Goal: Task Accomplishment & Management: Manage account settings

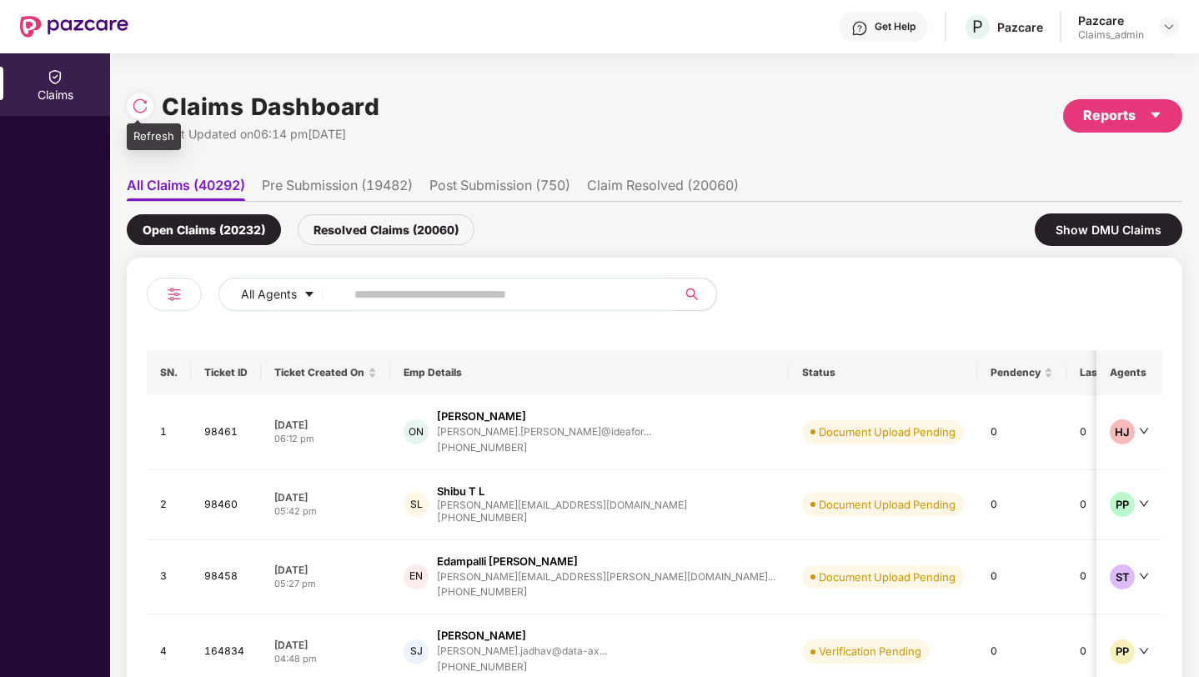
click at [146, 112] on img at bounding box center [140, 106] width 17 height 17
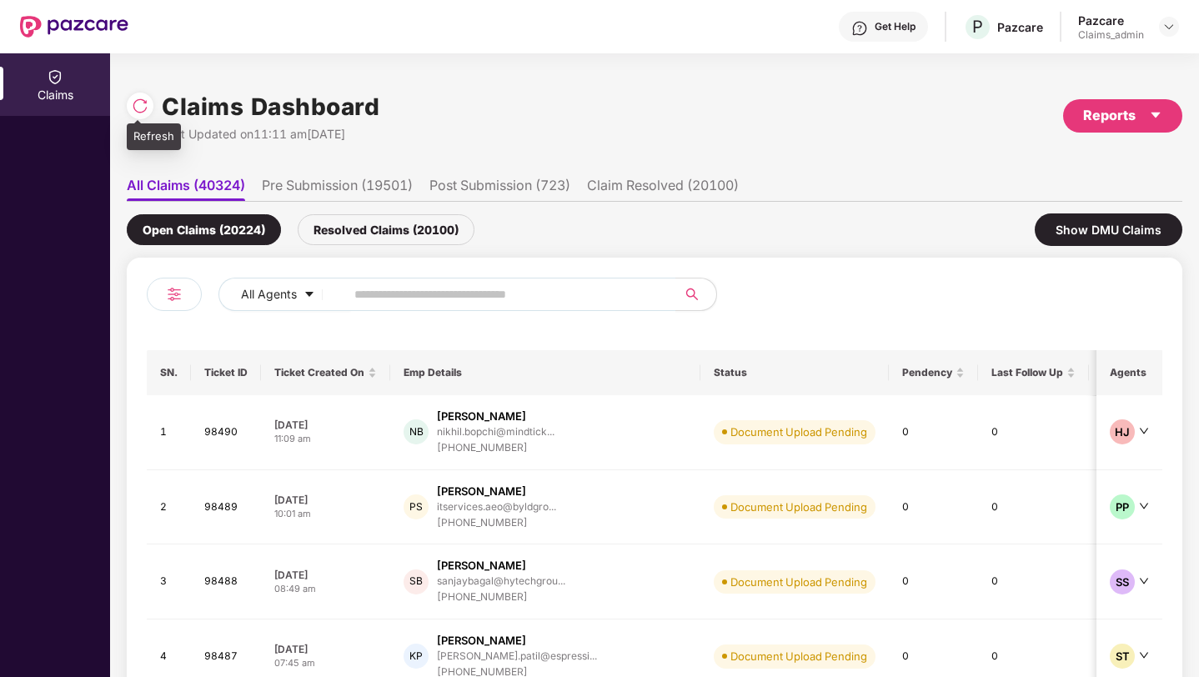
click at [136, 102] on img at bounding box center [140, 106] width 17 height 17
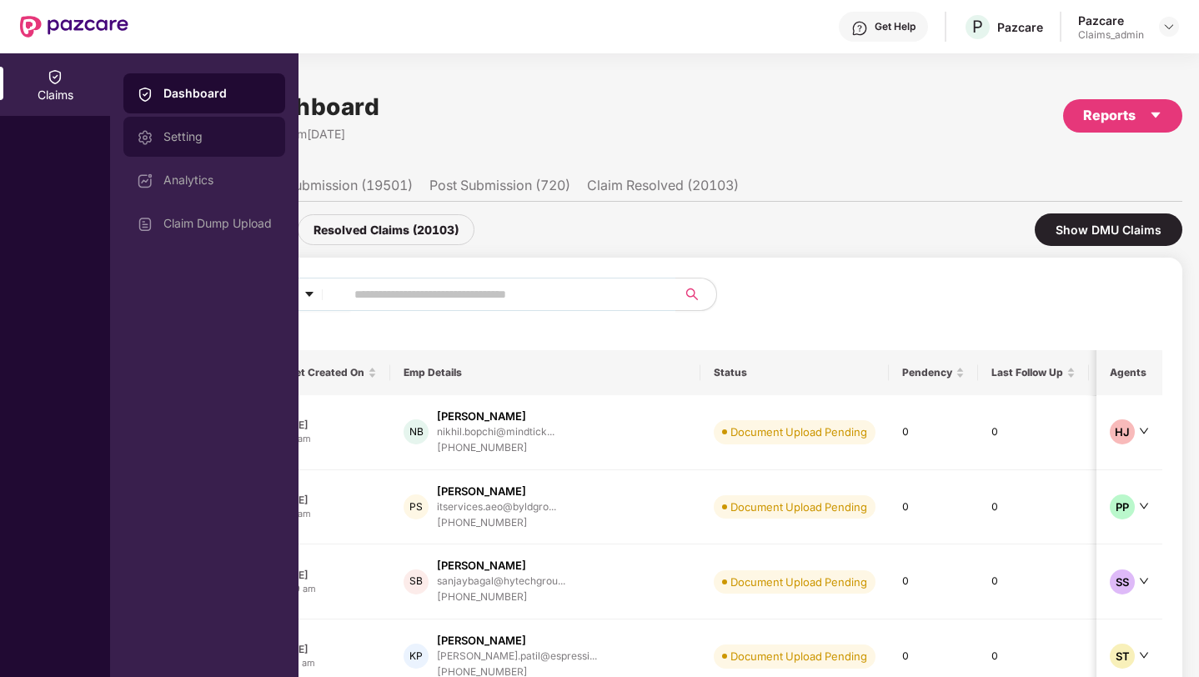
click at [180, 146] on div "Setting" at bounding box center [204, 137] width 162 height 40
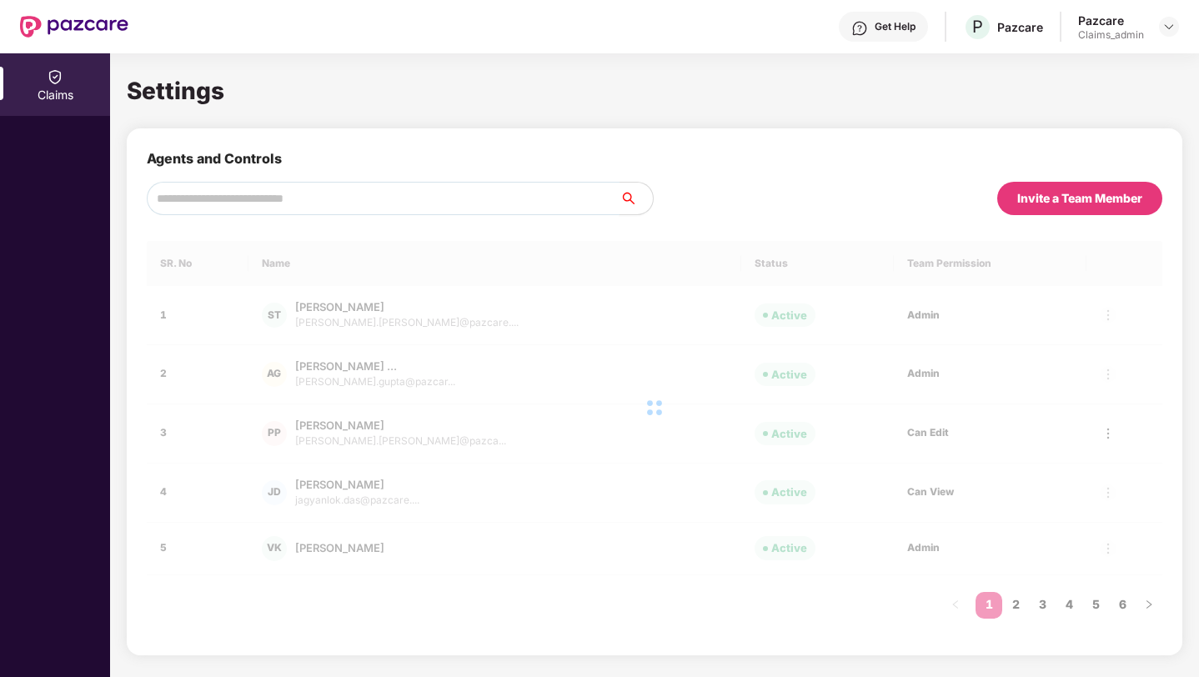
click at [461, 190] on input "text" at bounding box center [383, 198] width 473 height 33
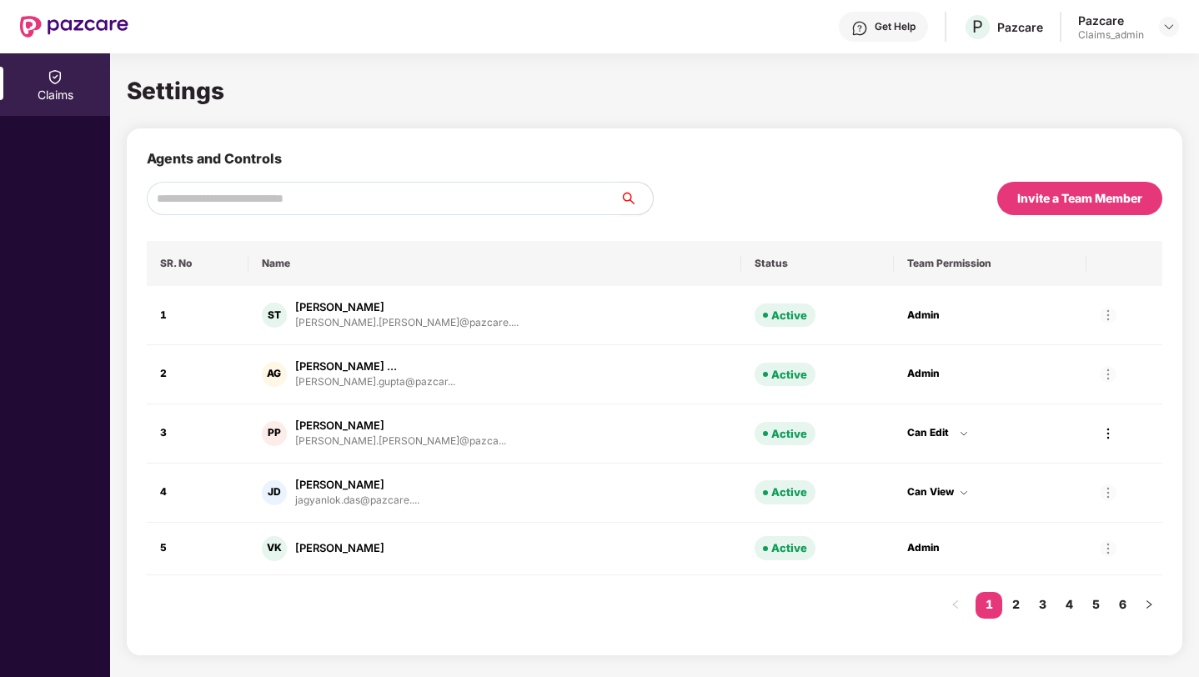
paste input "**********"
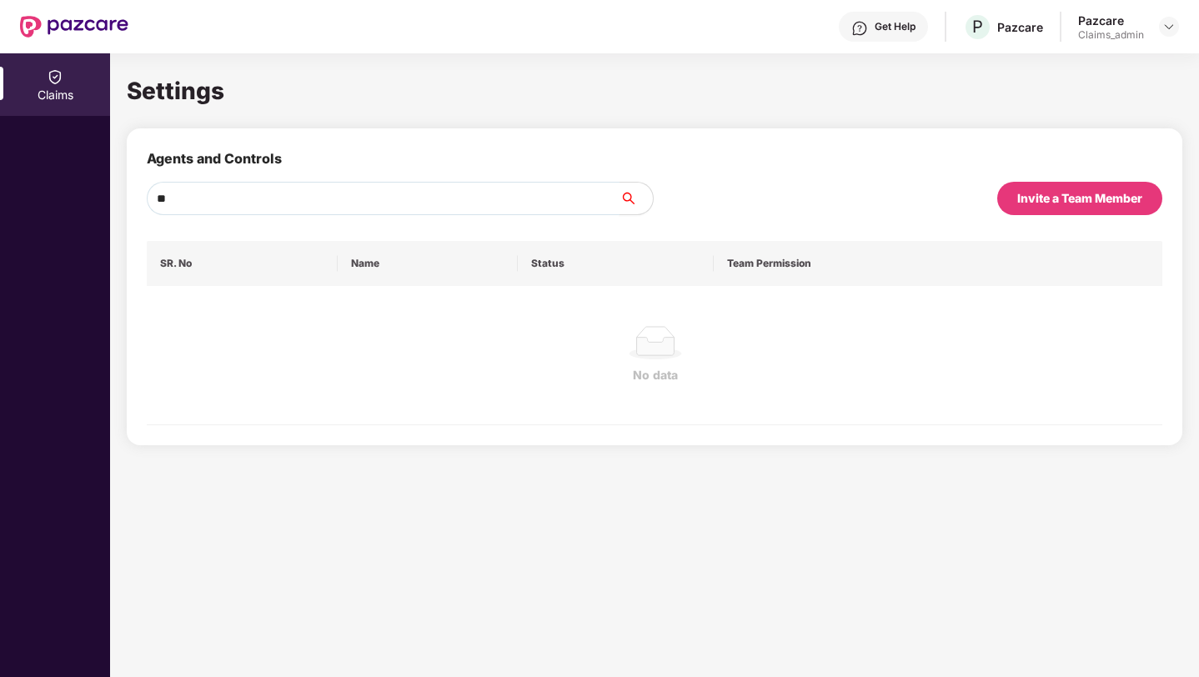
type input "*"
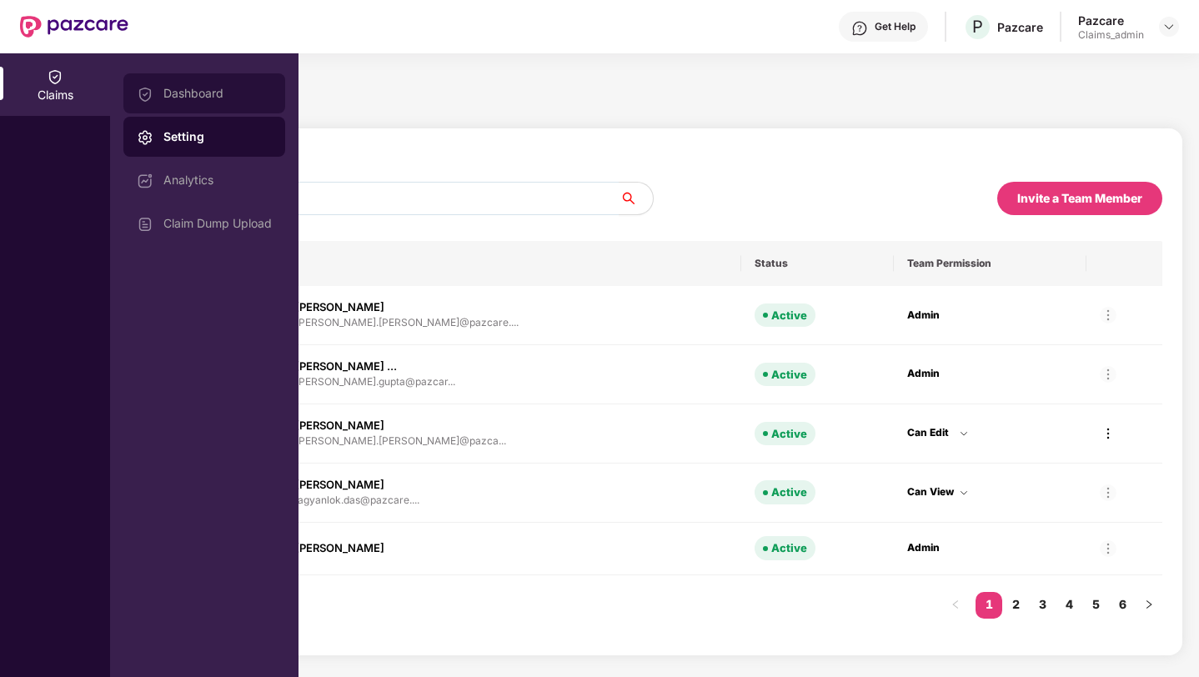
click at [188, 83] on div "Dashboard" at bounding box center [204, 93] width 162 height 40
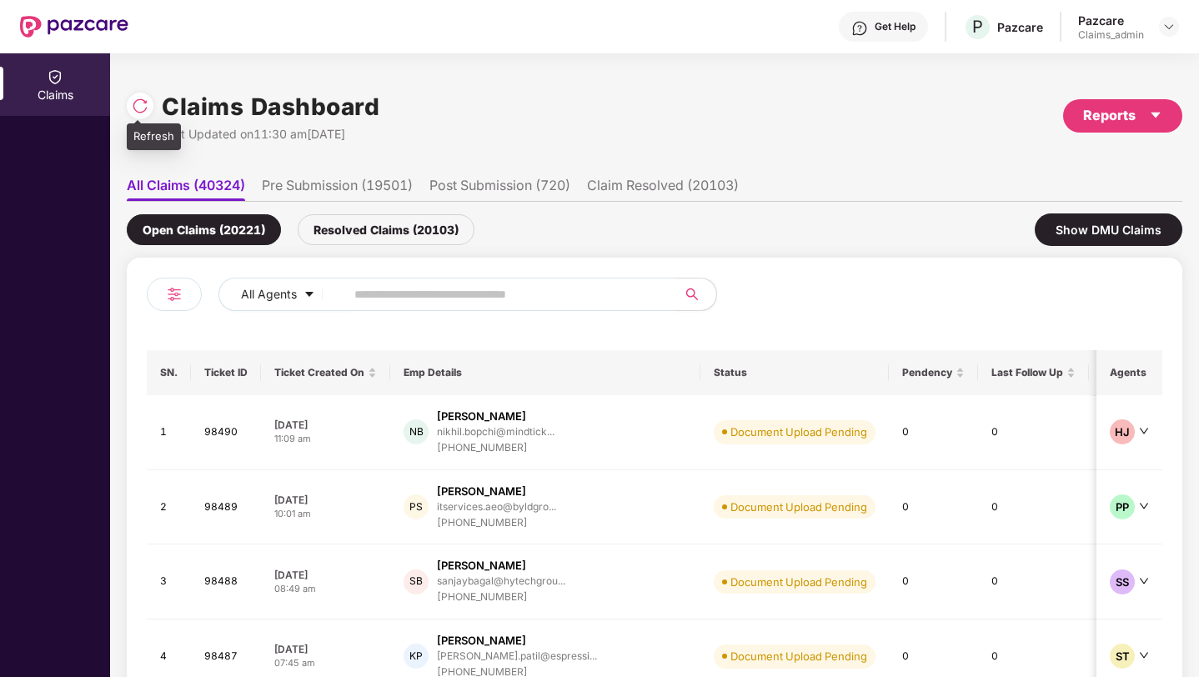
click at [143, 103] on img at bounding box center [140, 106] width 17 height 17
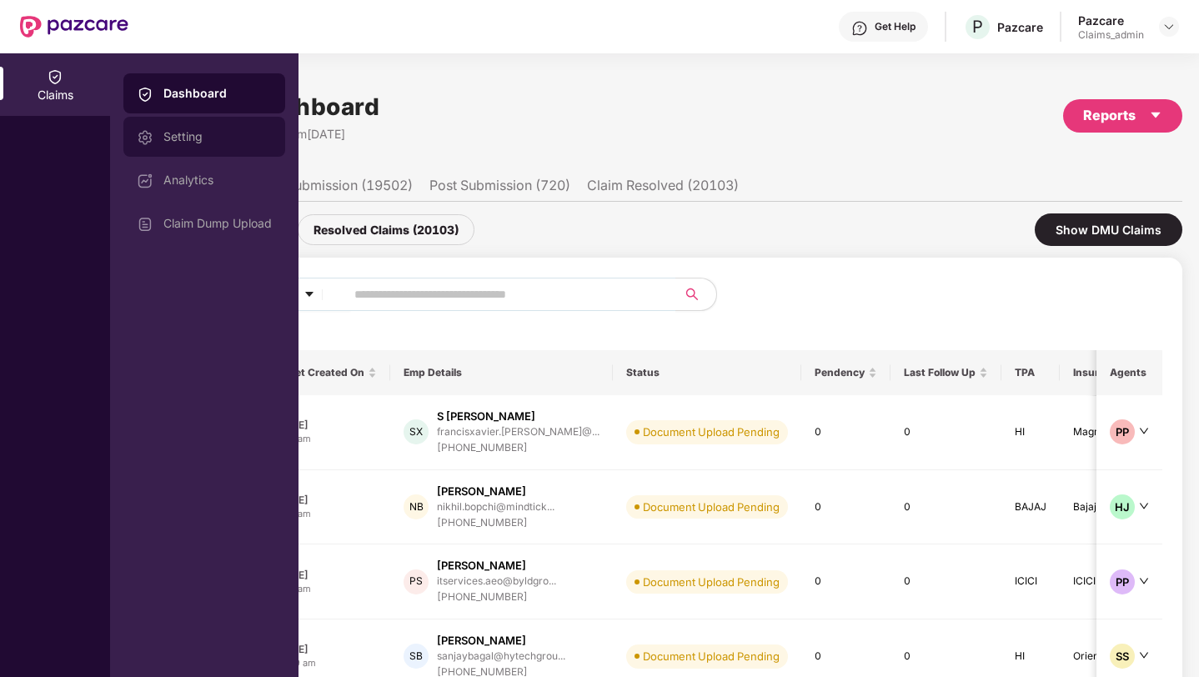
click at [201, 138] on div "Setting" at bounding box center [217, 136] width 108 height 13
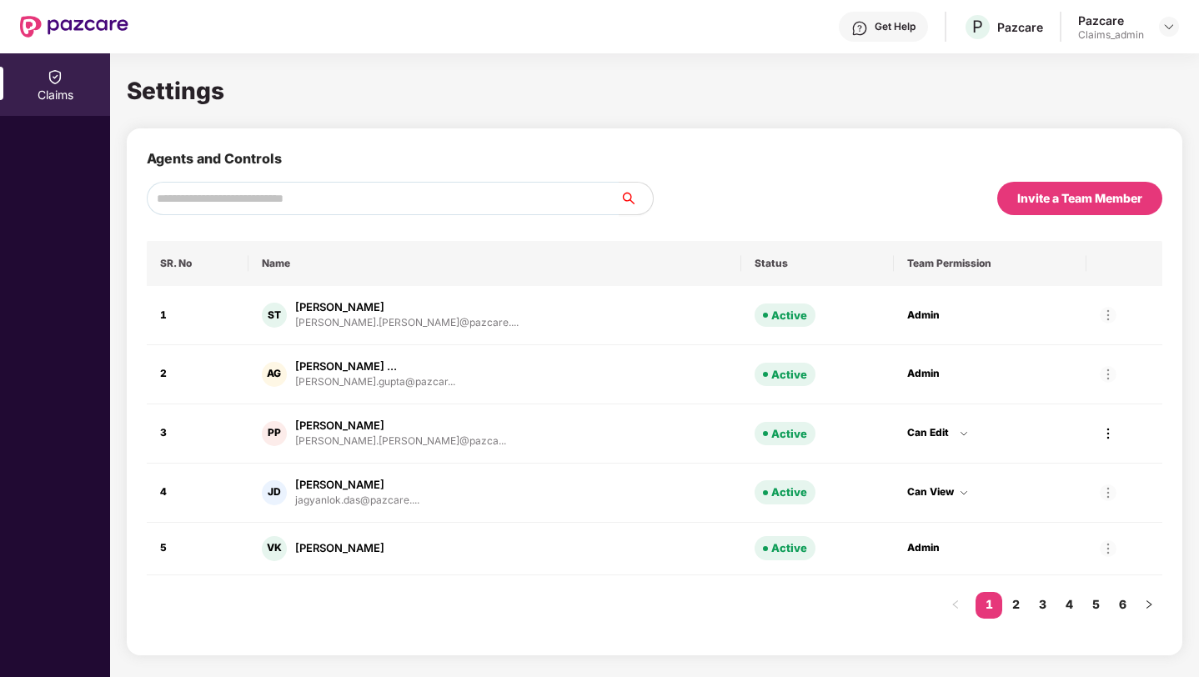
click at [1041, 208] on span "Invite a Team Member" at bounding box center [1079, 198] width 165 height 33
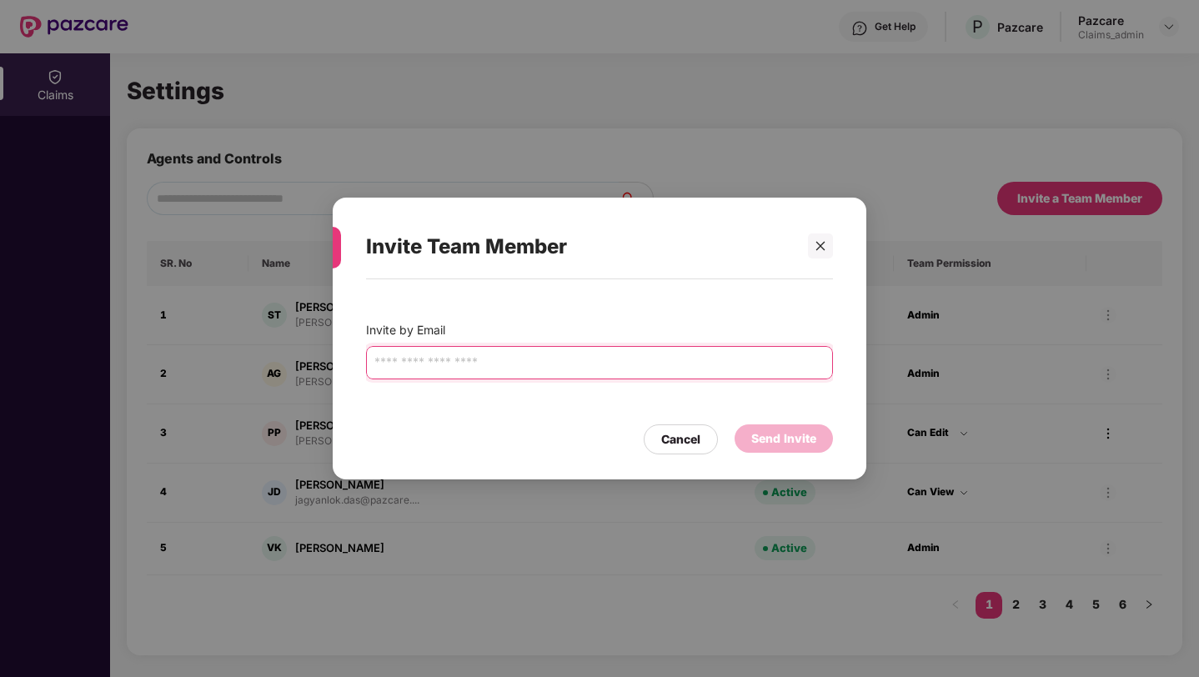
click at [561, 366] on input "email" at bounding box center [599, 362] width 467 height 33
click at [530, 368] on input "email" at bounding box center [599, 362] width 467 height 33
paste input "**********"
type input "**********"
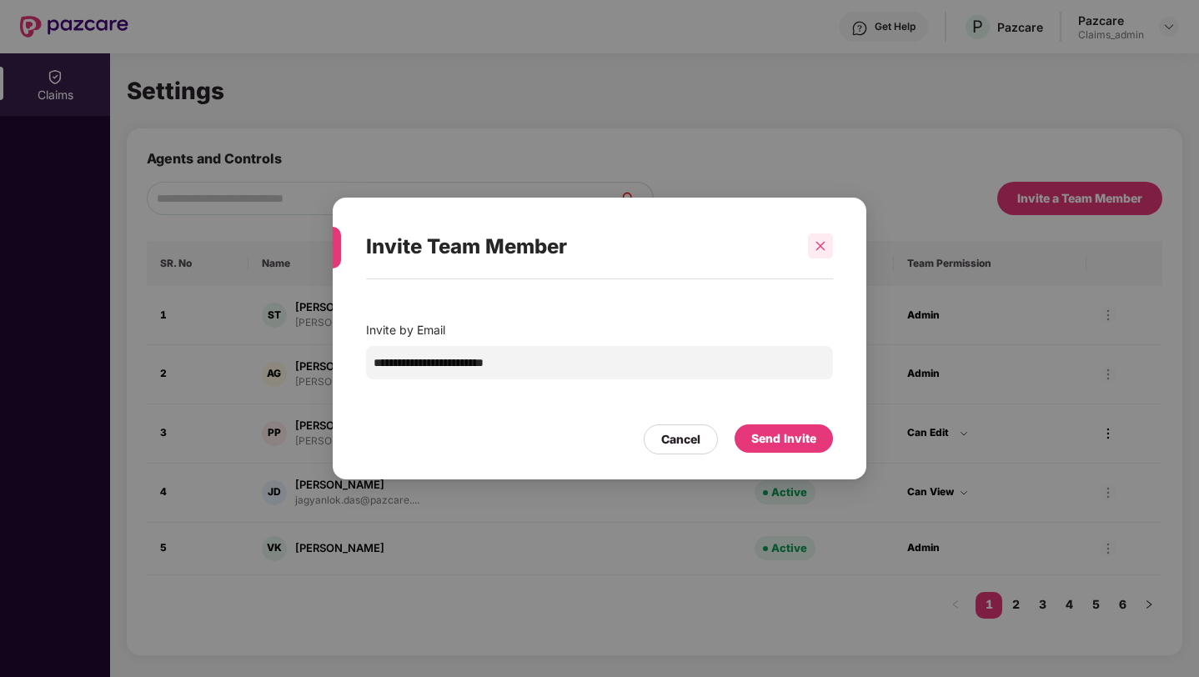
click at [822, 246] on icon "close" at bounding box center [820, 246] width 12 height 12
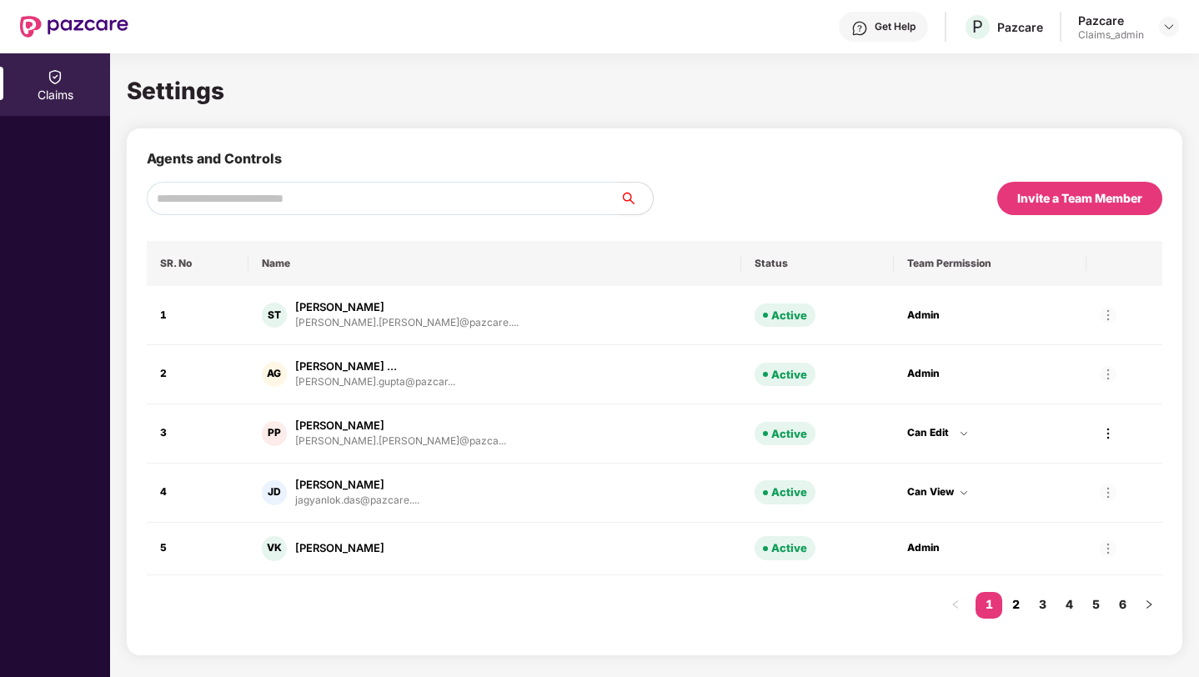
click at [1015, 603] on link "2" at bounding box center [1015, 604] width 27 height 25
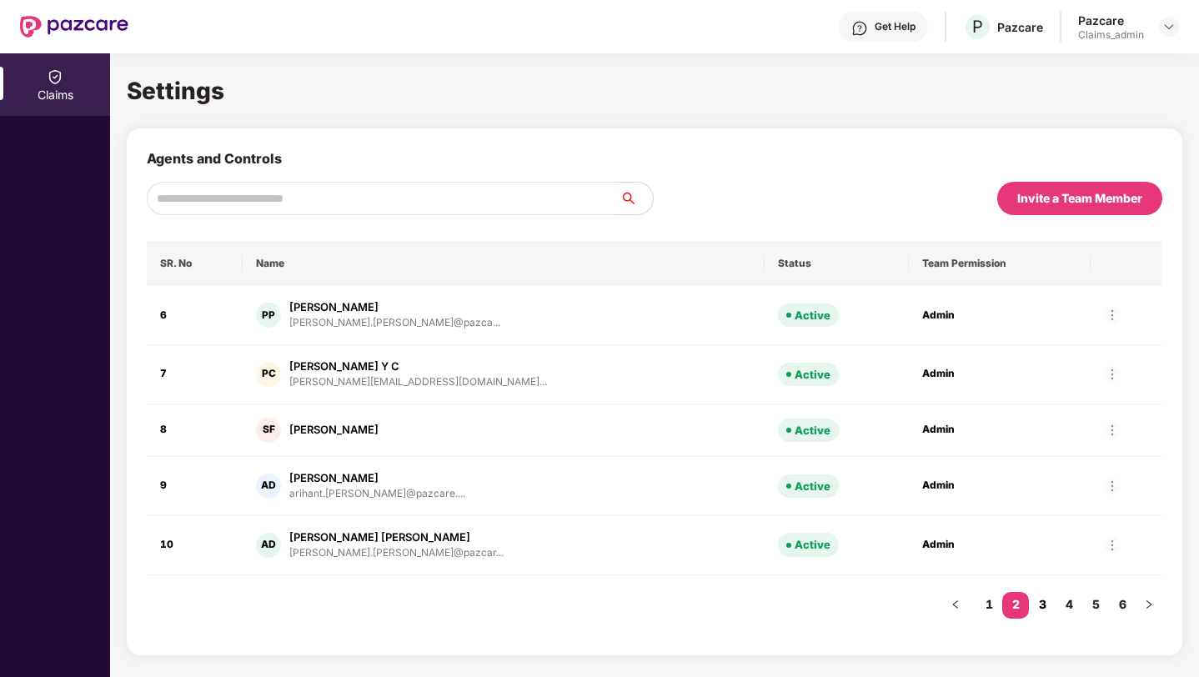
click at [1046, 605] on link "3" at bounding box center [1042, 604] width 27 height 25
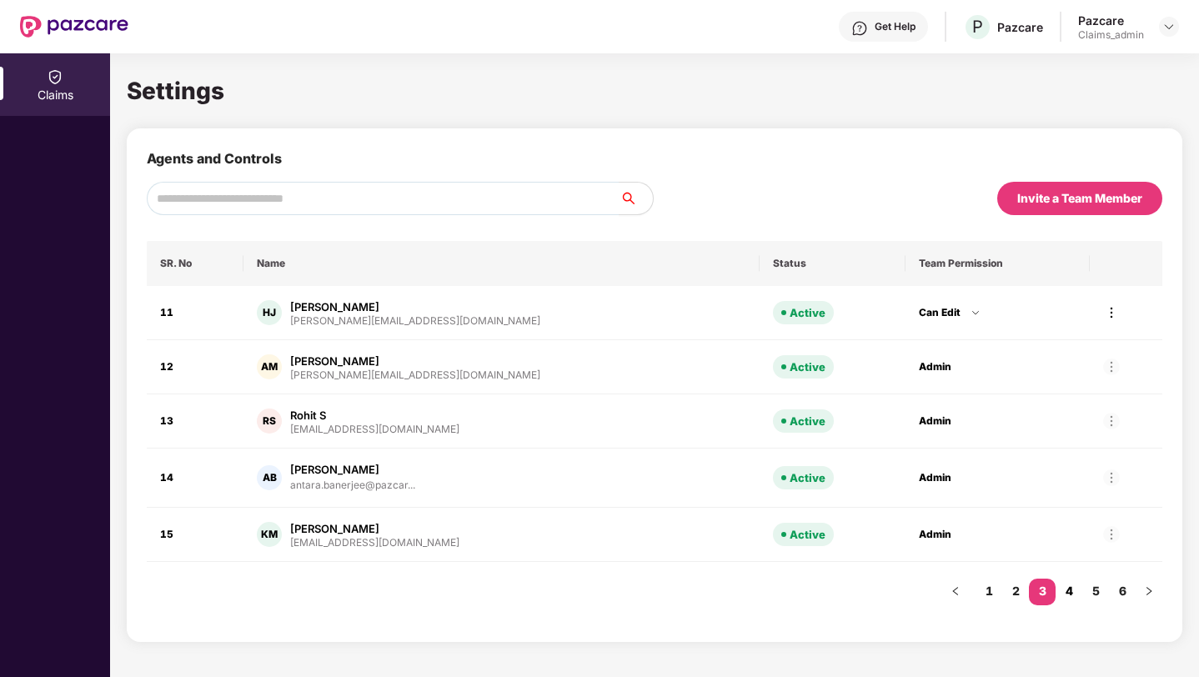
click at [1072, 591] on link "4" at bounding box center [1068, 590] width 27 height 25
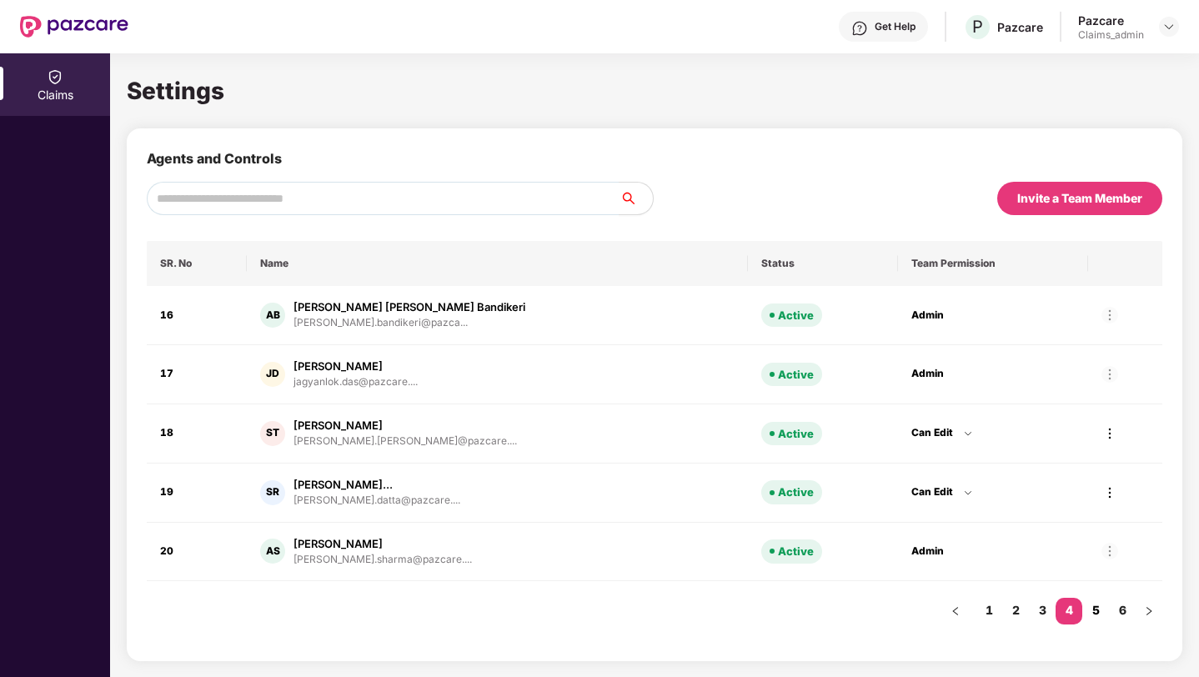
click at [1094, 606] on link "5" at bounding box center [1095, 610] width 27 height 25
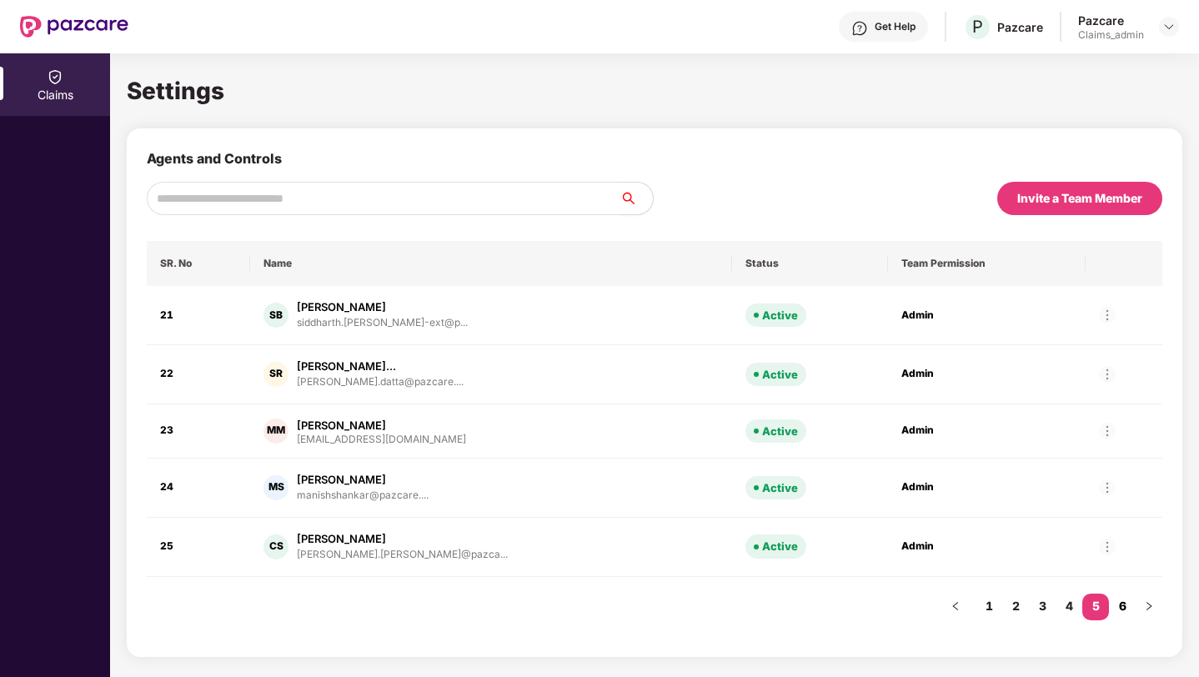
click at [1129, 608] on link "6" at bounding box center [1122, 605] width 27 height 25
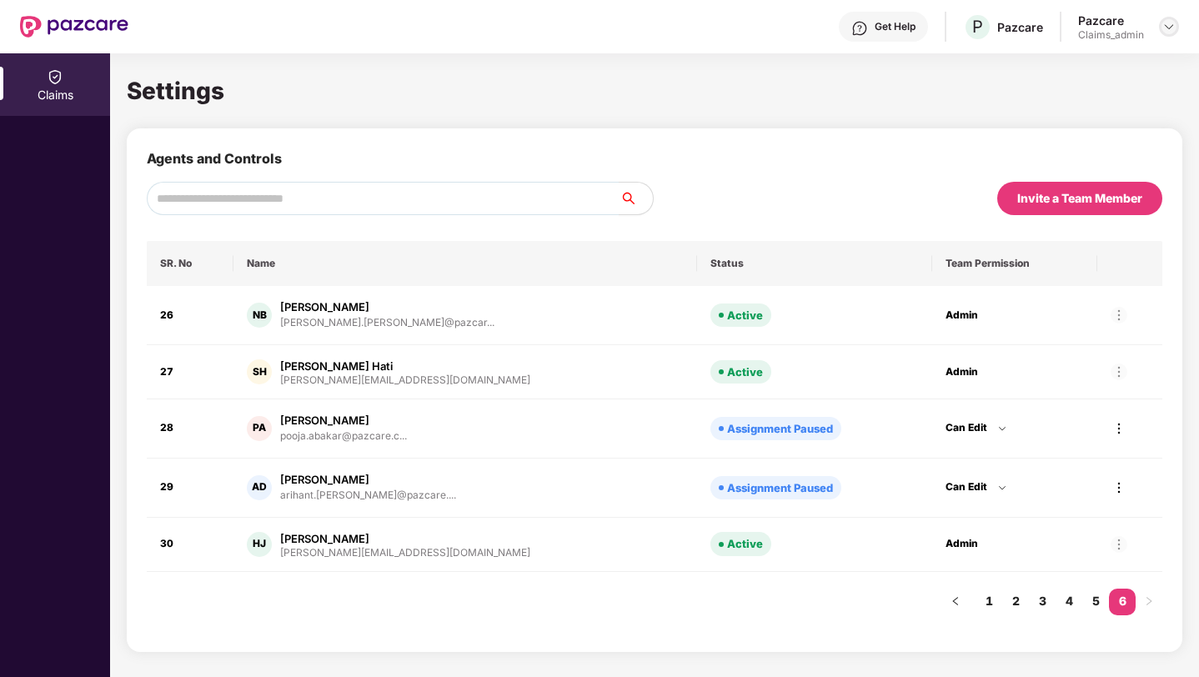
click at [1167, 28] on img at bounding box center [1168, 26] width 13 height 13
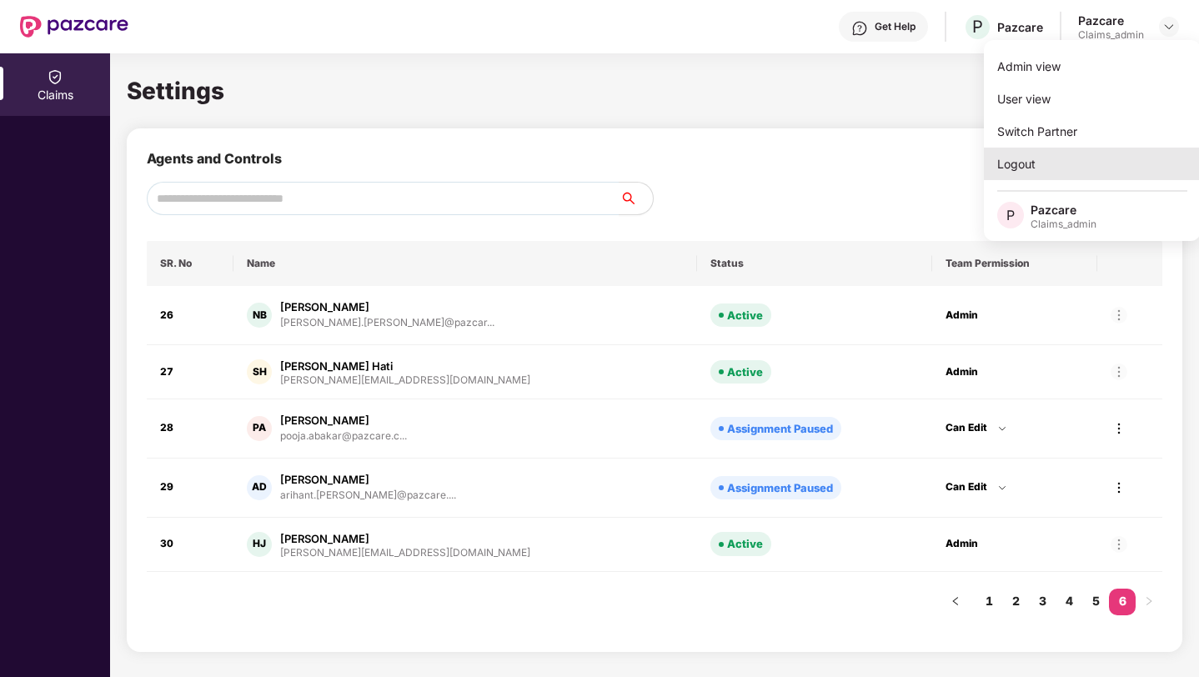
click at [1022, 167] on div "Logout" at bounding box center [1091, 164] width 217 height 33
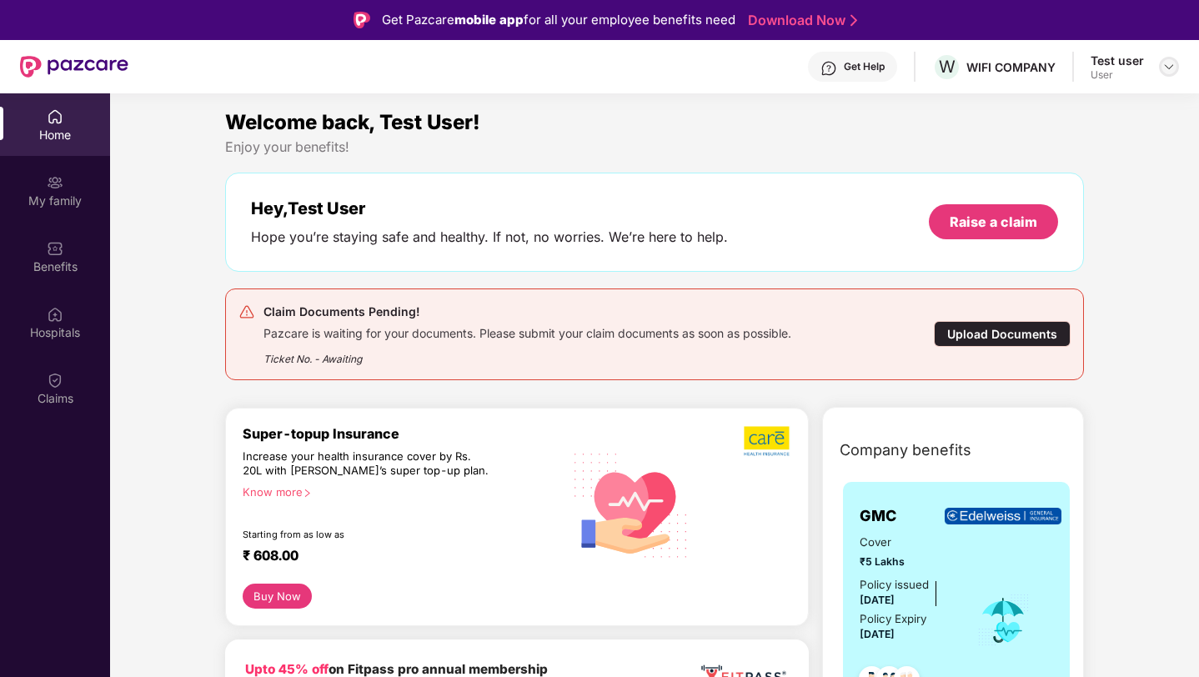
click at [1169, 67] on img at bounding box center [1168, 66] width 13 height 13
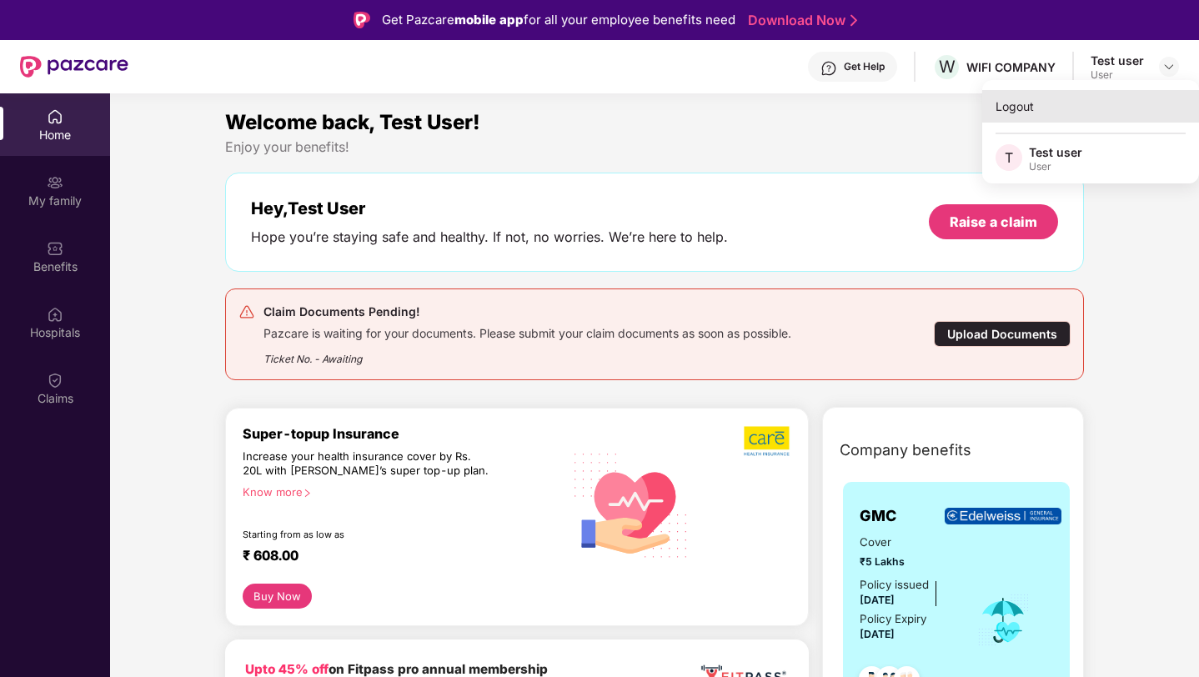
click at [1049, 100] on div "Logout" at bounding box center [1090, 106] width 217 height 33
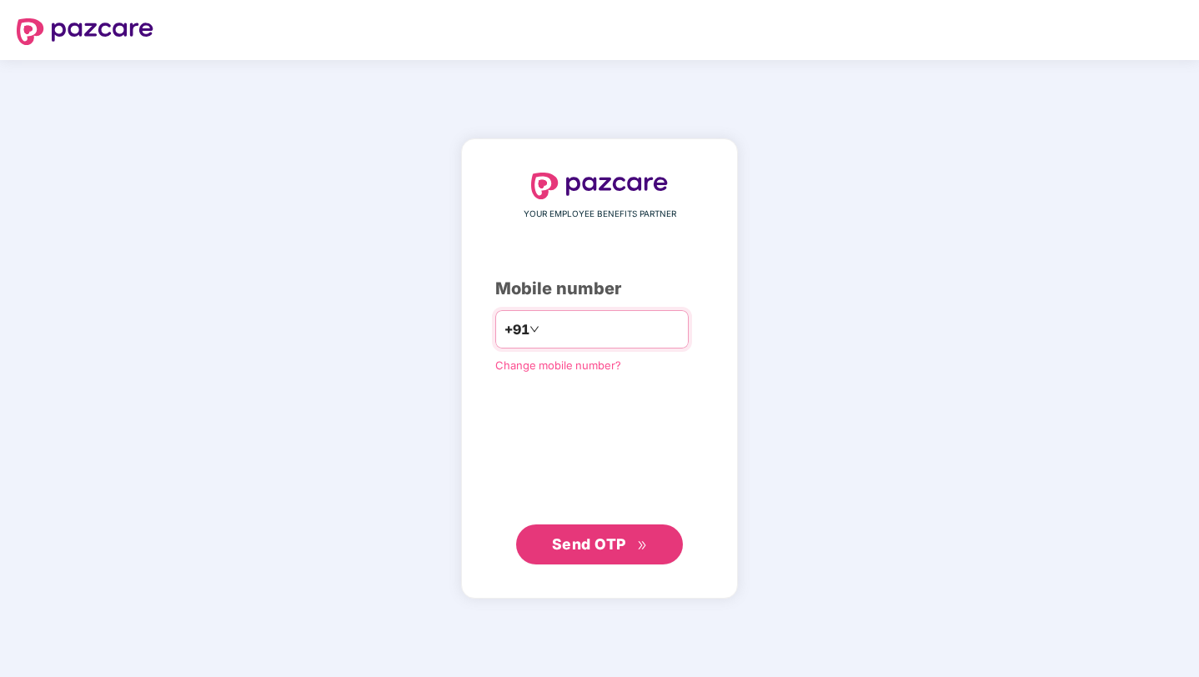
type input "**********"
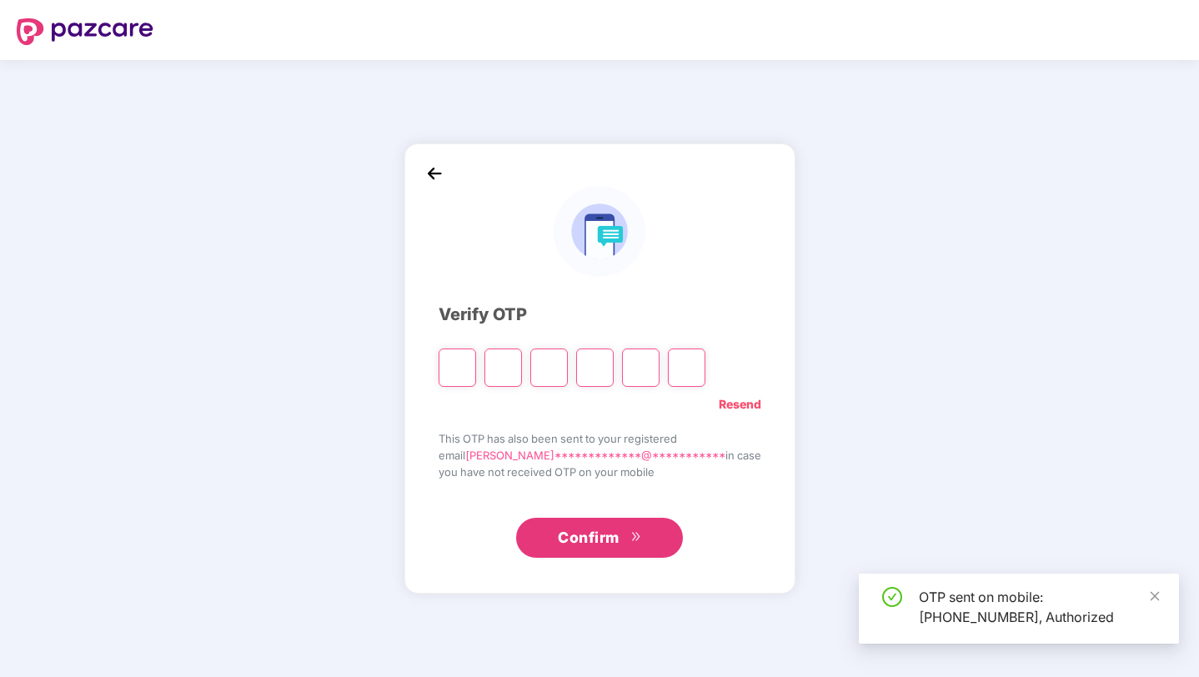
type input "*"
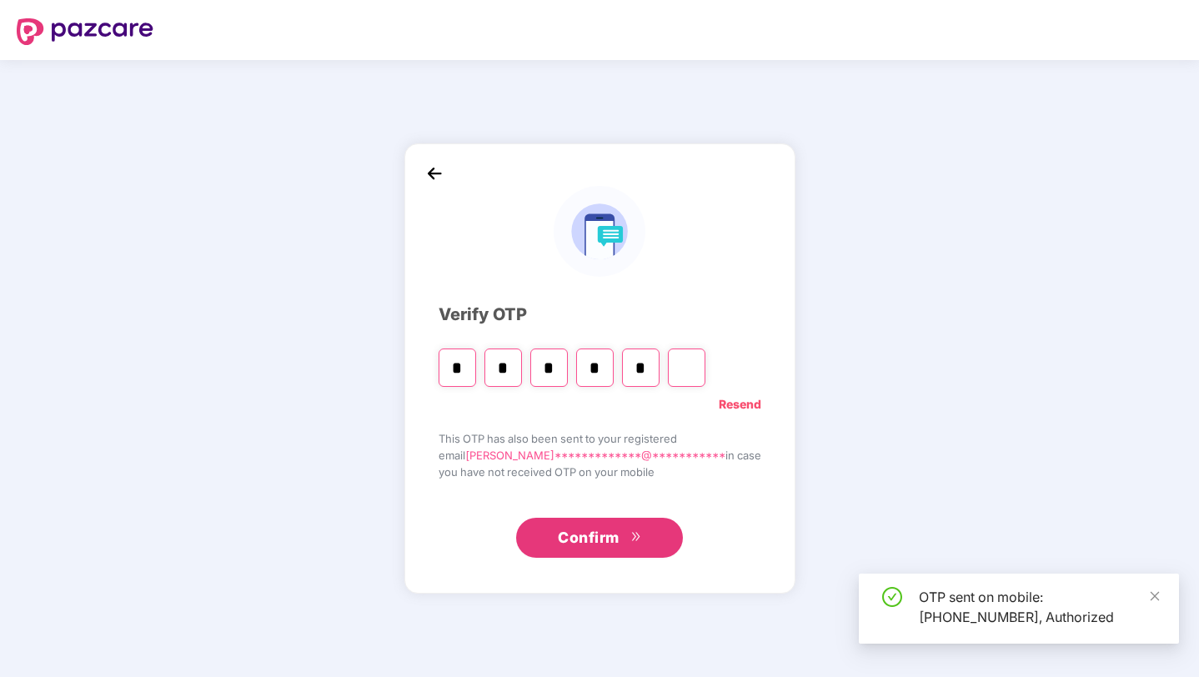
type input "*"
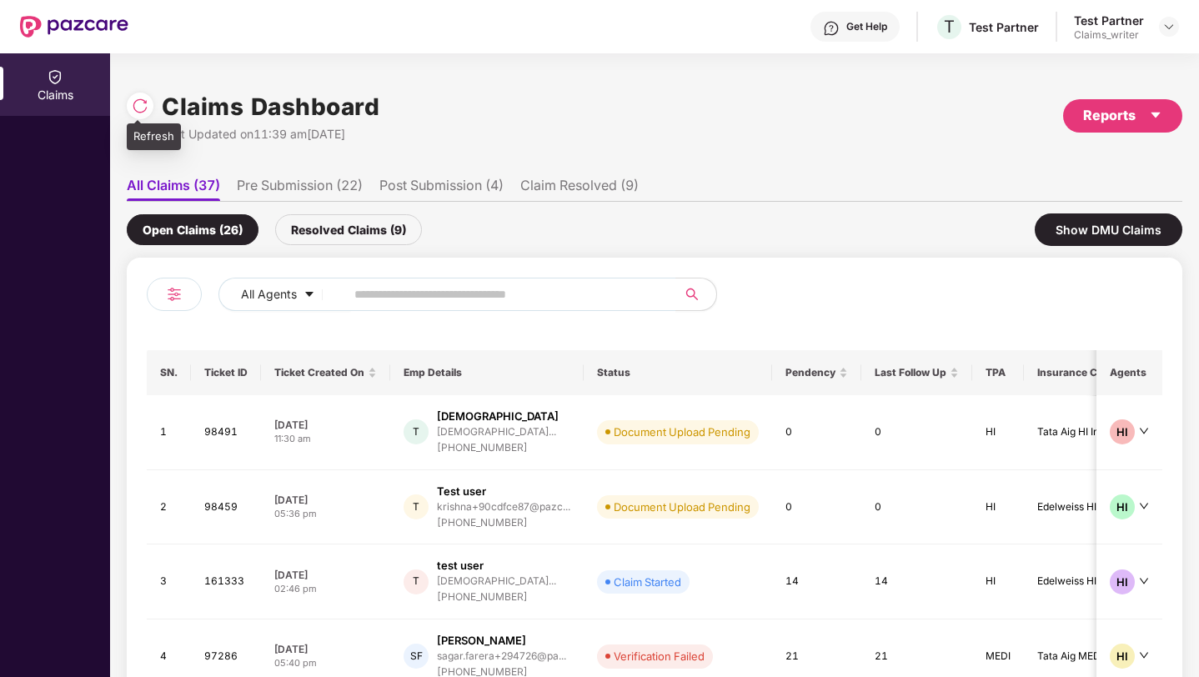
click at [141, 99] on img at bounding box center [140, 106] width 17 height 17
click at [558, 515] on div "+916666010547" at bounding box center [503, 523] width 133 height 16
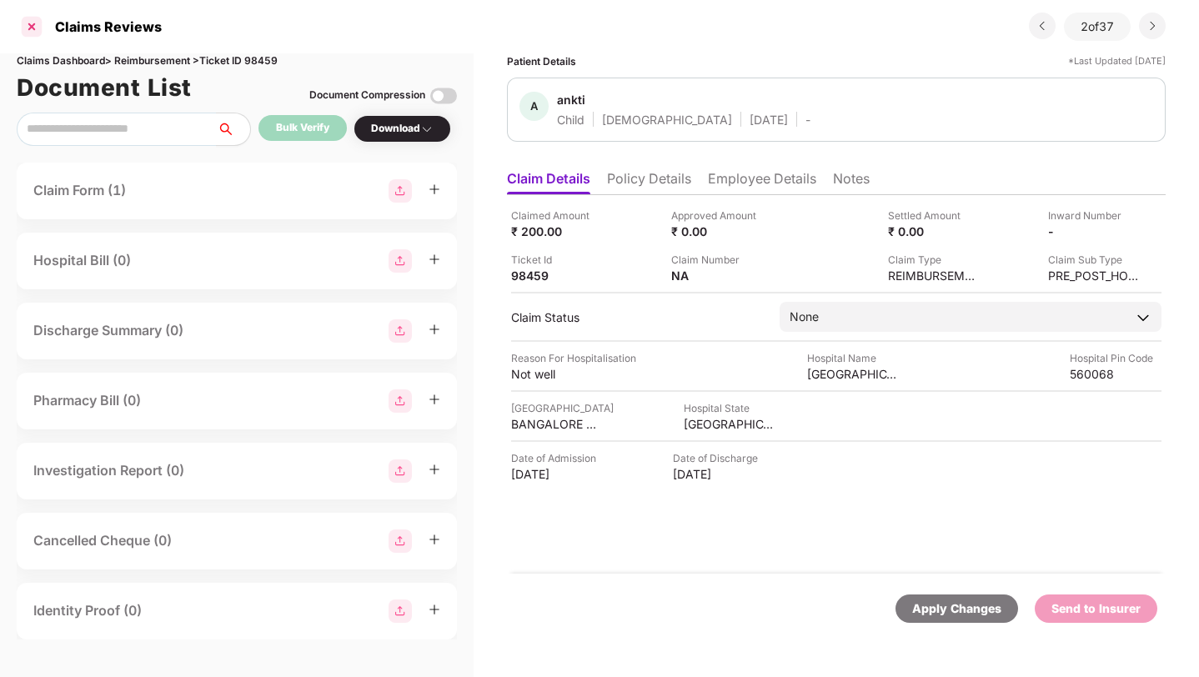
click at [30, 19] on div at bounding box center [31, 26] width 27 height 27
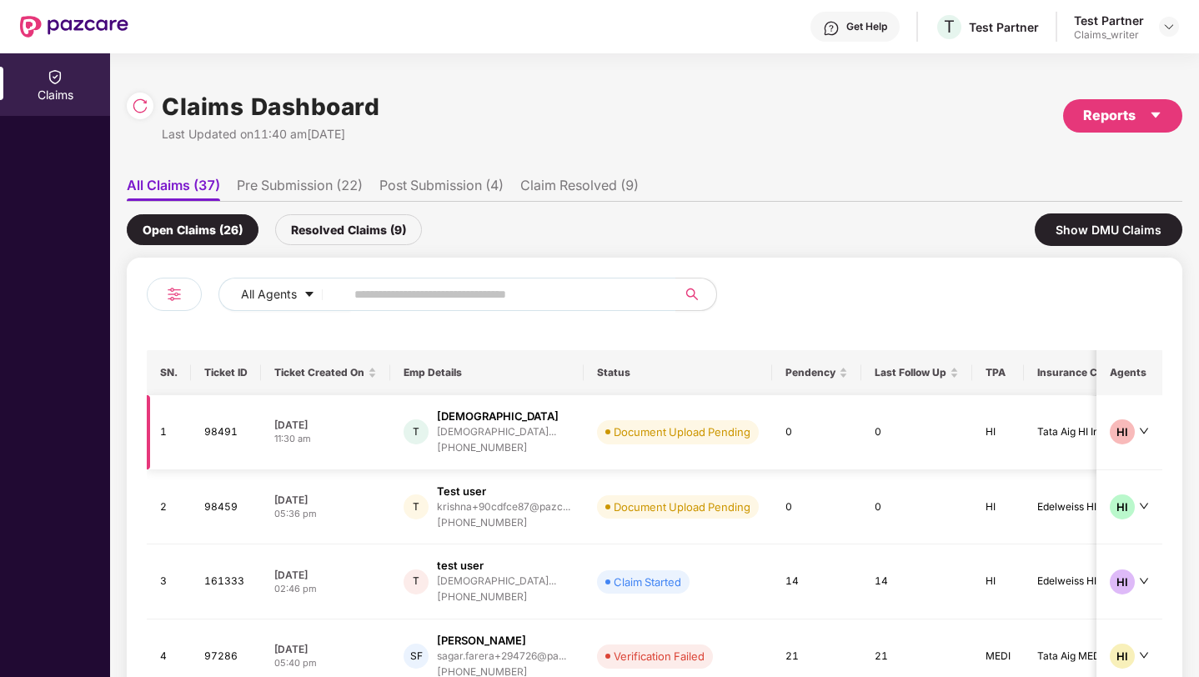
click at [747, 451] on td "Document Upload Pending" at bounding box center [677, 432] width 188 height 75
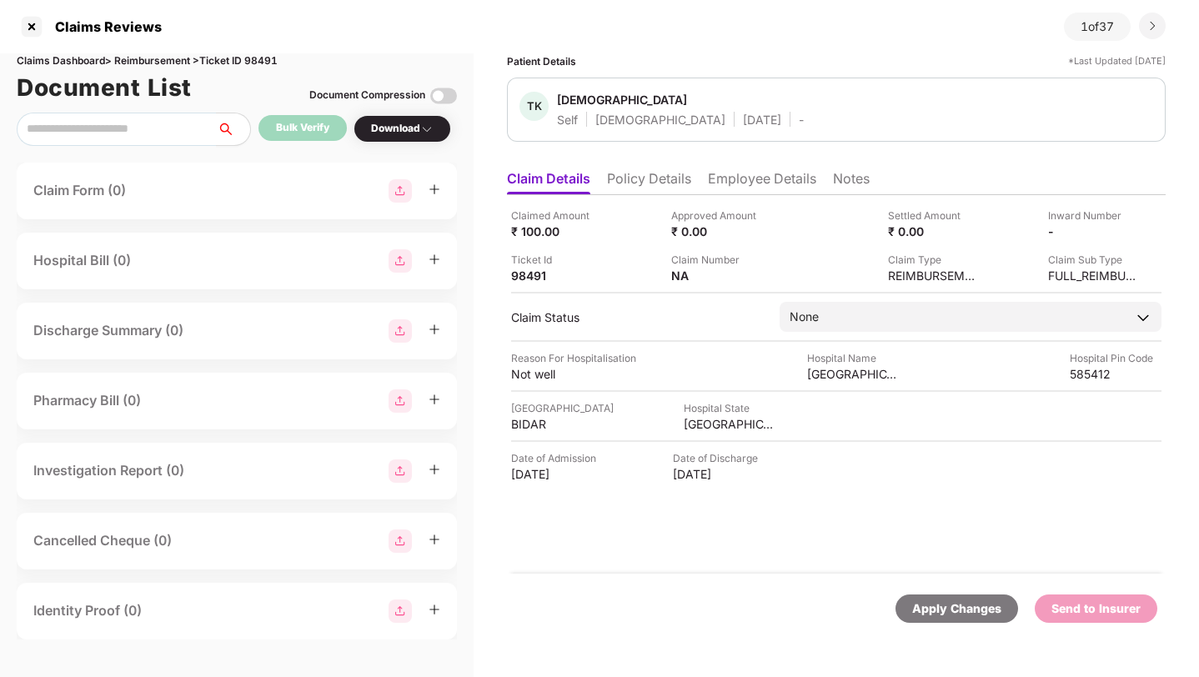
click at [642, 184] on li "Policy Details" at bounding box center [649, 182] width 84 height 24
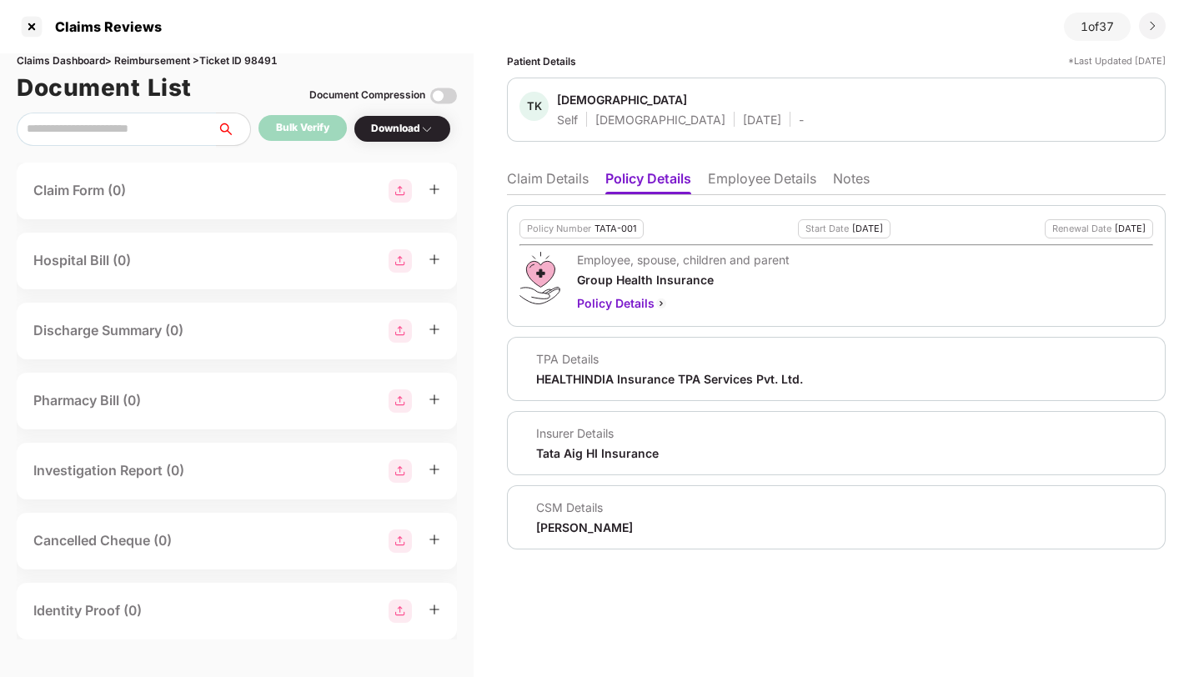
click at [752, 173] on li "Employee Details" at bounding box center [762, 182] width 108 height 24
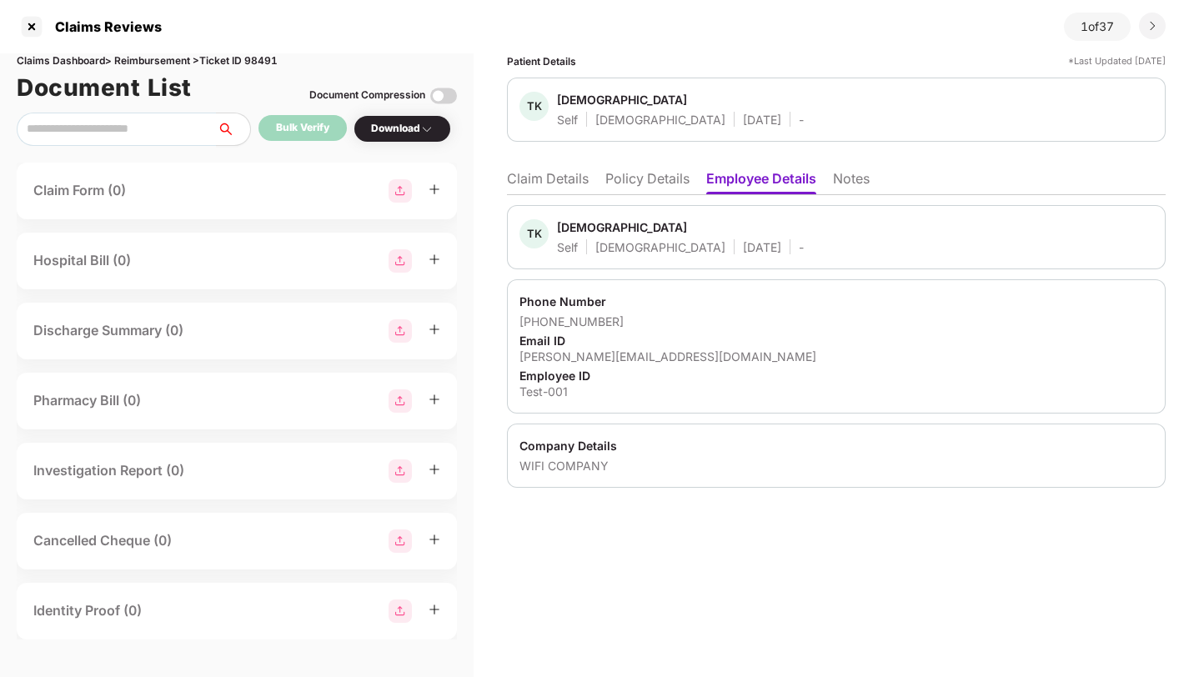
click at [856, 183] on li "Notes" at bounding box center [851, 182] width 37 height 24
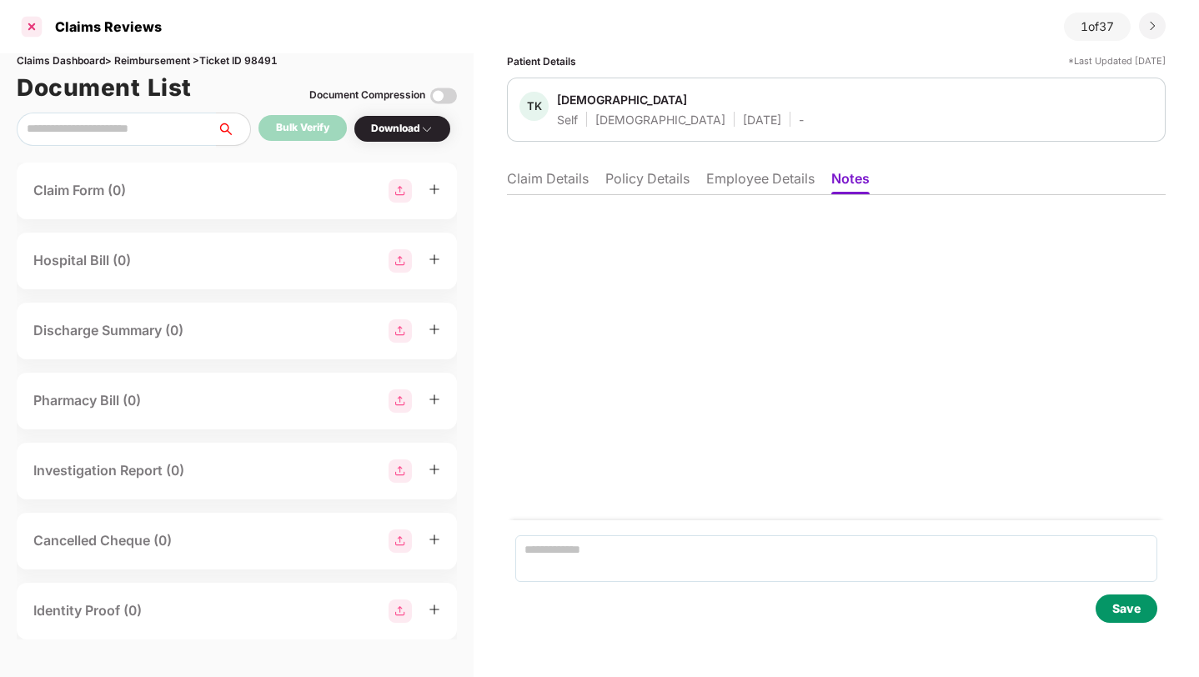
click at [31, 29] on div at bounding box center [31, 26] width 27 height 27
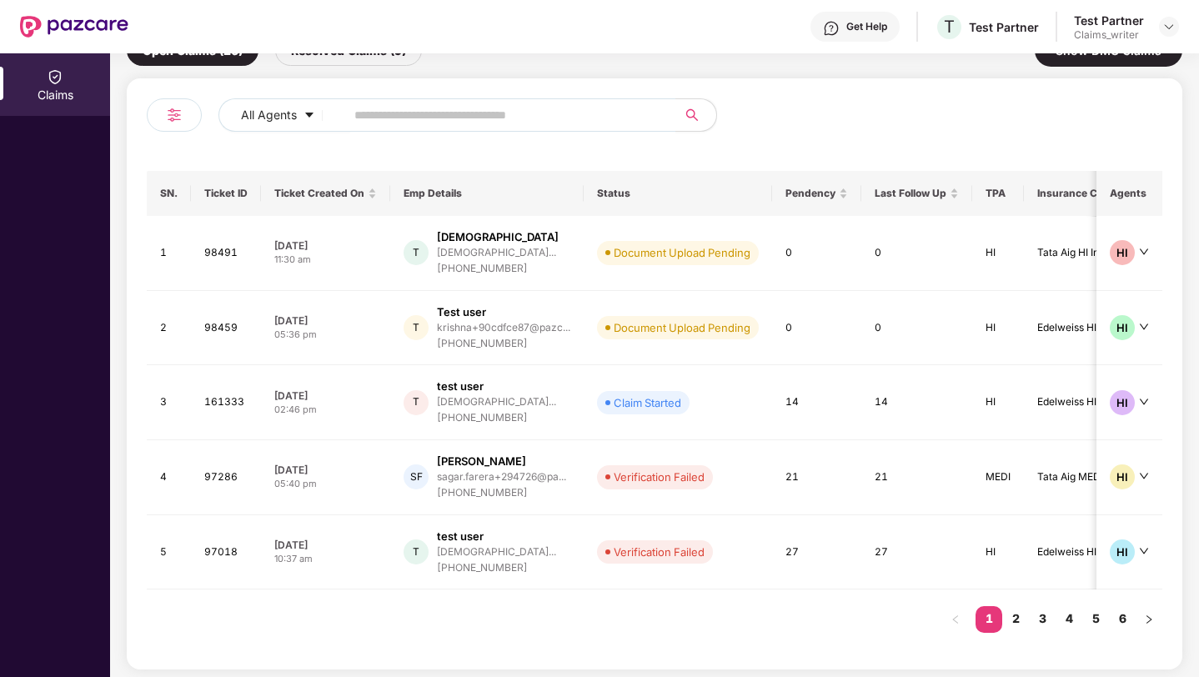
scroll to position [184, 0]
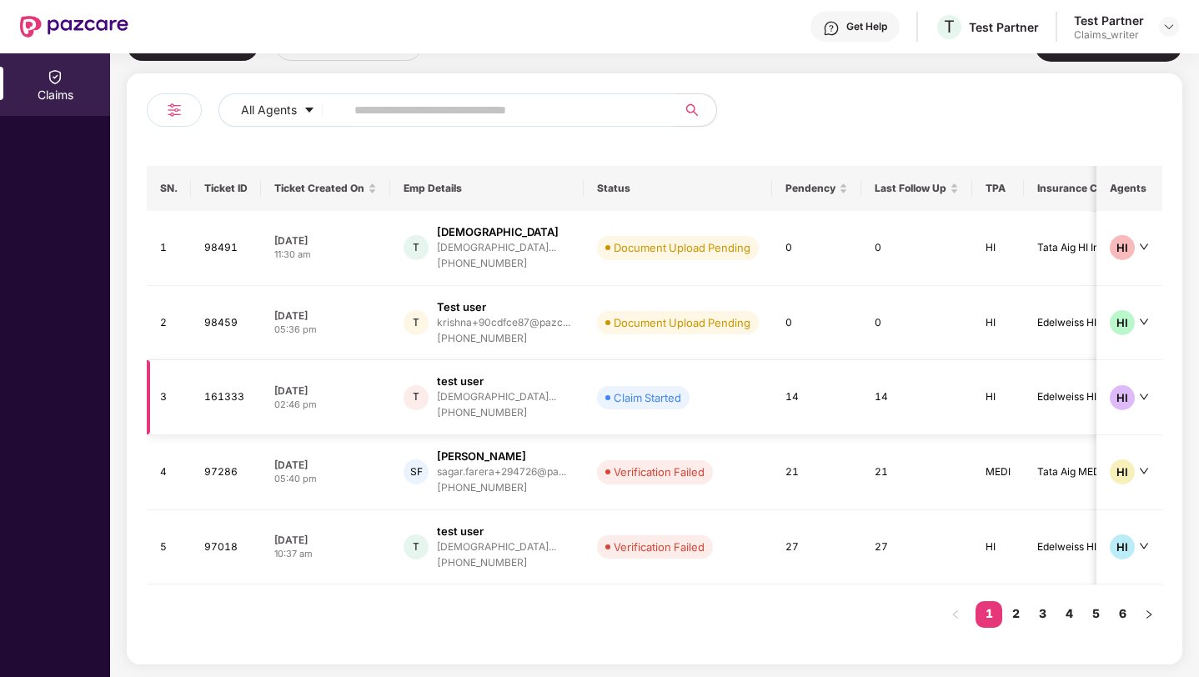
click at [572, 417] on td "T test user krishna+90dddfdhe7@paz... +916666010550" at bounding box center [486, 397] width 193 height 75
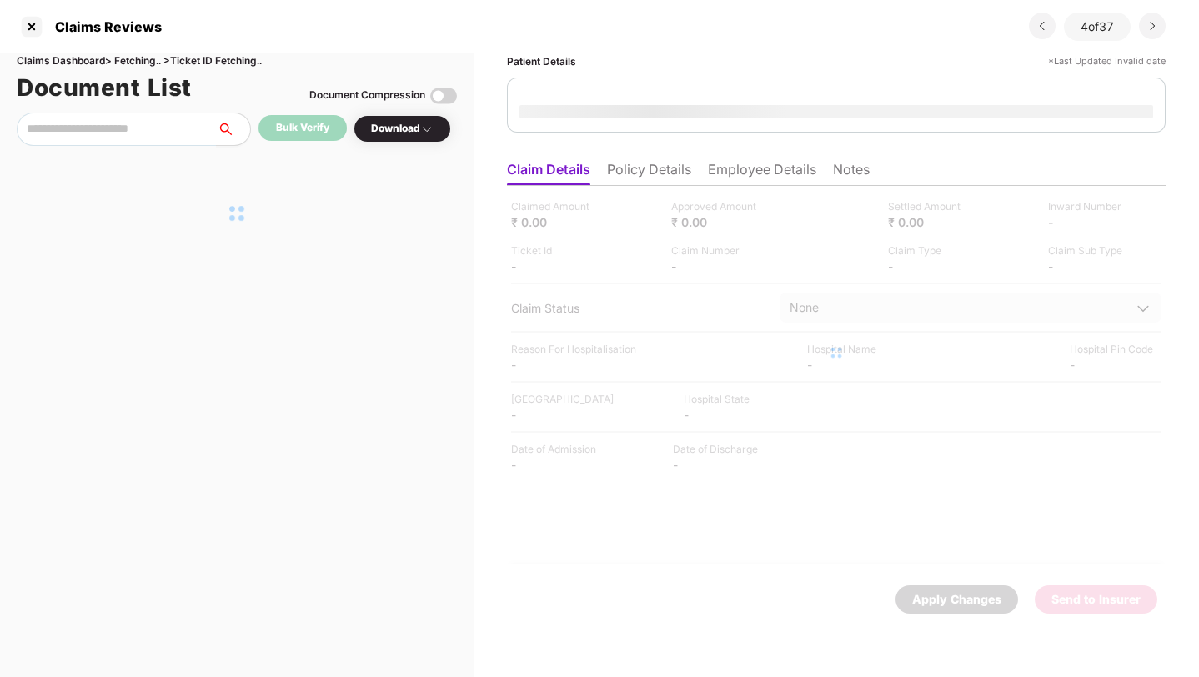
scroll to position [0, 0]
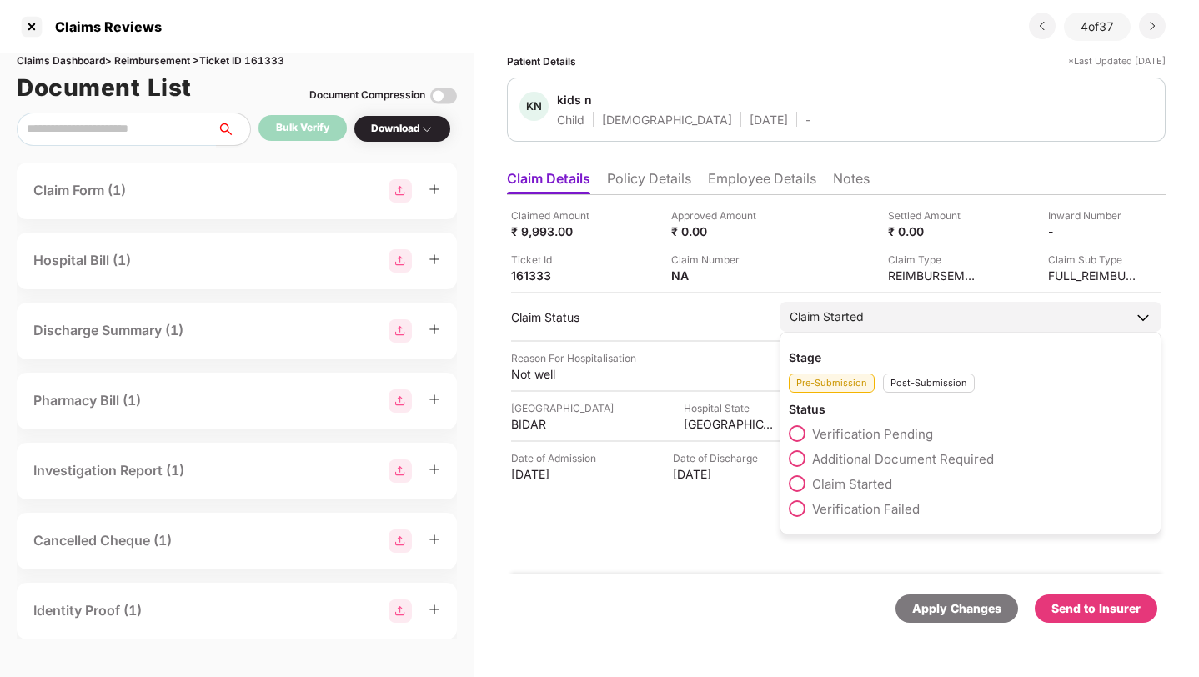
click at [805, 503] on label "Verification Failed" at bounding box center [853, 508] width 131 height 17
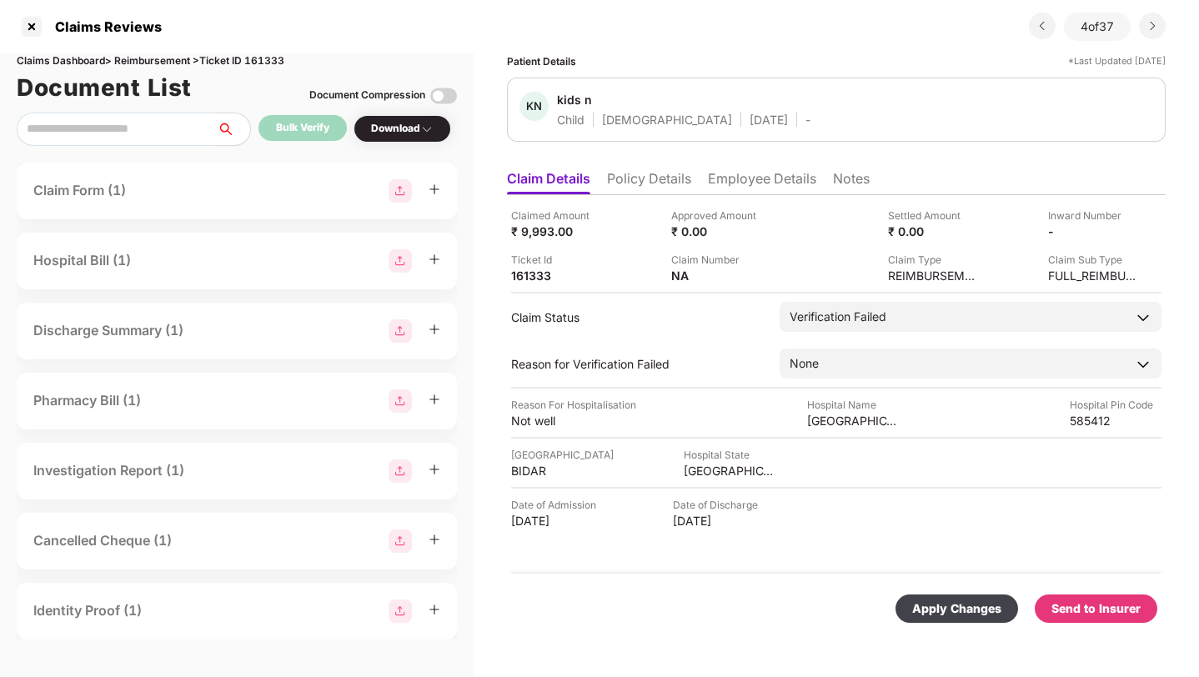
click at [947, 609] on div "Apply Changes" at bounding box center [956, 608] width 89 height 18
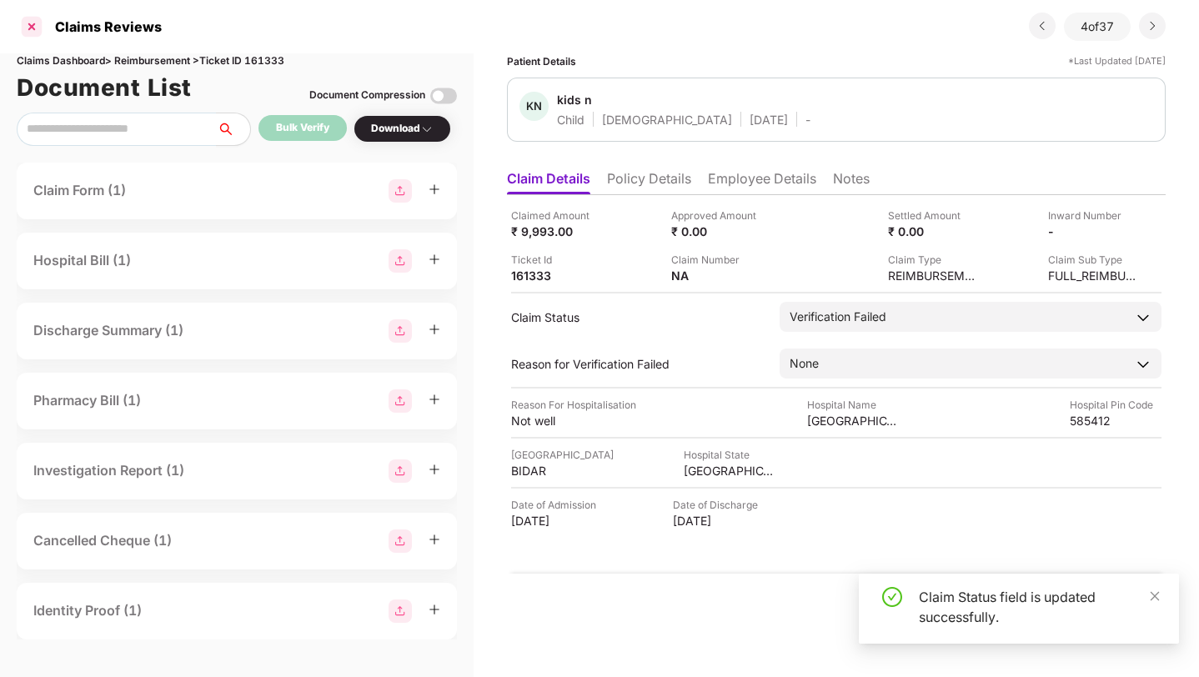
click at [32, 26] on div at bounding box center [31, 26] width 27 height 27
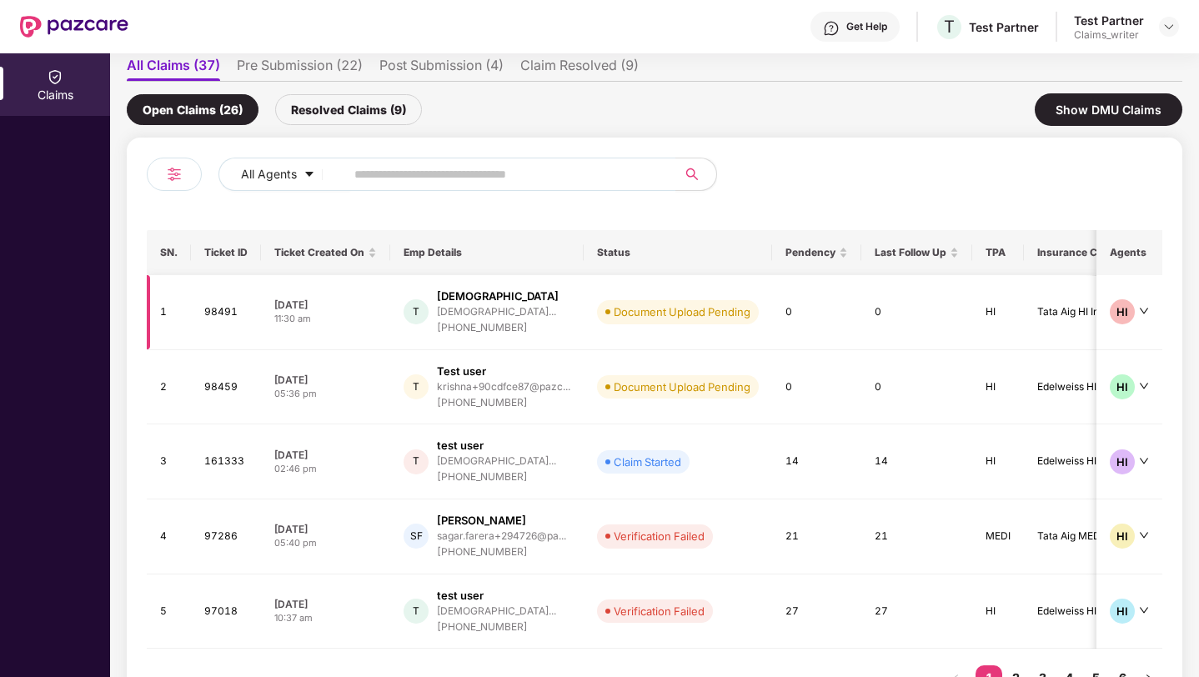
scroll to position [133, 0]
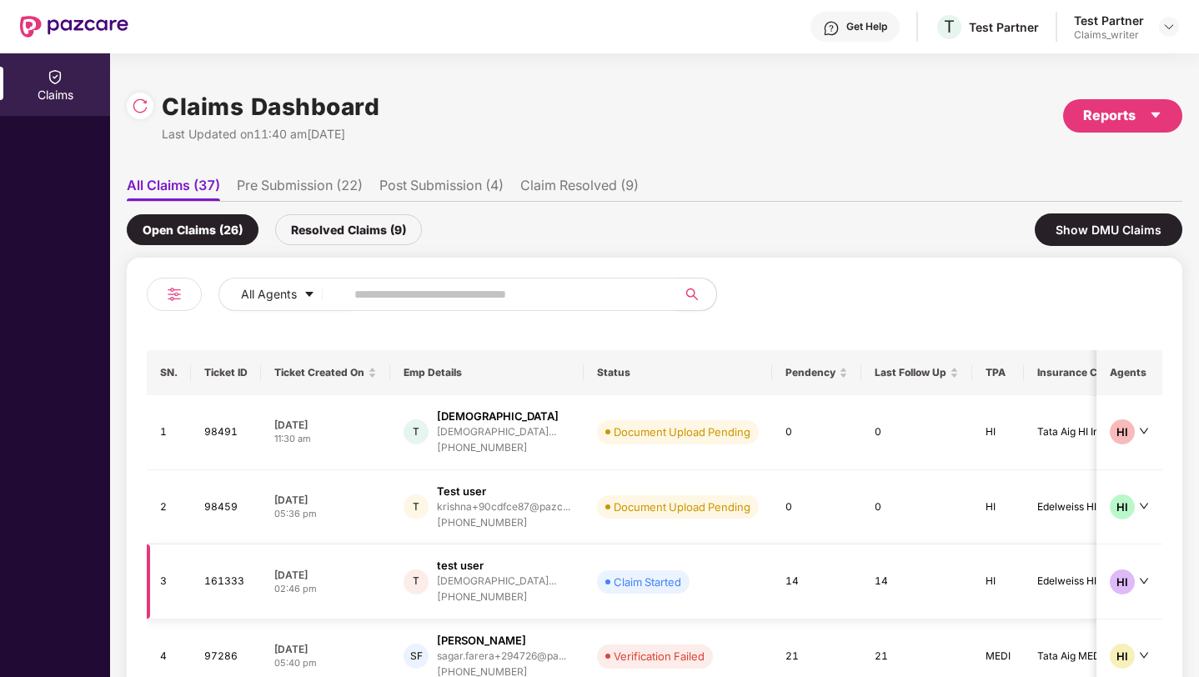
click at [743, 593] on td "Claim Started" at bounding box center [677, 581] width 188 height 75
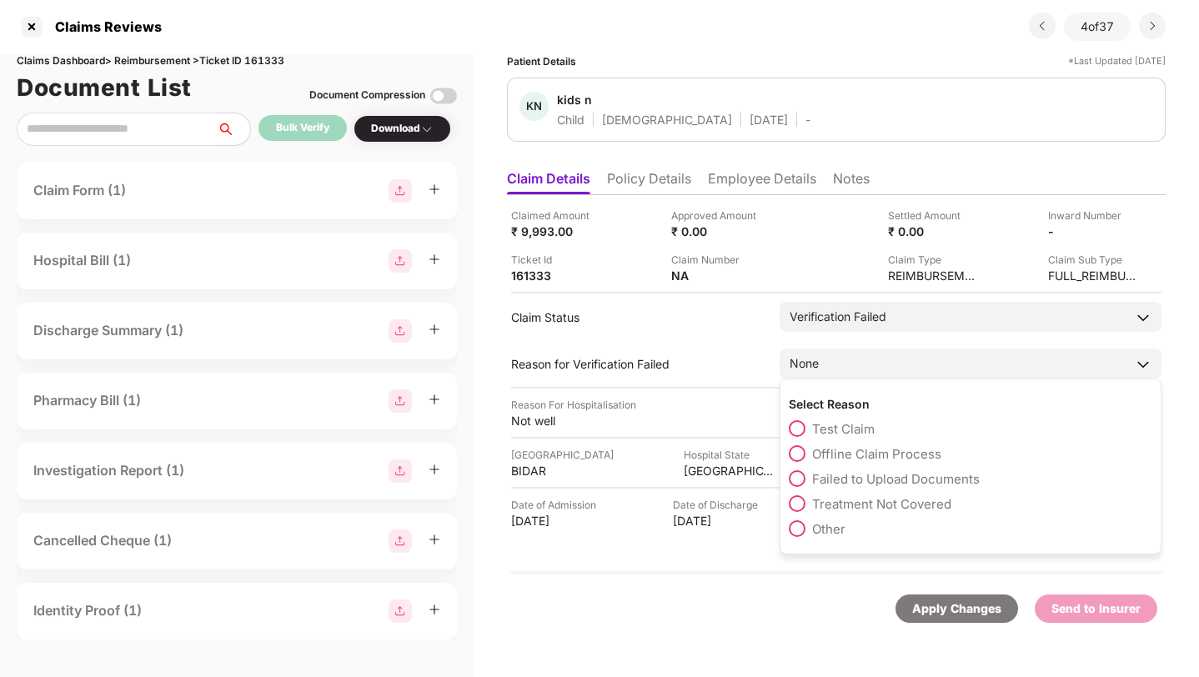
click at [841, 363] on div "None" at bounding box center [970, 363] width 382 height 30
click at [798, 428] on span at bounding box center [796, 428] width 17 height 17
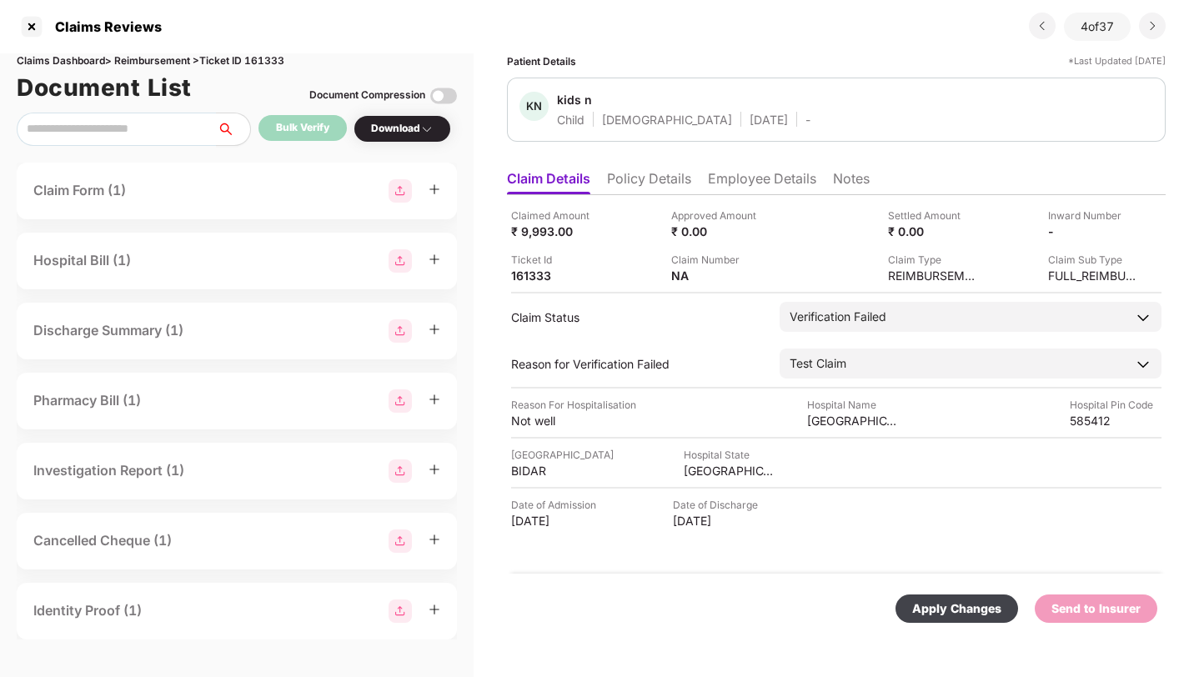
click at [950, 608] on div "Apply Changes" at bounding box center [956, 608] width 89 height 18
click at [746, 176] on li "Employee Details" at bounding box center [762, 182] width 108 height 24
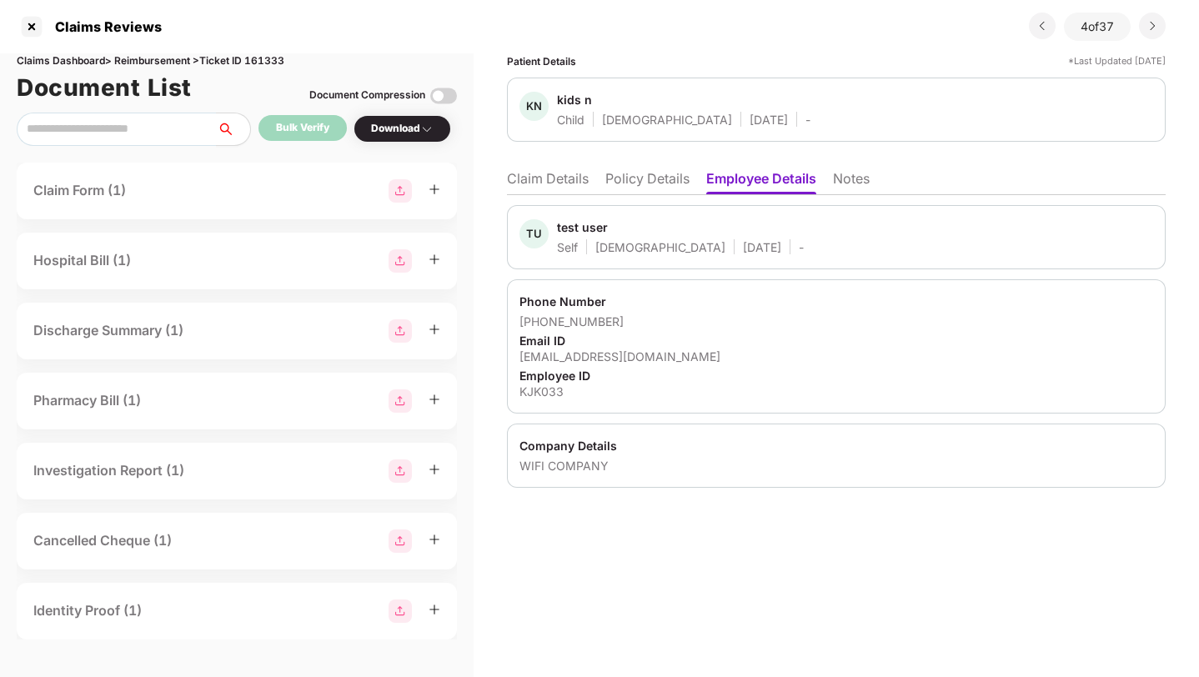
click at [628, 167] on ul "Claim Details Policy Details Employee Details Notes" at bounding box center [836, 178] width 658 height 33
click at [628, 178] on li "Policy Details" at bounding box center [647, 182] width 84 height 24
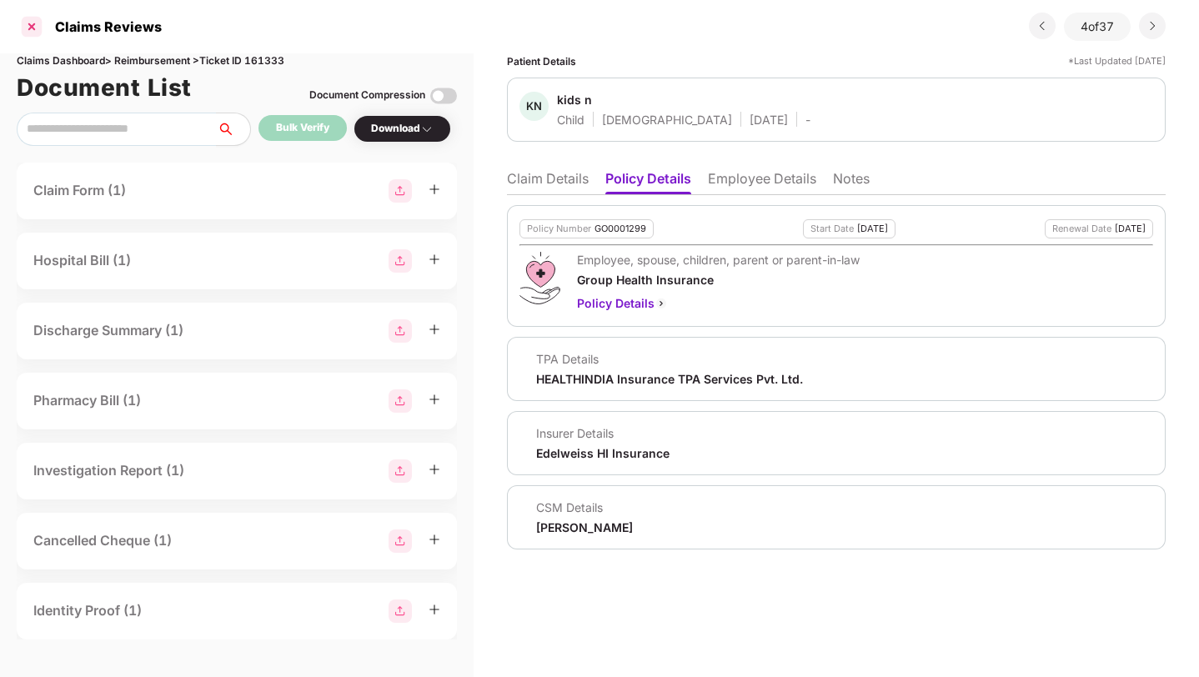
click at [33, 23] on div at bounding box center [31, 26] width 27 height 27
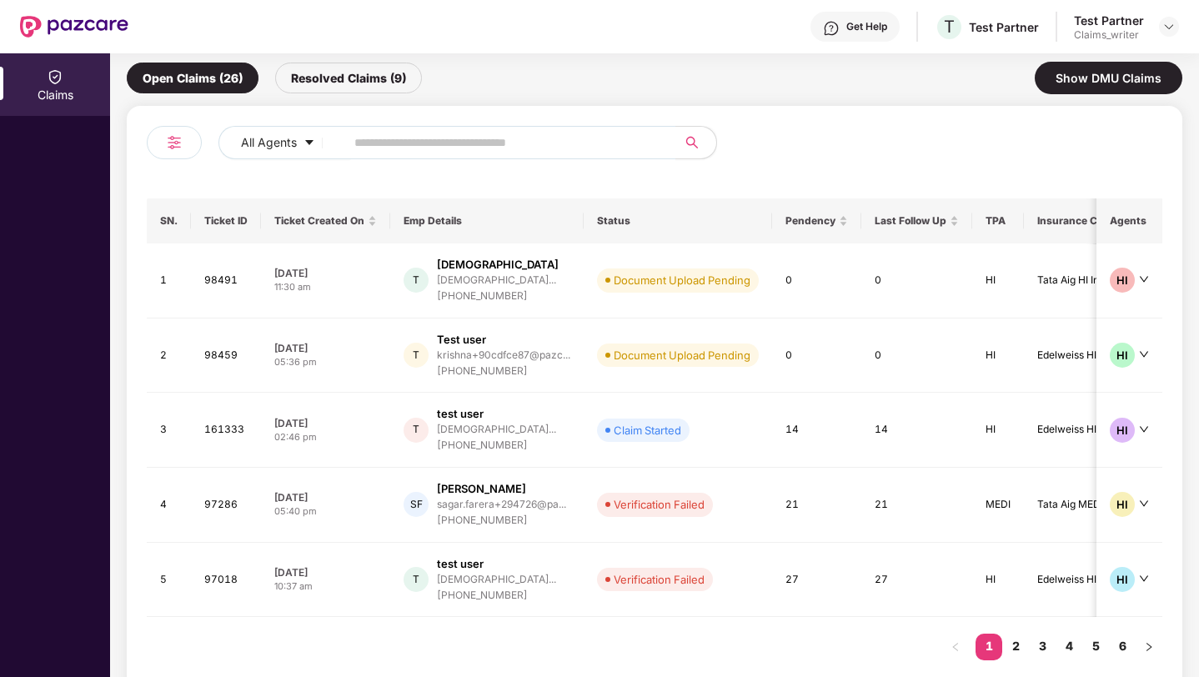
scroll to position [184, 0]
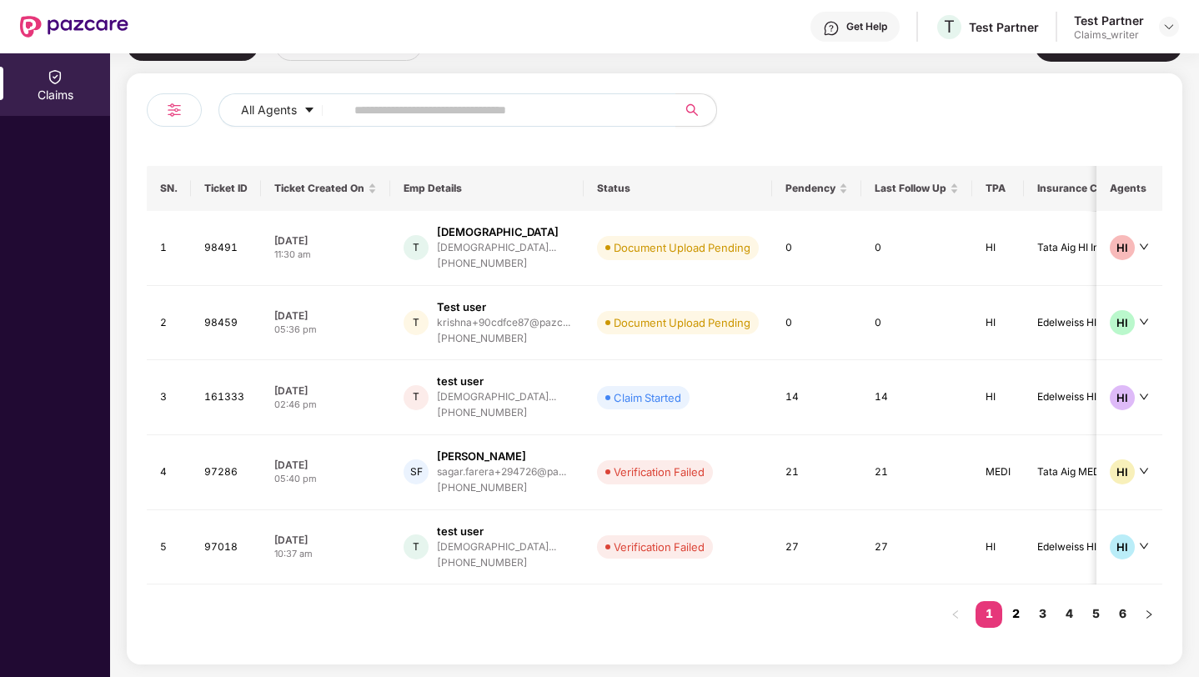
click at [1019, 616] on link "2" at bounding box center [1015, 613] width 27 height 25
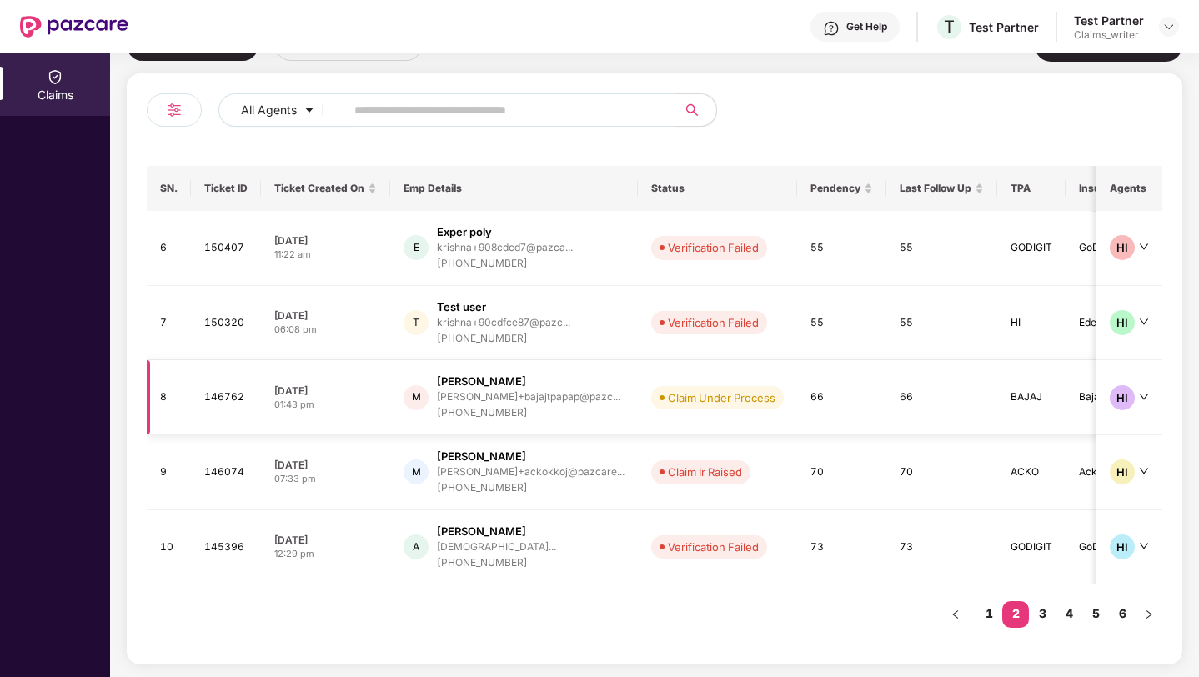
scroll to position [0, 0]
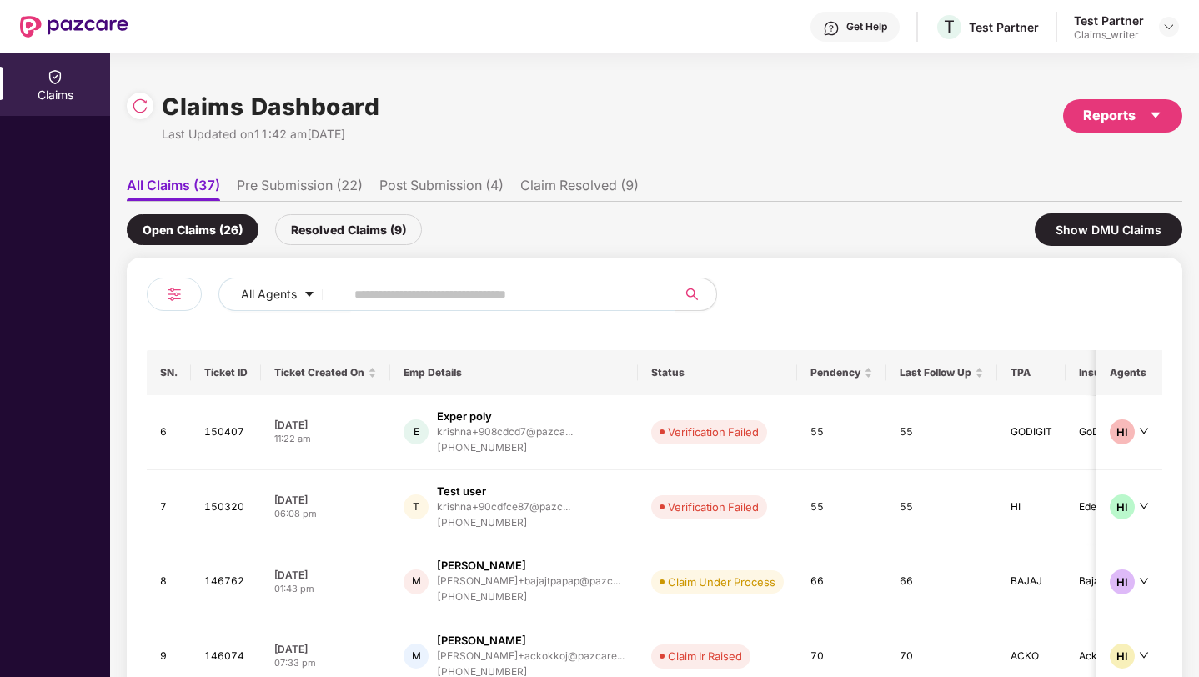
click at [315, 178] on li "Pre Submission (22)" at bounding box center [300, 189] width 126 height 24
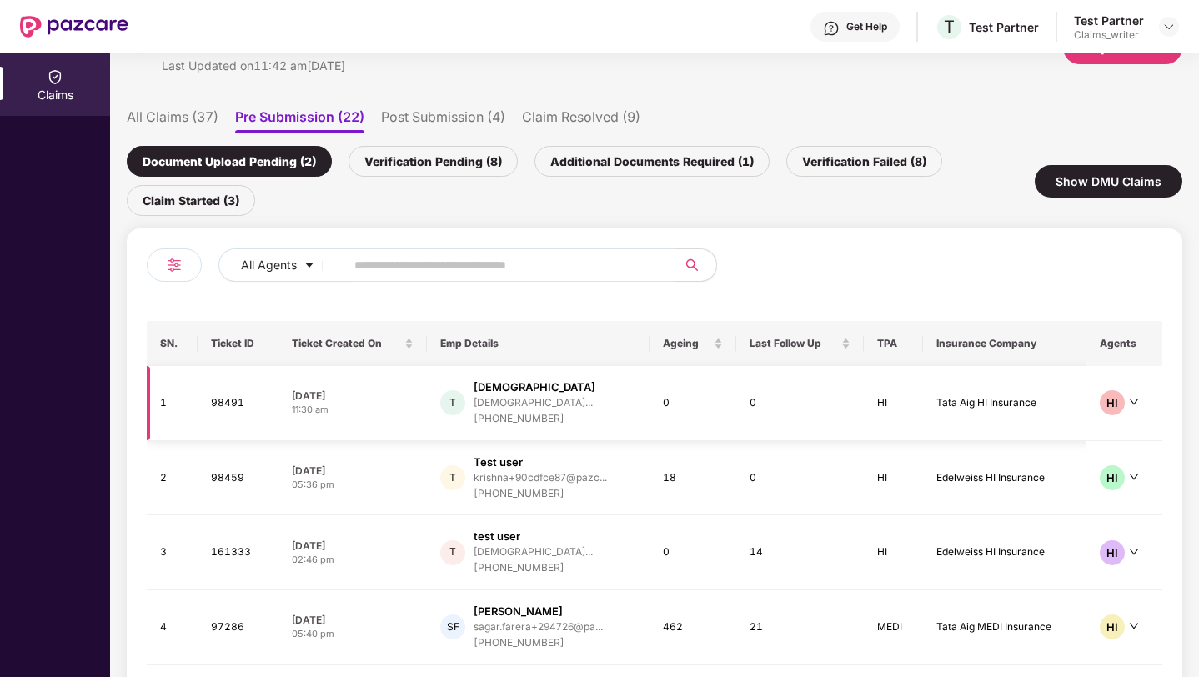
scroll to position [77, 0]
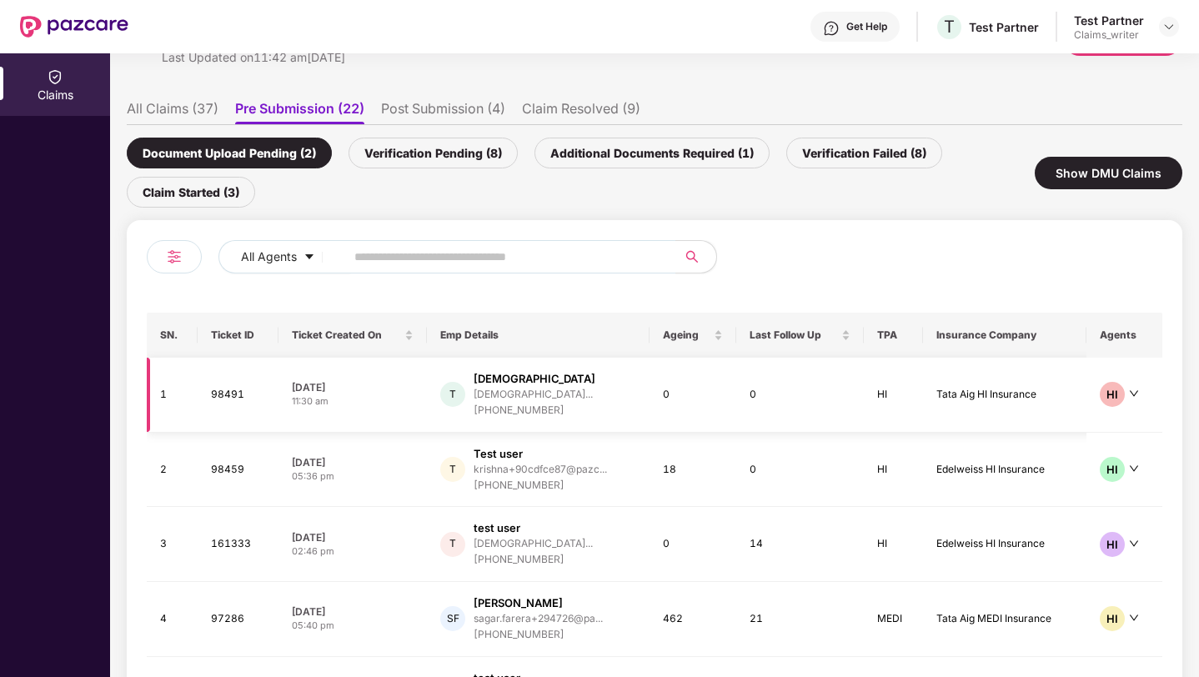
click at [635, 406] on div "T Test krishna krishna+prtest@pazcare... +919945696817" at bounding box center [538, 395] width 196 height 48
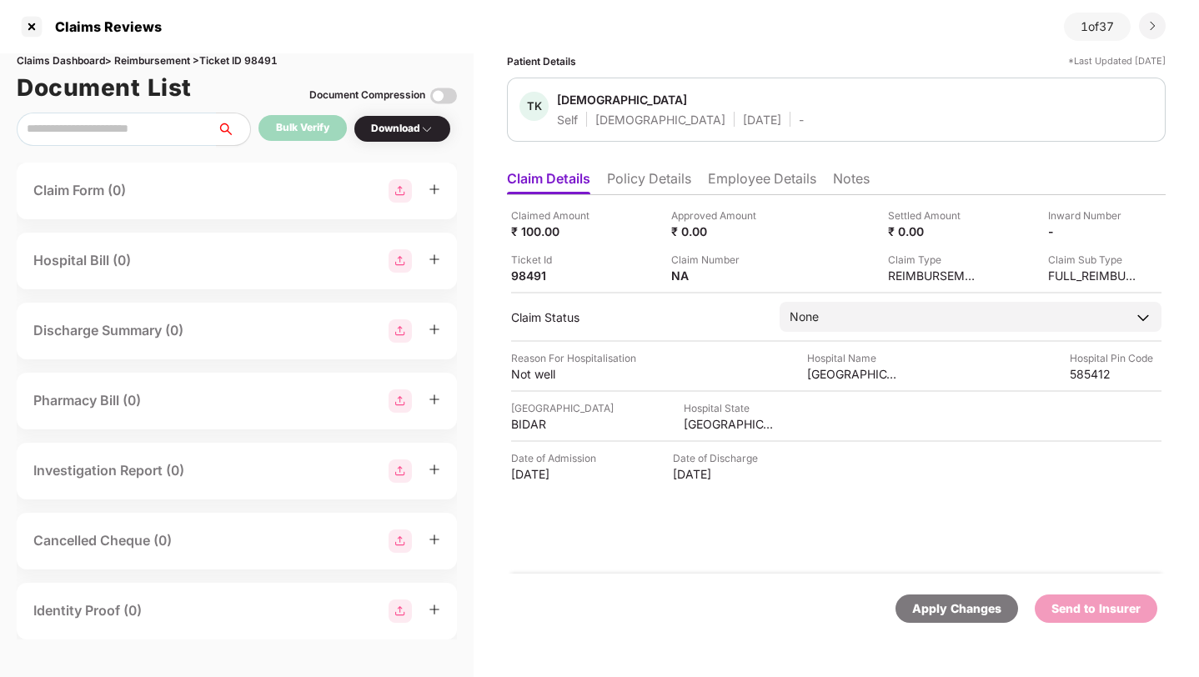
scroll to position [0, 0]
click at [30, 23] on div at bounding box center [31, 26] width 27 height 27
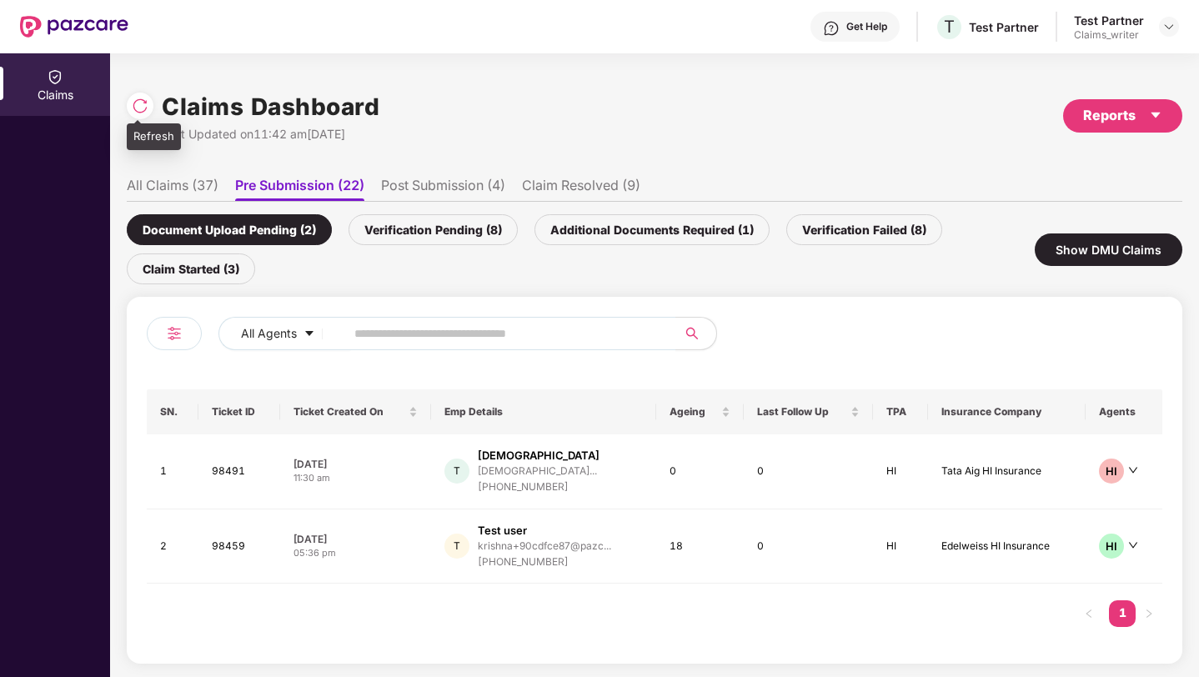
click at [143, 107] on img at bounding box center [140, 106] width 17 height 17
click at [682, 563] on td "18" at bounding box center [700, 546] width 88 height 75
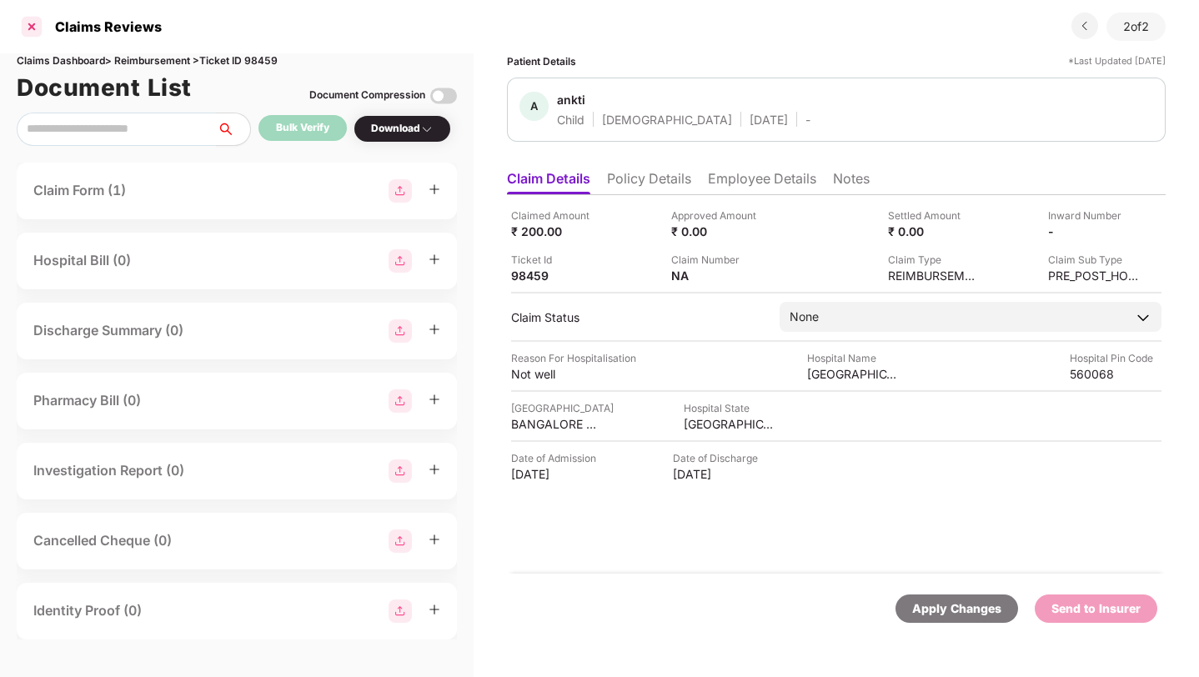
click at [31, 20] on div at bounding box center [31, 26] width 27 height 27
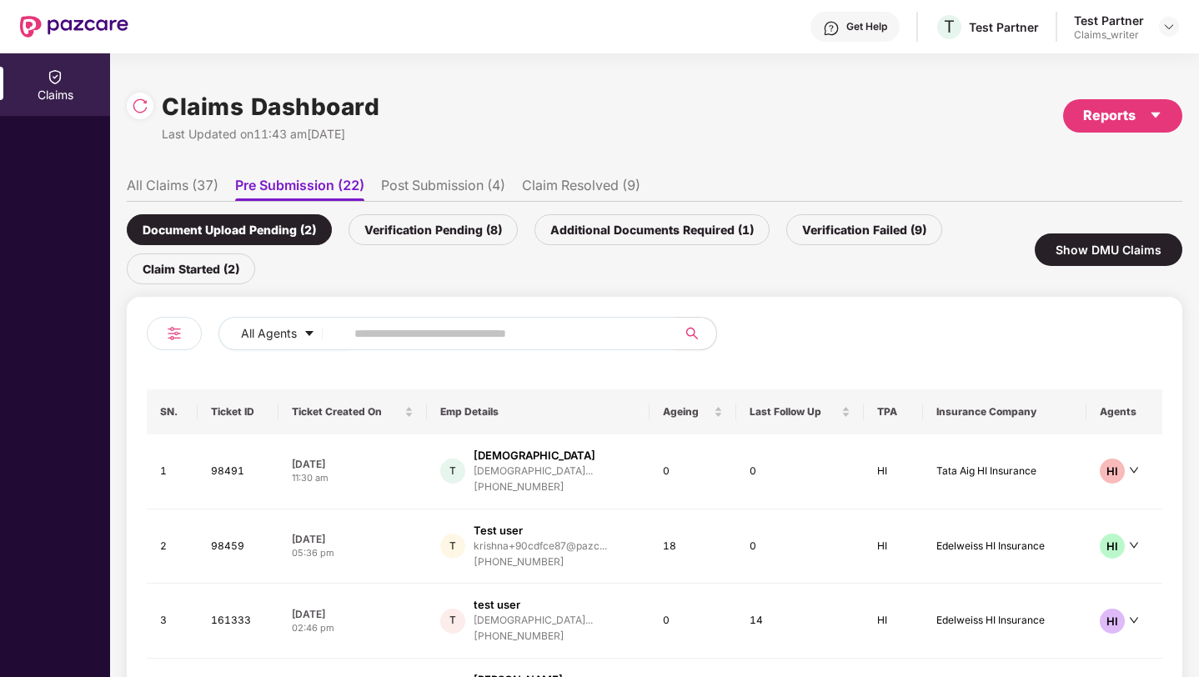
click at [418, 188] on li "Post Submission (4)" at bounding box center [443, 189] width 124 height 24
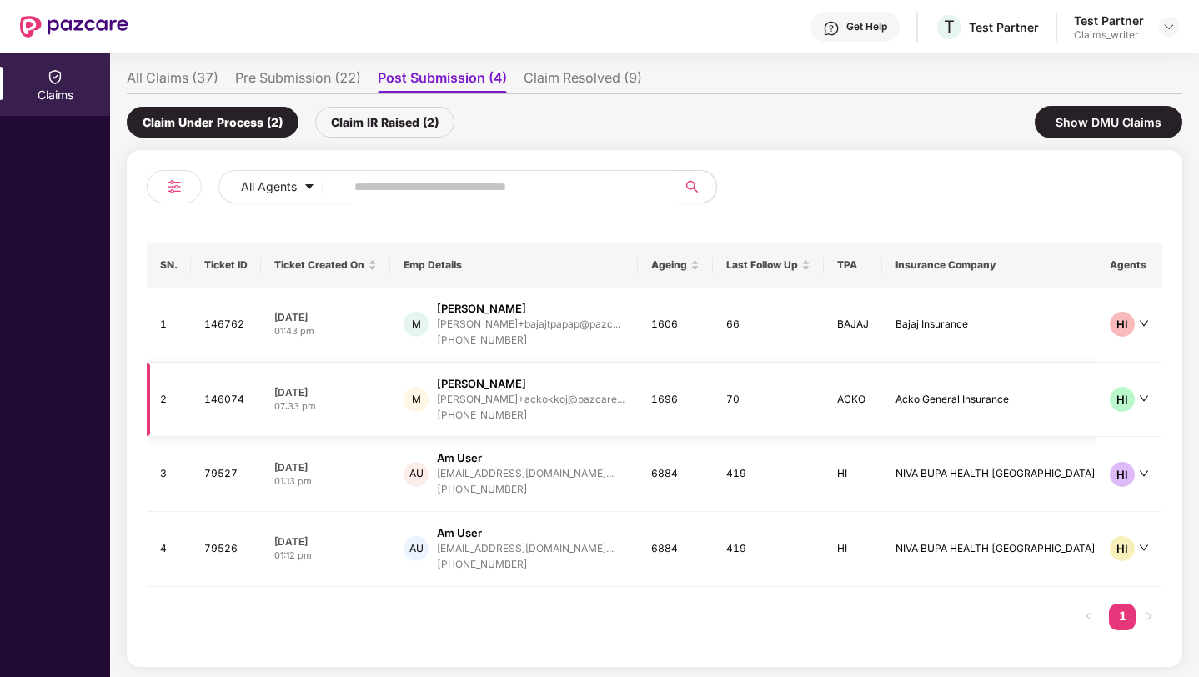
scroll to position [109, 0]
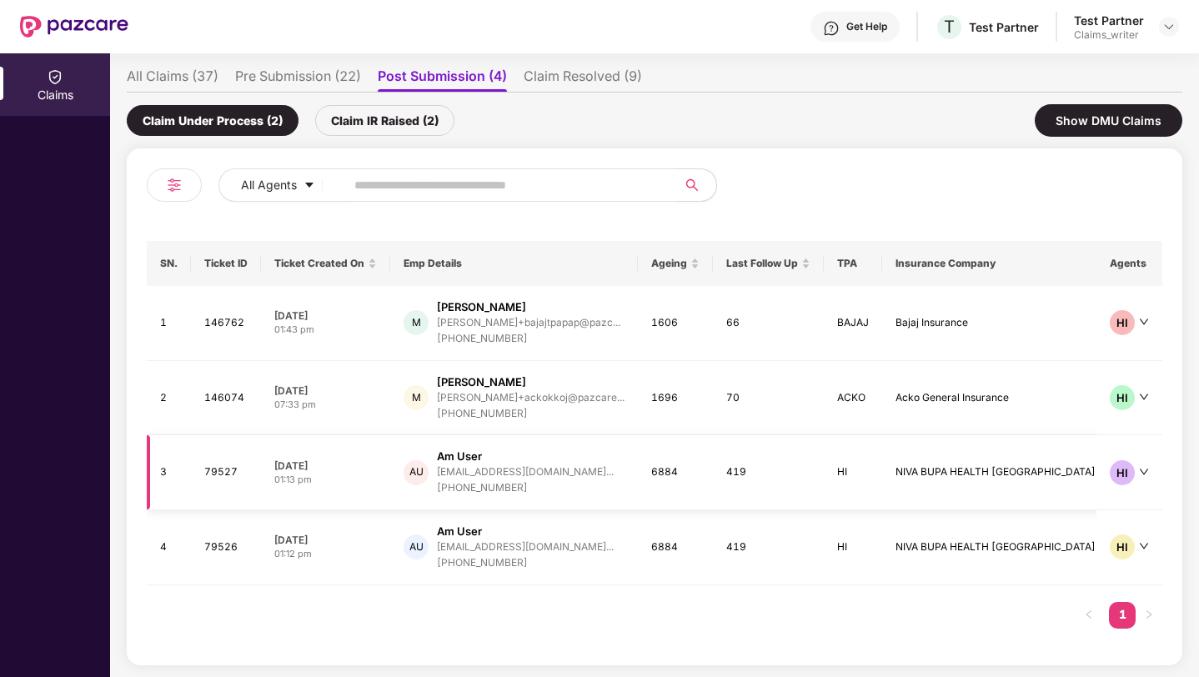
click at [743, 485] on td "419" at bounding box center [768, 472] width 111 height 75
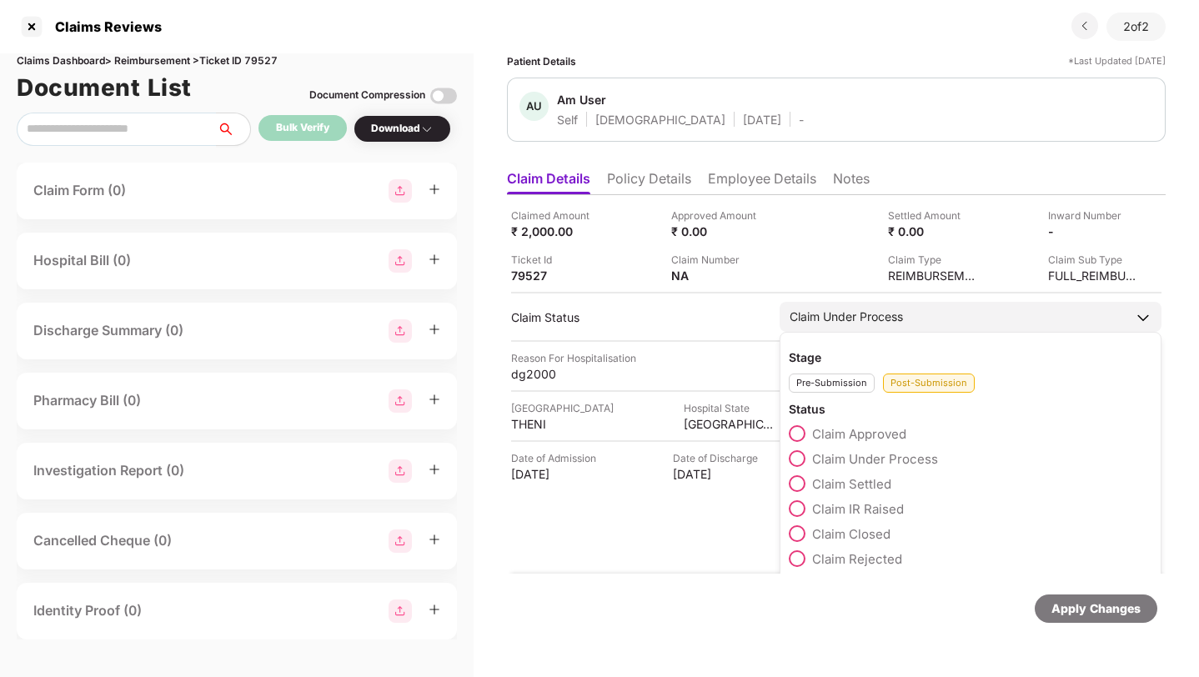
click at [797, 432] on span at bounding box center [796, 433] width 17 height 17
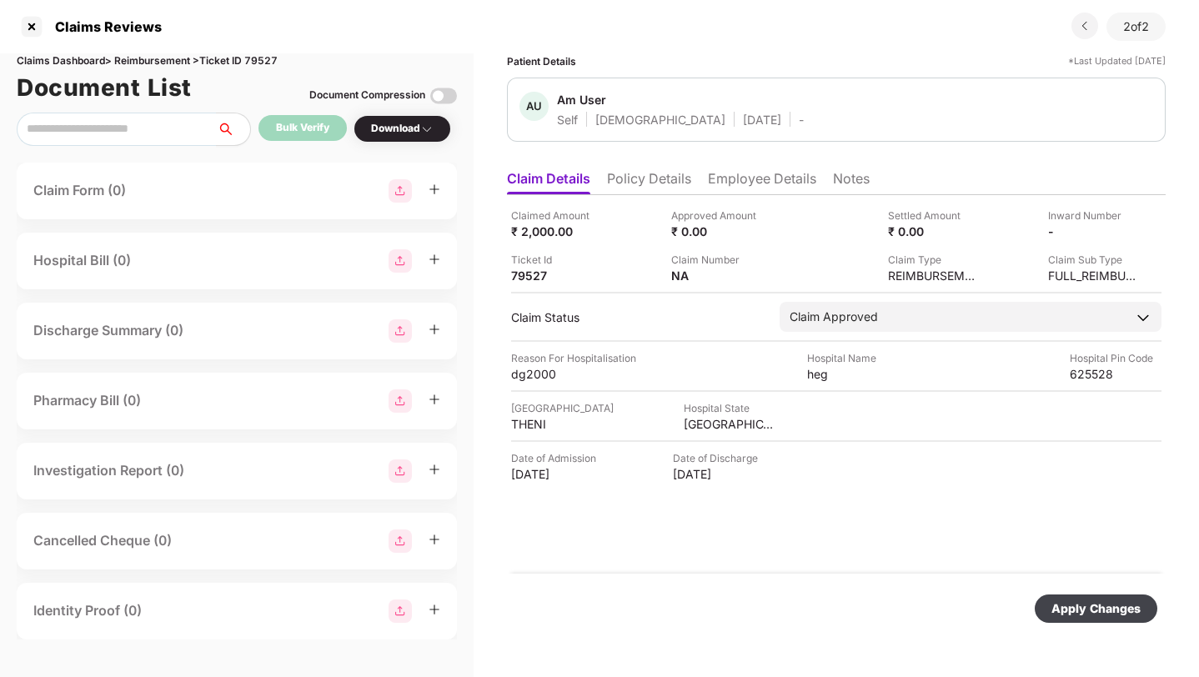
click at [1086, 613] on div "Apply Changes" at bounding box center [1095, 608] width 89 height 18
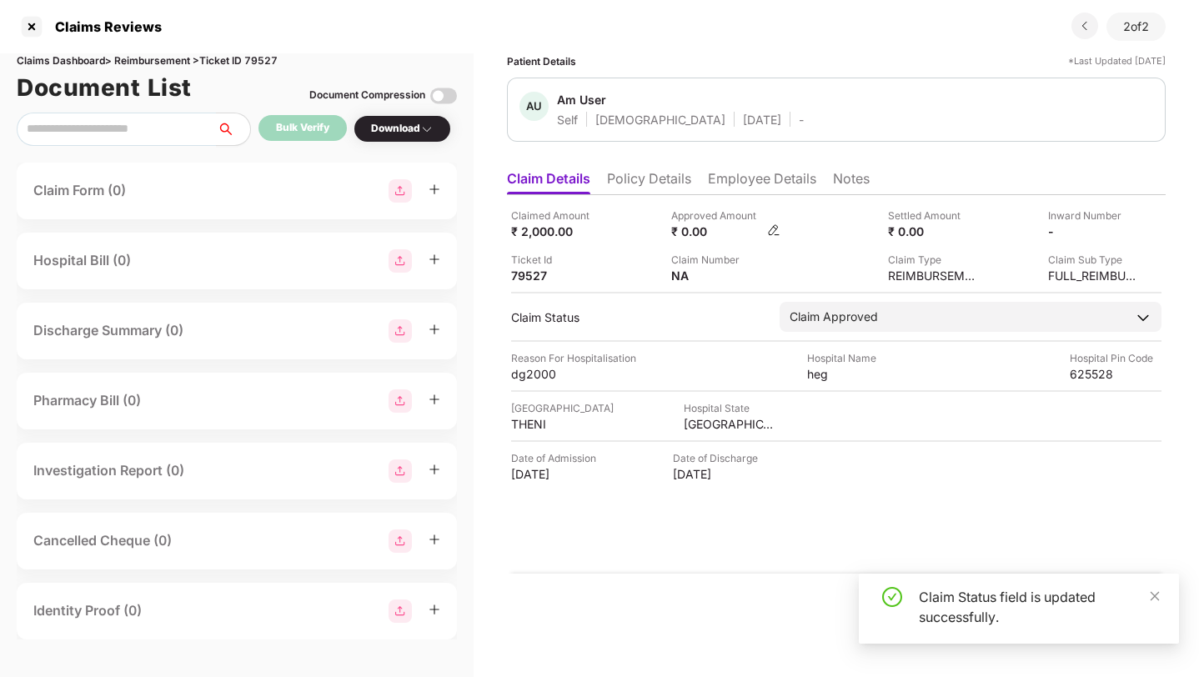
click at [770, 227] on img at bounding box center [773, 229] width 13 height 13
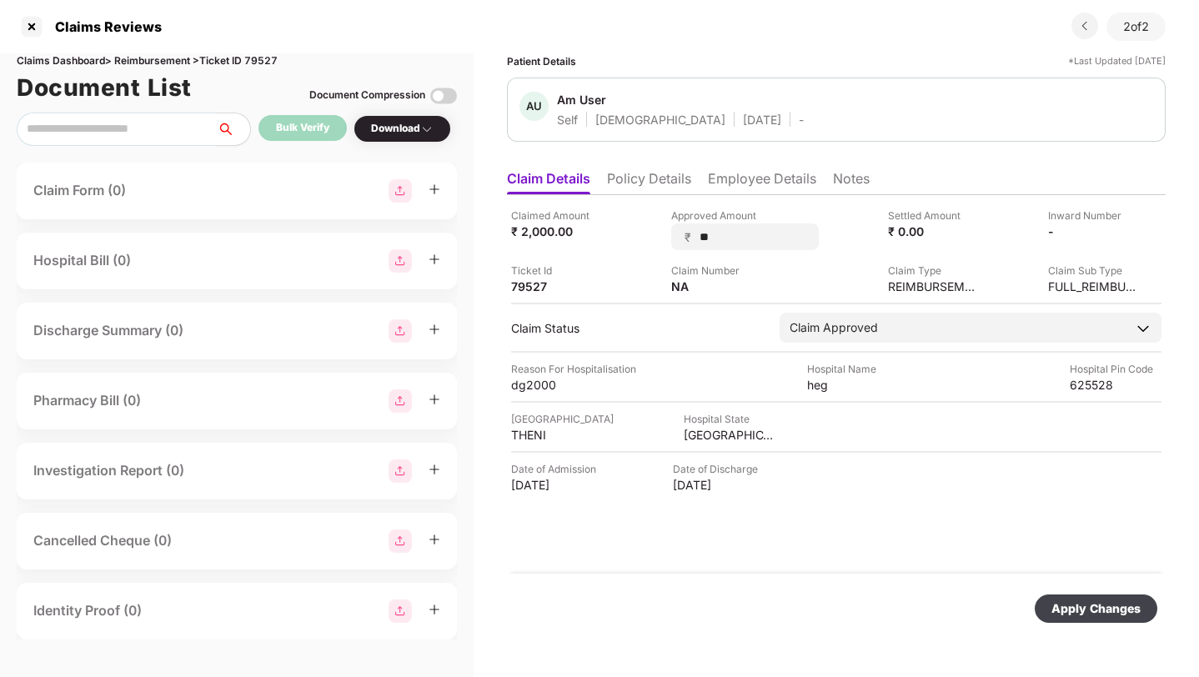
type input "*"
type input "****"
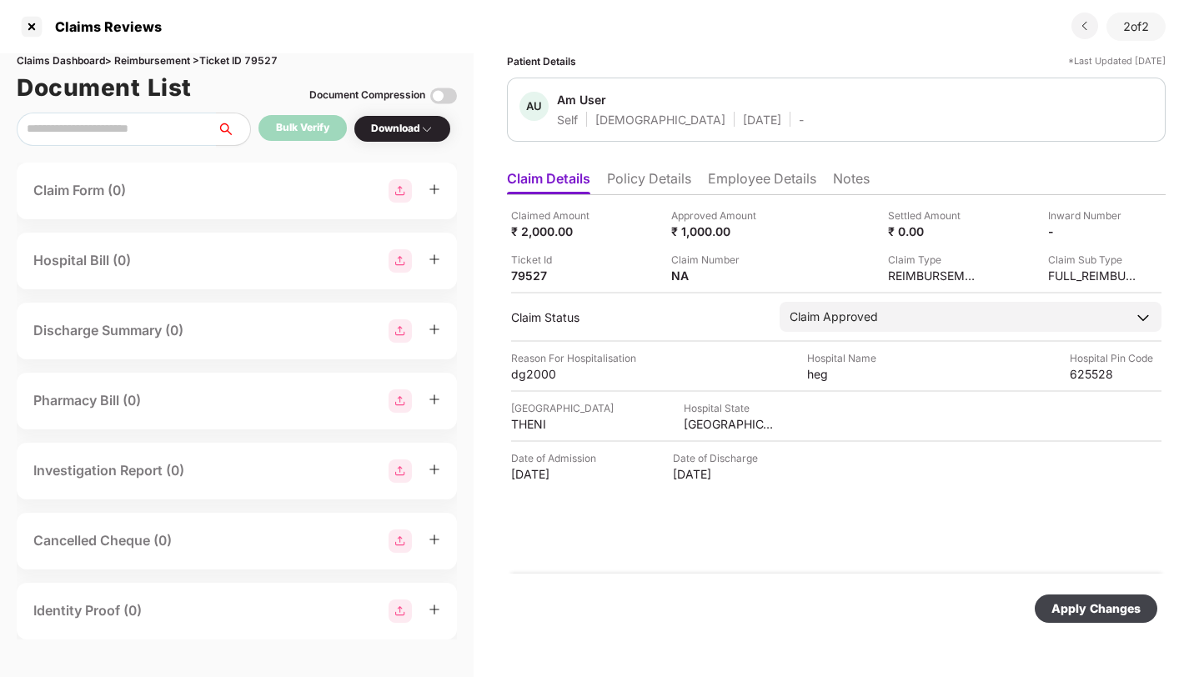
click at [1071, 616] on div "Apply Changes" at bounding box center [1095, 608] width 89 height 18
click at [740, 186] on li "Employee Details" at bounding box center [762, 182] width 108 height 24
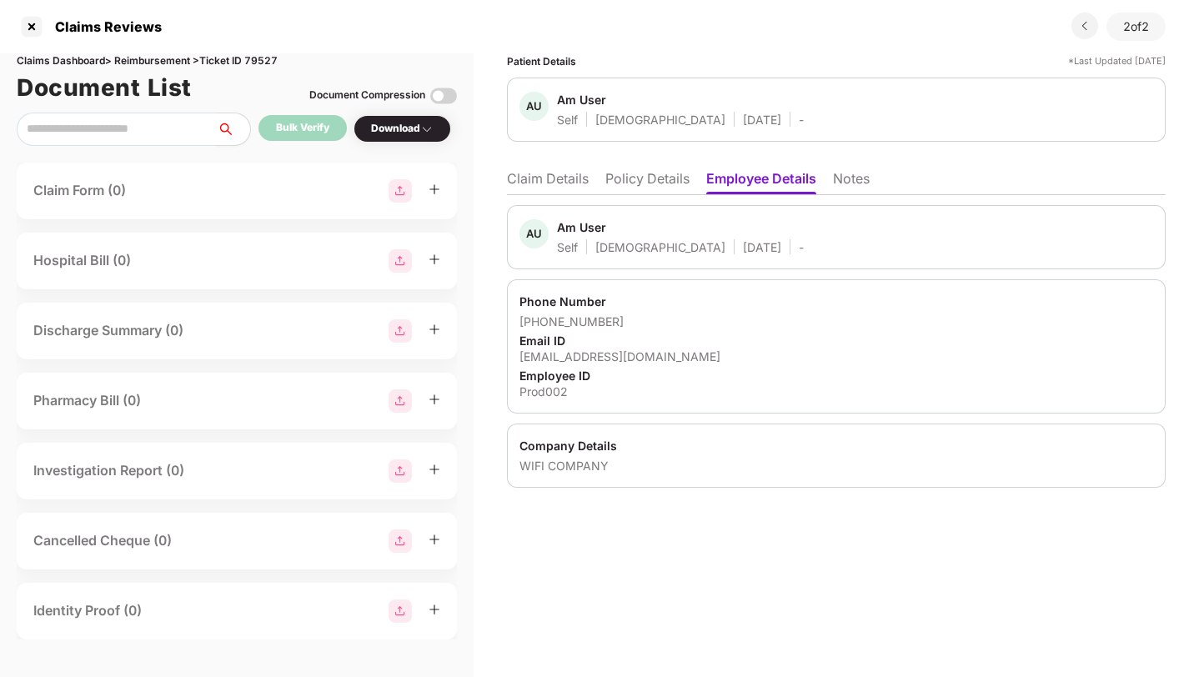
click at [669, 175] on li "Policy Details" at bounding box center [647, 182] width 84 height 24
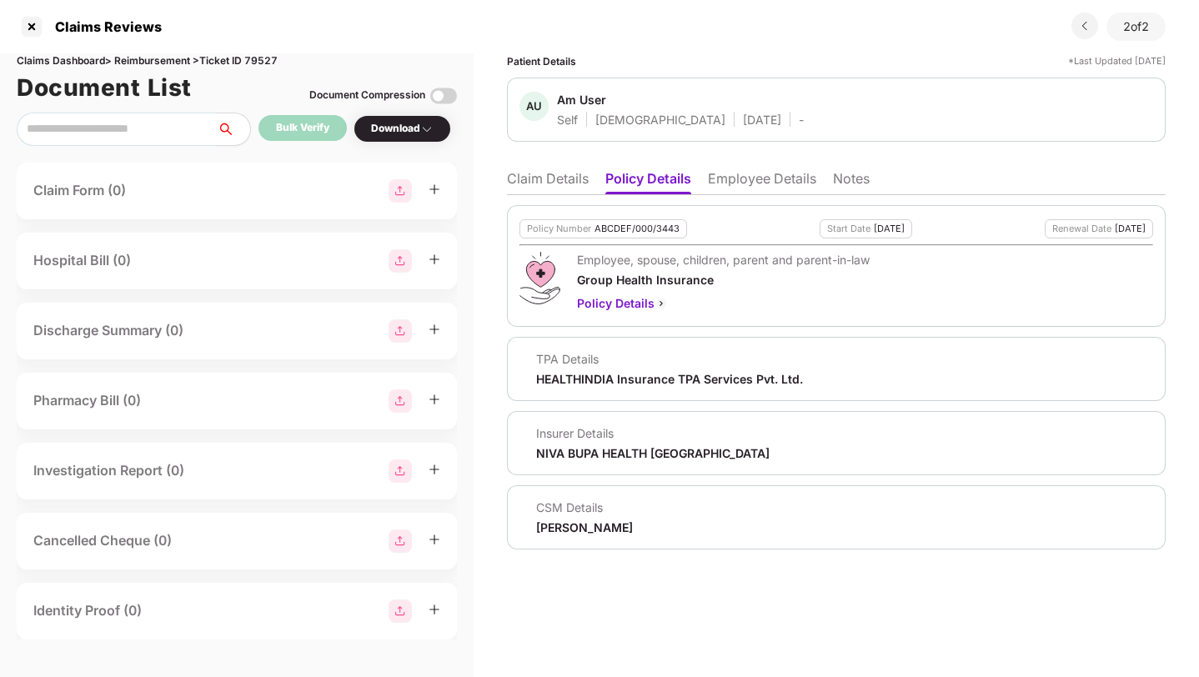
click at [777, 178] on li "Employee Details" at bounding box center [762, 182] width 108 height 24
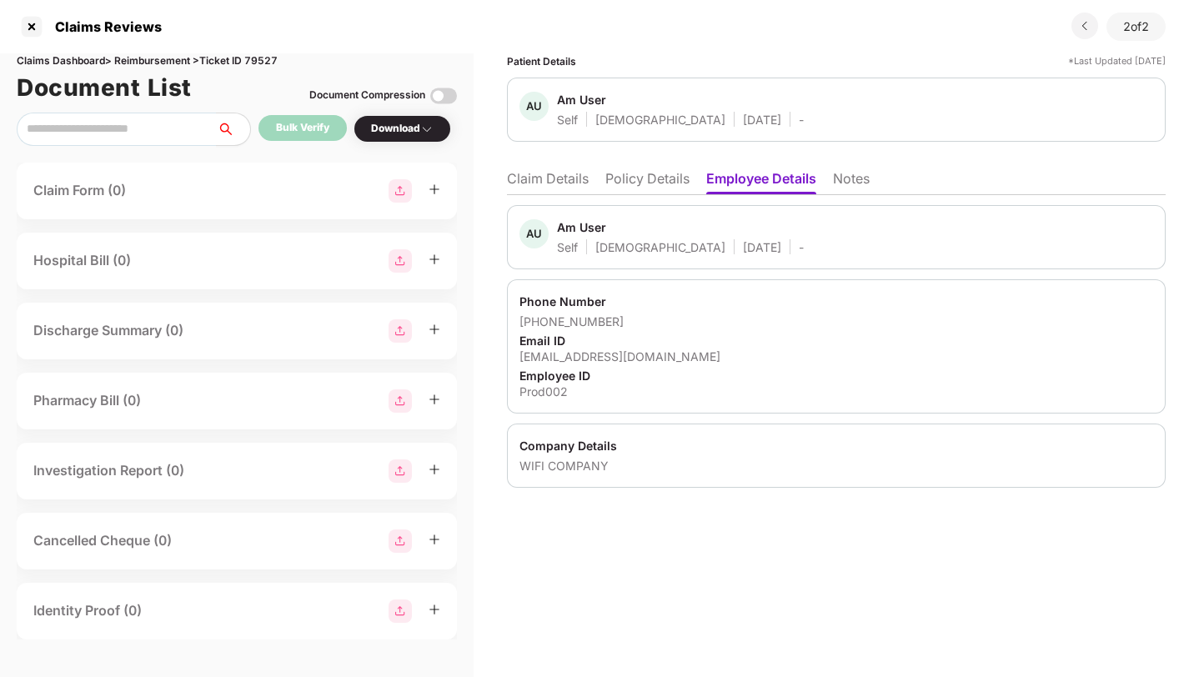
click at [860, 183] on li "Notes" at bounding box center [851, 182] width 37 height 24
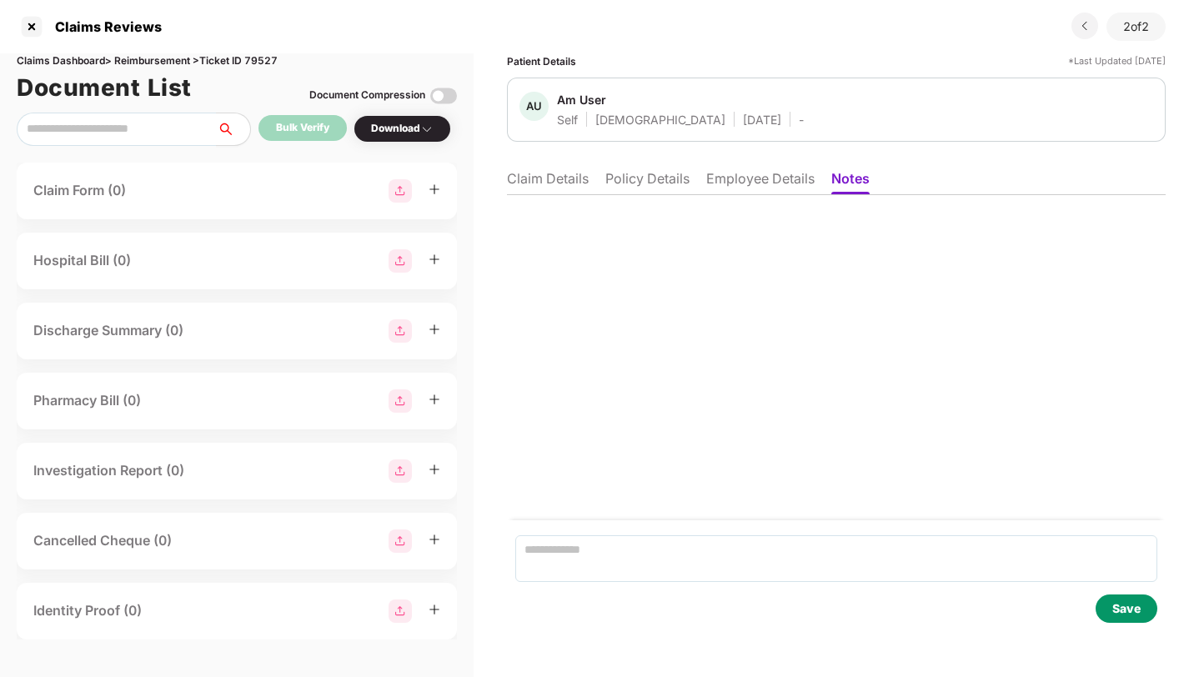
click at [731, 183] on li "Employee Details" at bounding box center [760, 182] width 108 height 24
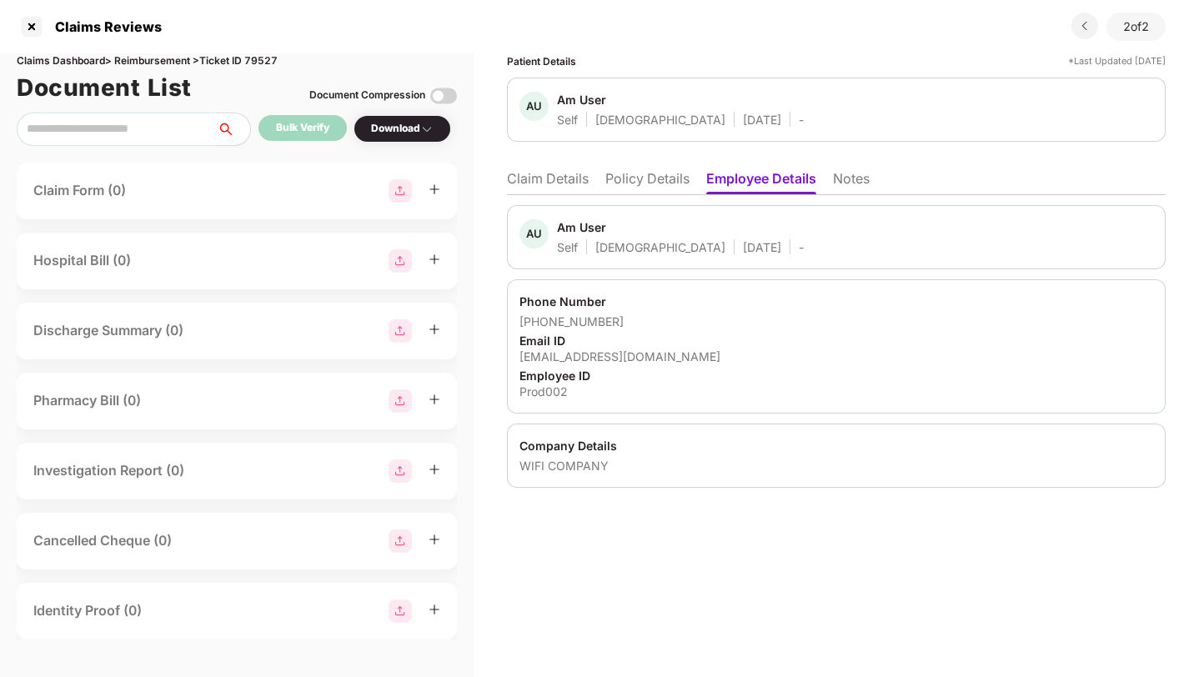
click at [511, 171] on li "Claim Details" at bounding box center [548, 182] width 82 height 24
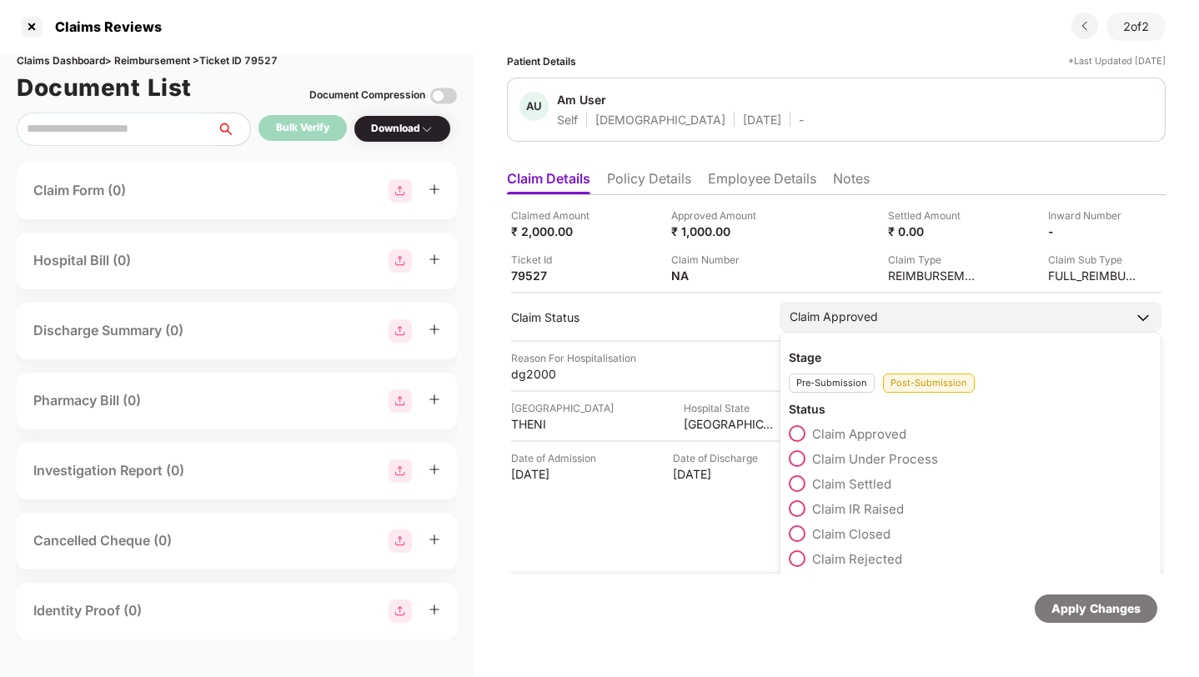
click at [823, 386] on div "Pre-Submission" at bounding box center [831, 382] width 86 height 19
click at [798, 433] on span at bounding box center [796, 433] width 17 height 17
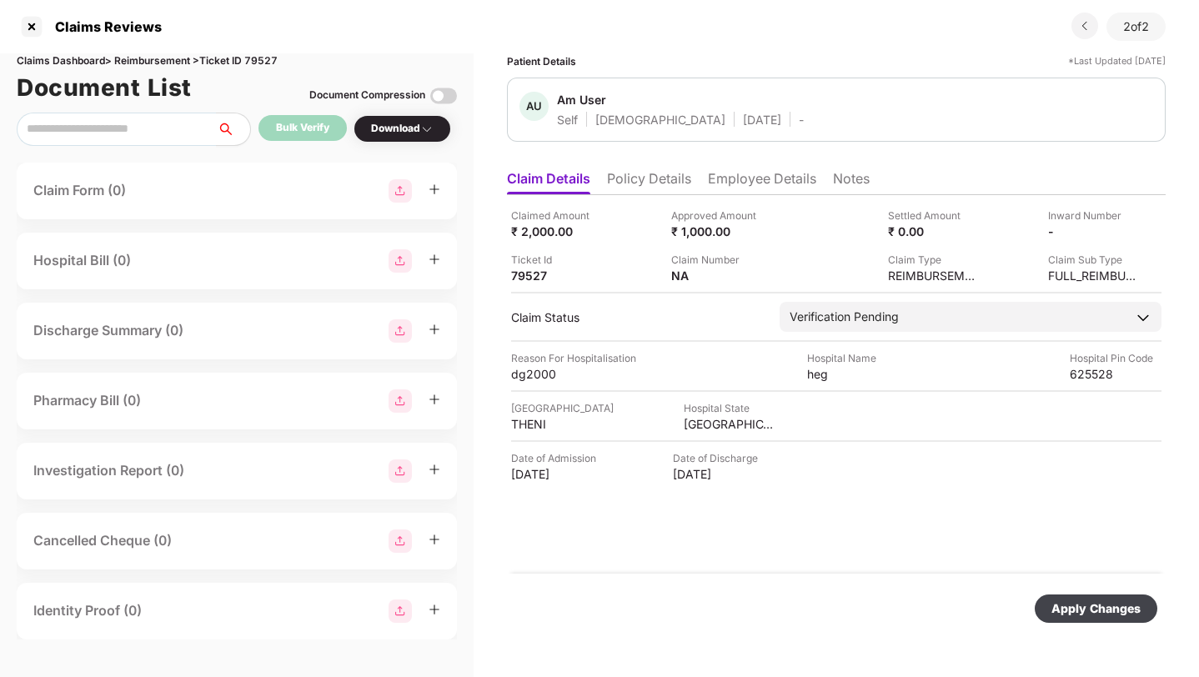
click at [1105, 617] on div "Apply Changes" at bounding box center [1095, 608] width 89 height 18
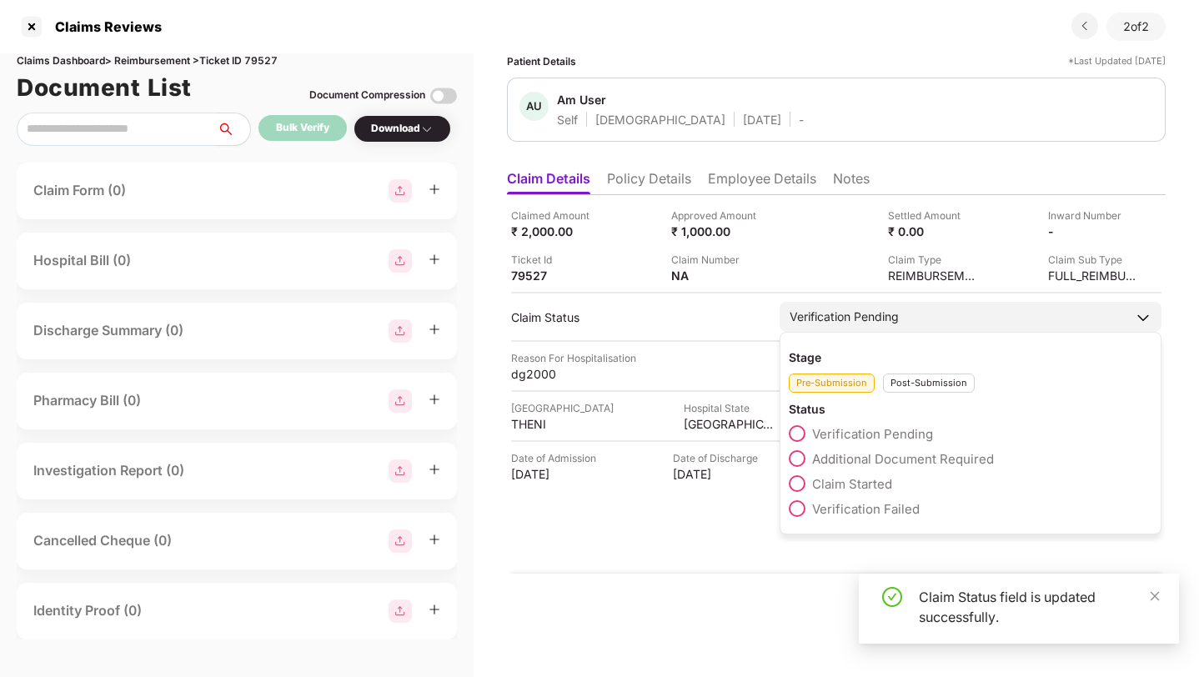
click at [798, 503] on span at bounding box center [796, 508] width 17 height 17
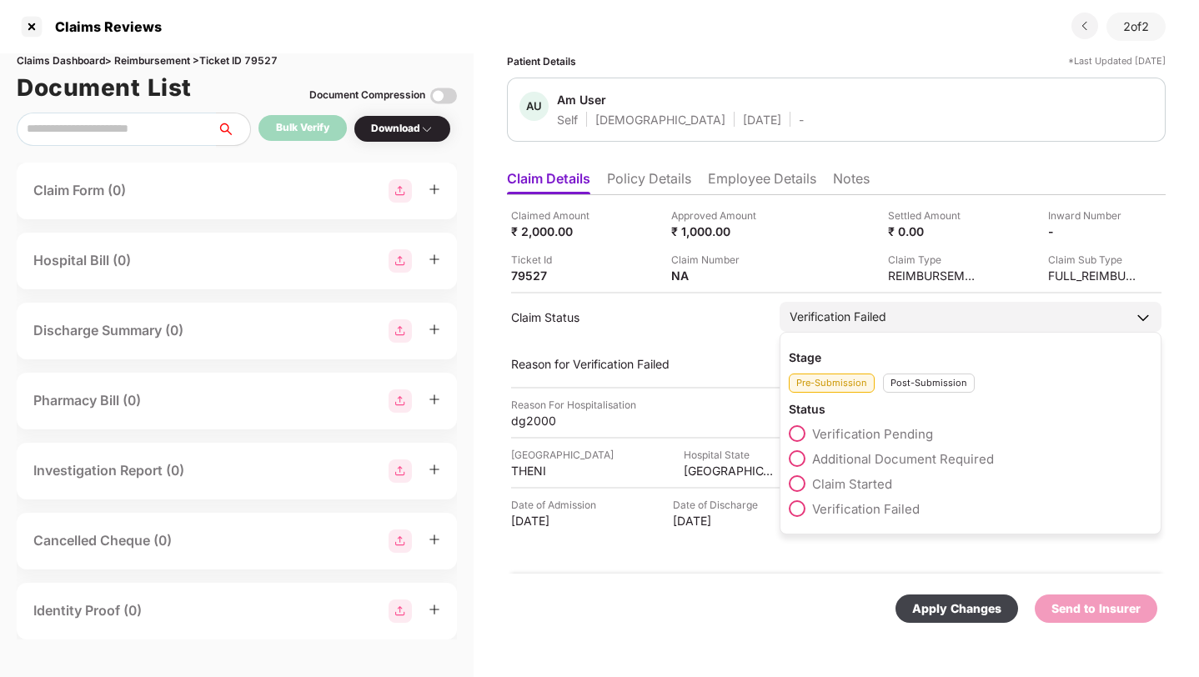
click at [844, 365] on div "Pre-Submission Post-Submission" at bounding box center [969, 379] width 363 height 28
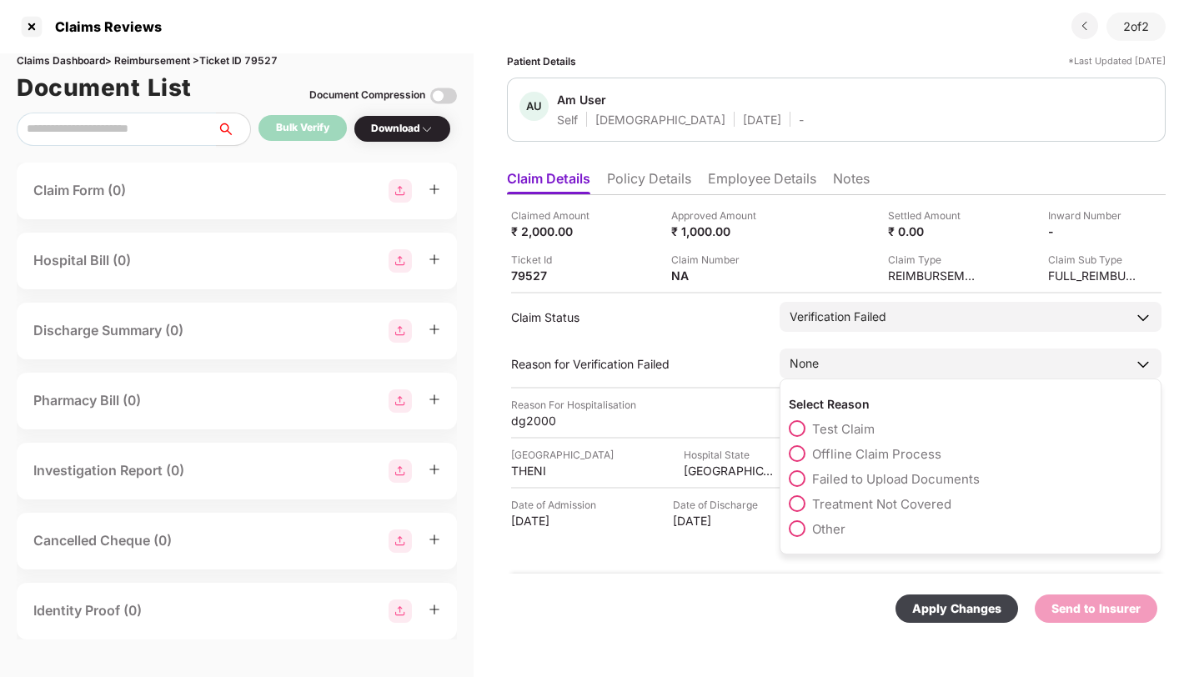
click at [868, 365] on div "None" at bounding box center [970, 363] width 382 height 30
click at [798, 425] on span at bounding box center [796, 428] width 17 height 17
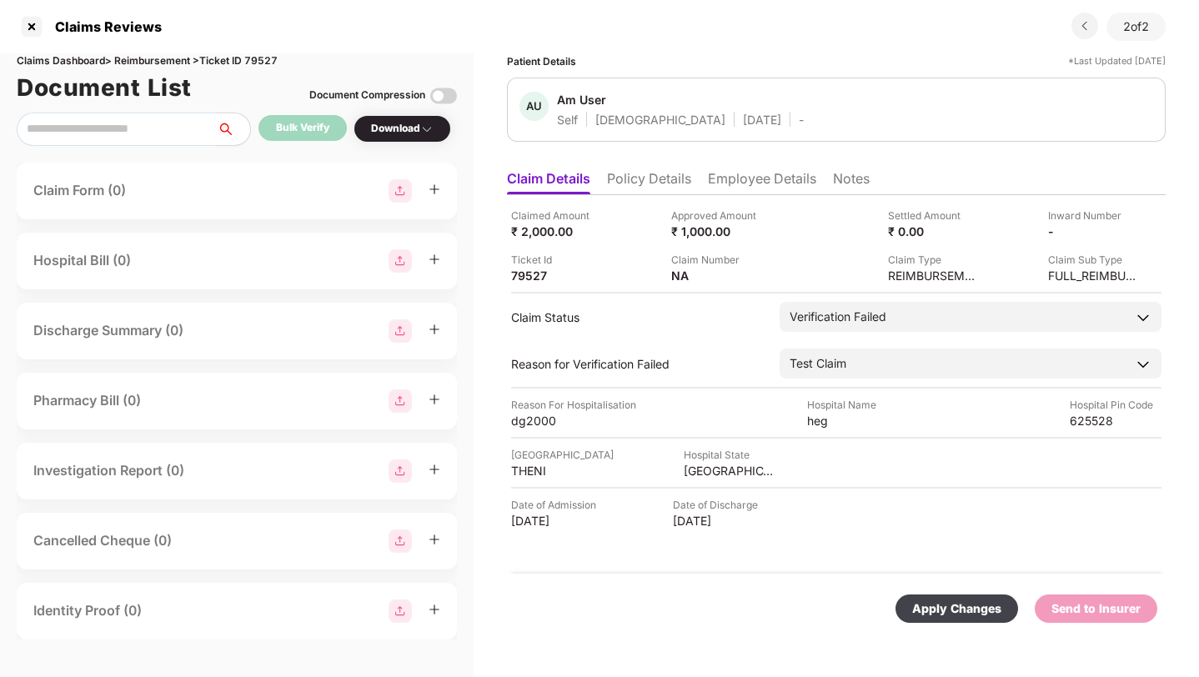
click at [975, 610] on div "Apply Changes" at bounding box center [956, 608] width 89 height 18
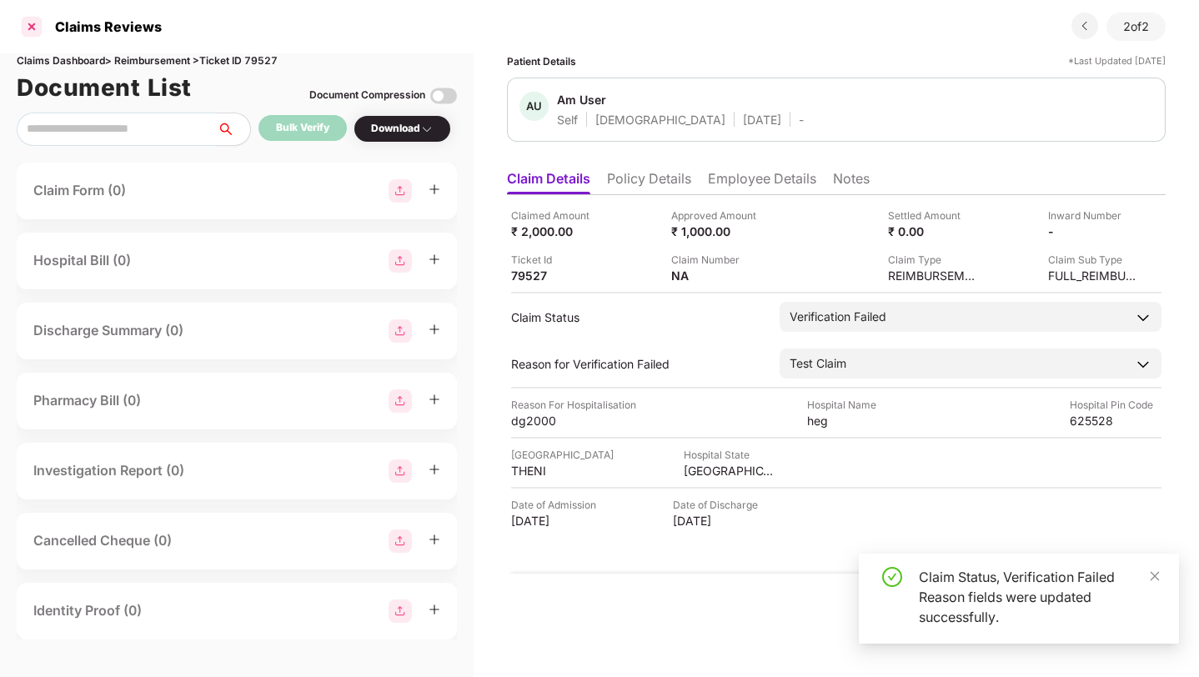
click at [35, 25] on div at bounding box center [31, 26] width 27 height 27
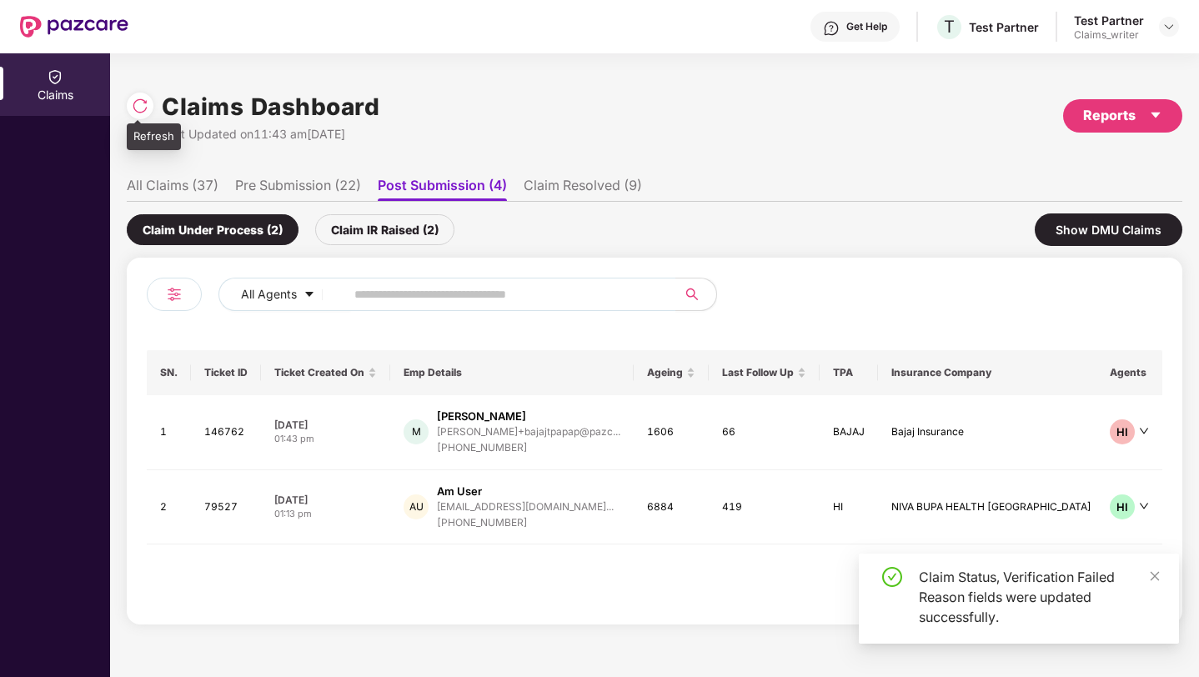
click at [146, 109] on img at bounding box center [140, 106] width 17 height 17
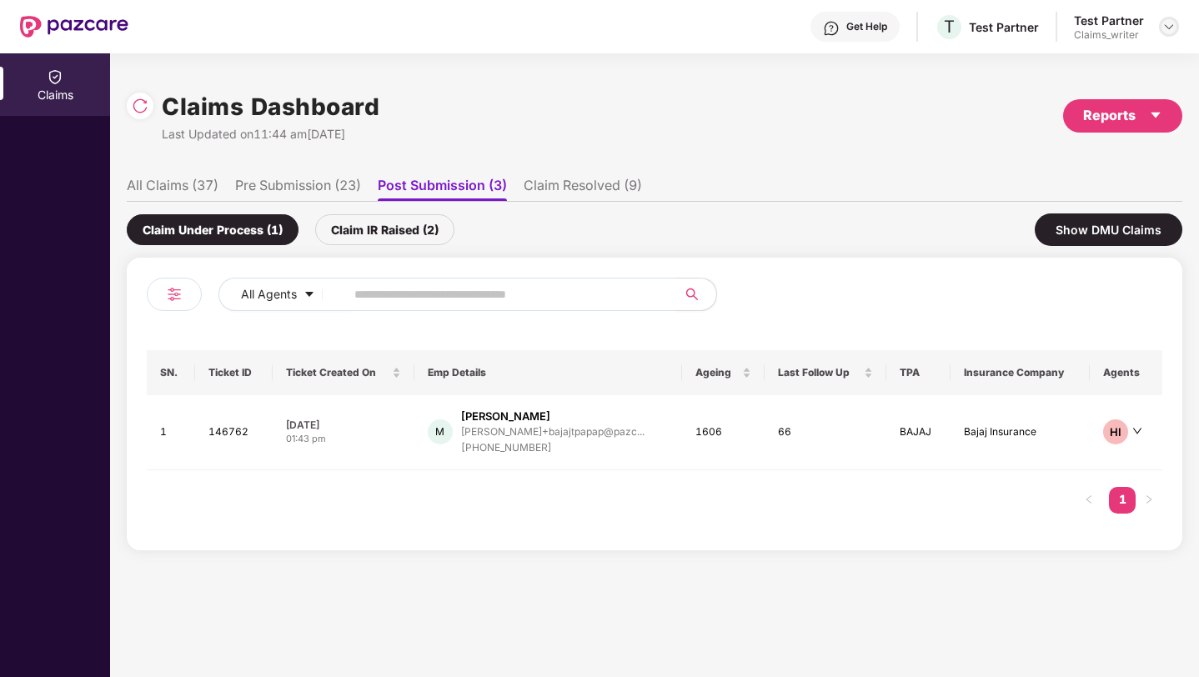
click at [1164, 33] on div at bounding box center [1169, 27] width 20 height 20
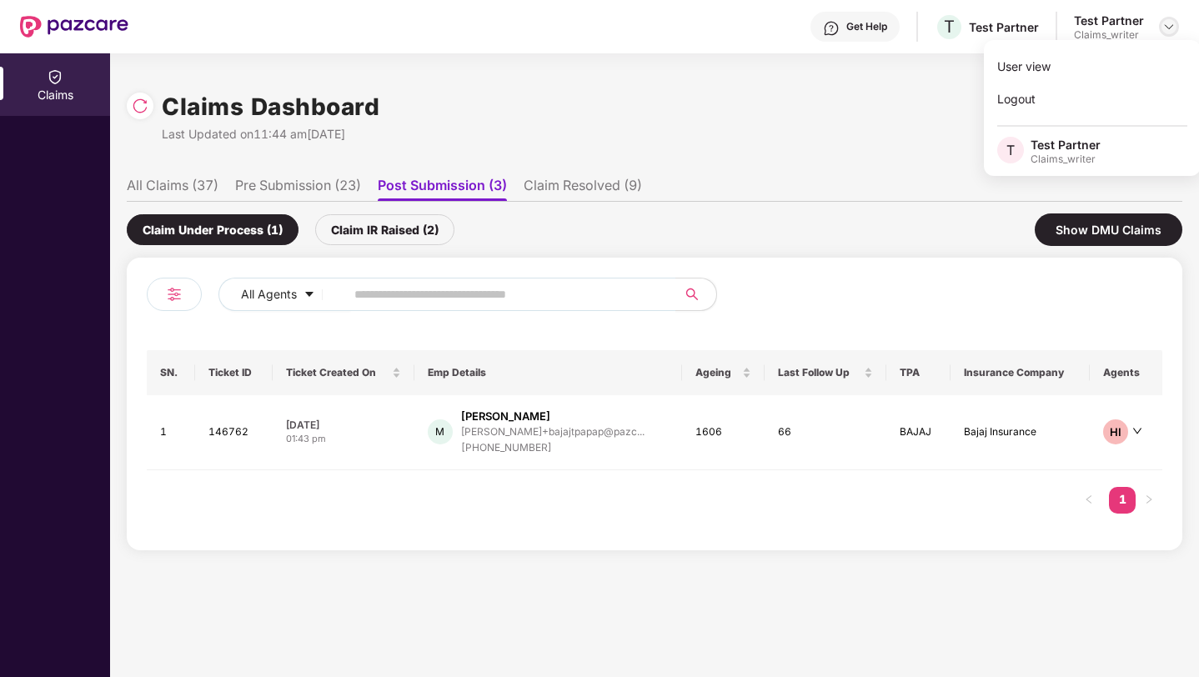
click at [1166, 31] on img at bounding box center [1168, 26] width 13 height 13
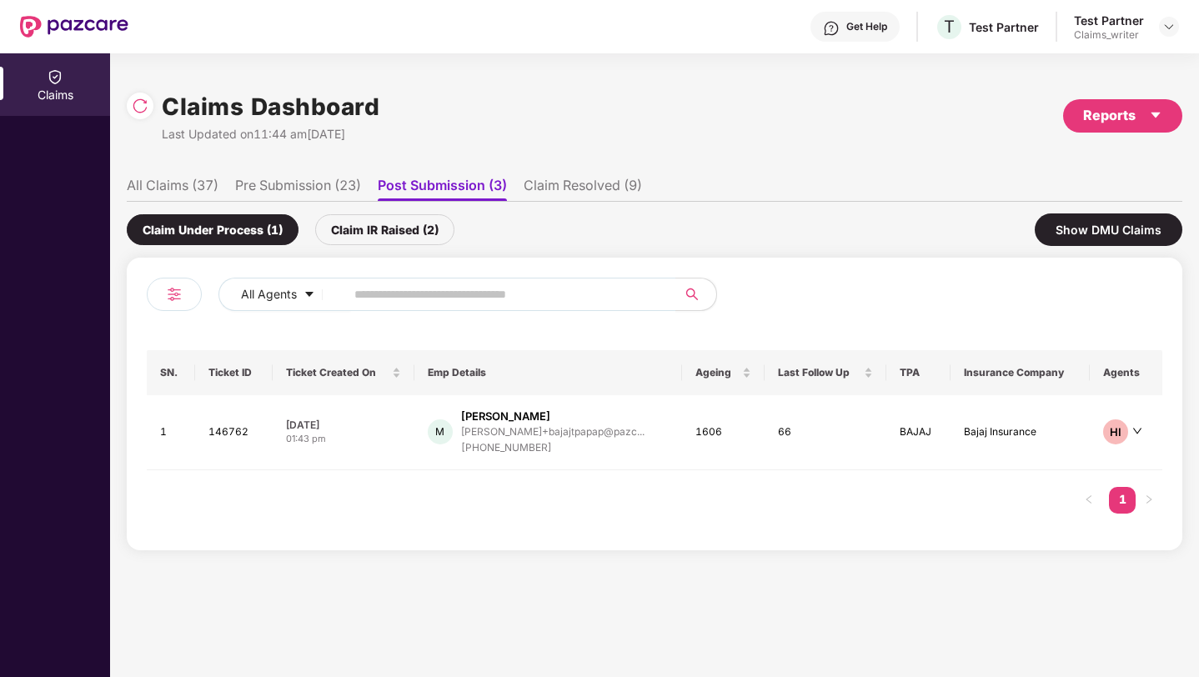
click at [158, 186] on li "All Claims (37)" at bounding box center [173, 189] width 92 height 24
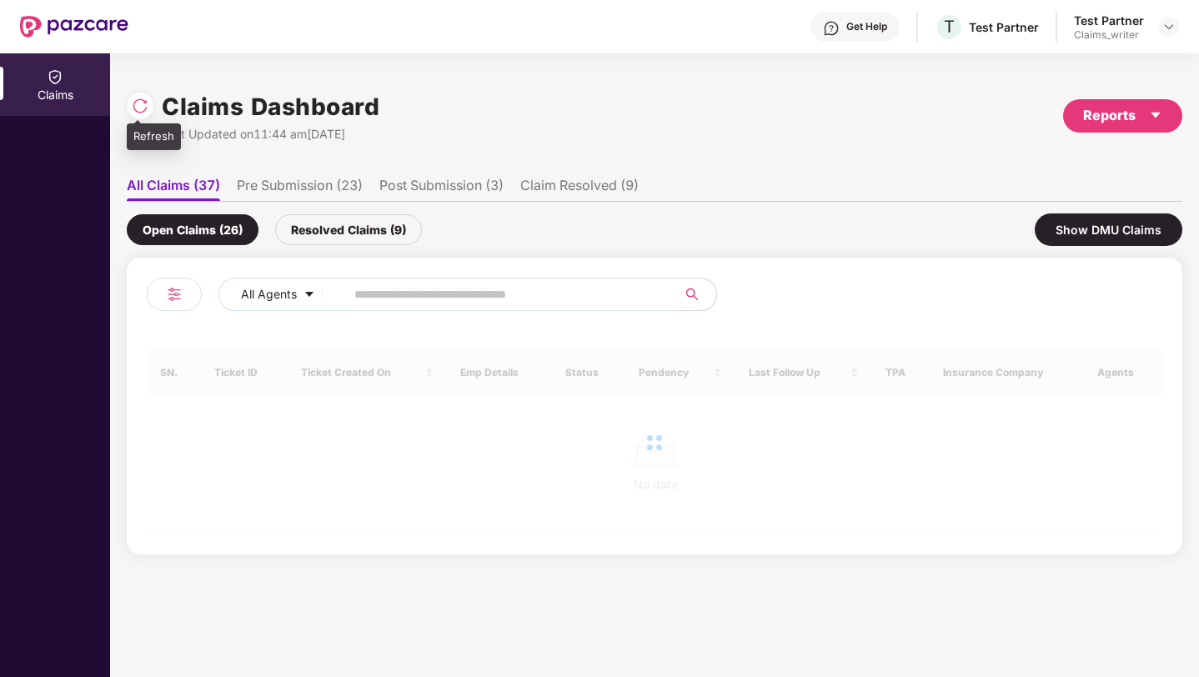
click at [150, 104] on div at bounding box center [140, 106] width 27 height 27
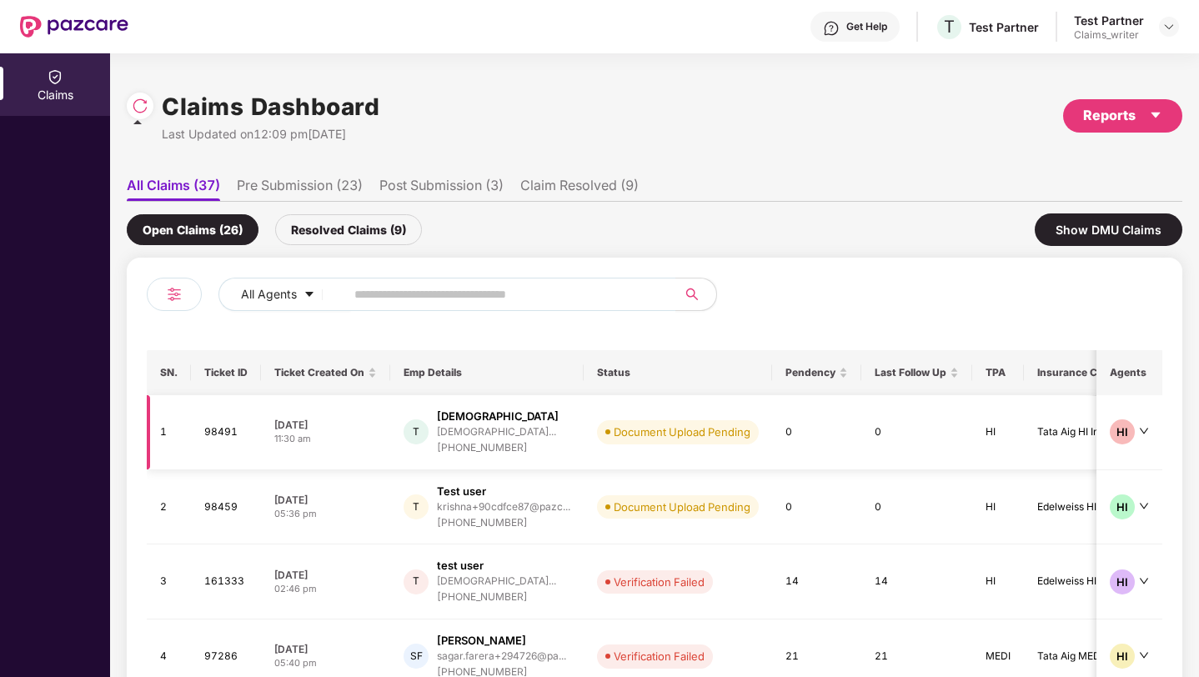
click at [577, 438] on td "T Test krishna krishna+prtest@pazcare... +919945696817" at bounding box center [486, 432] width 193 height 75
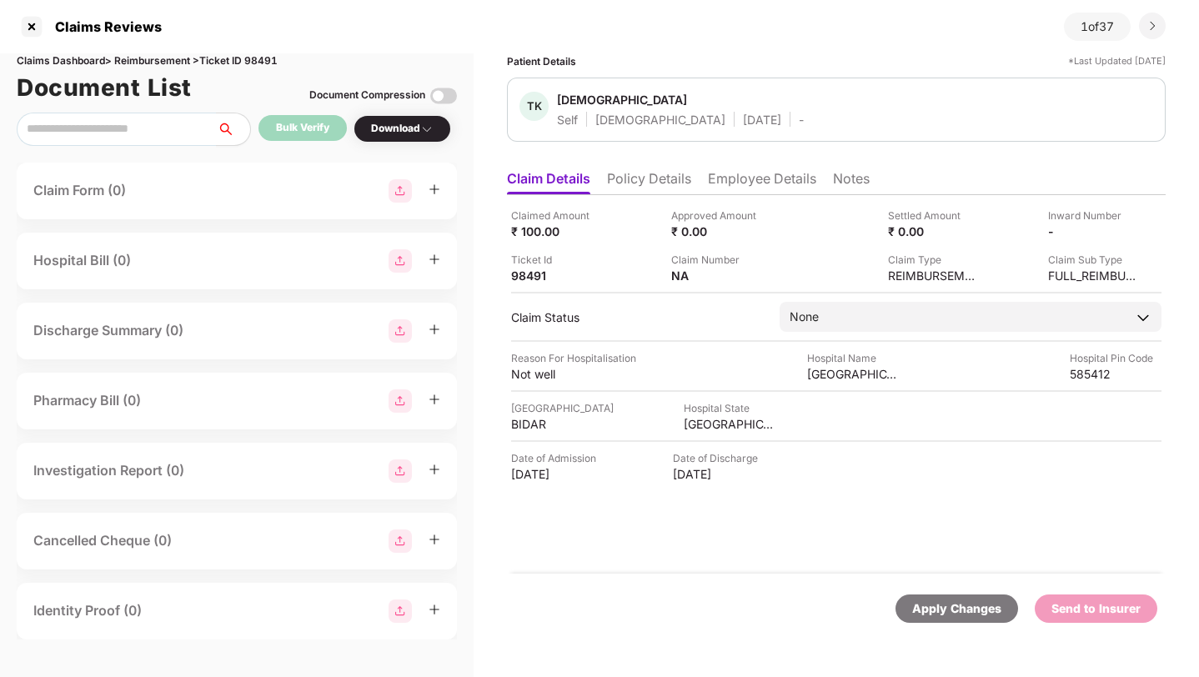
click at [645, 178] on li "Policy Details" at bounding box center [649, 182] width 84 height 24
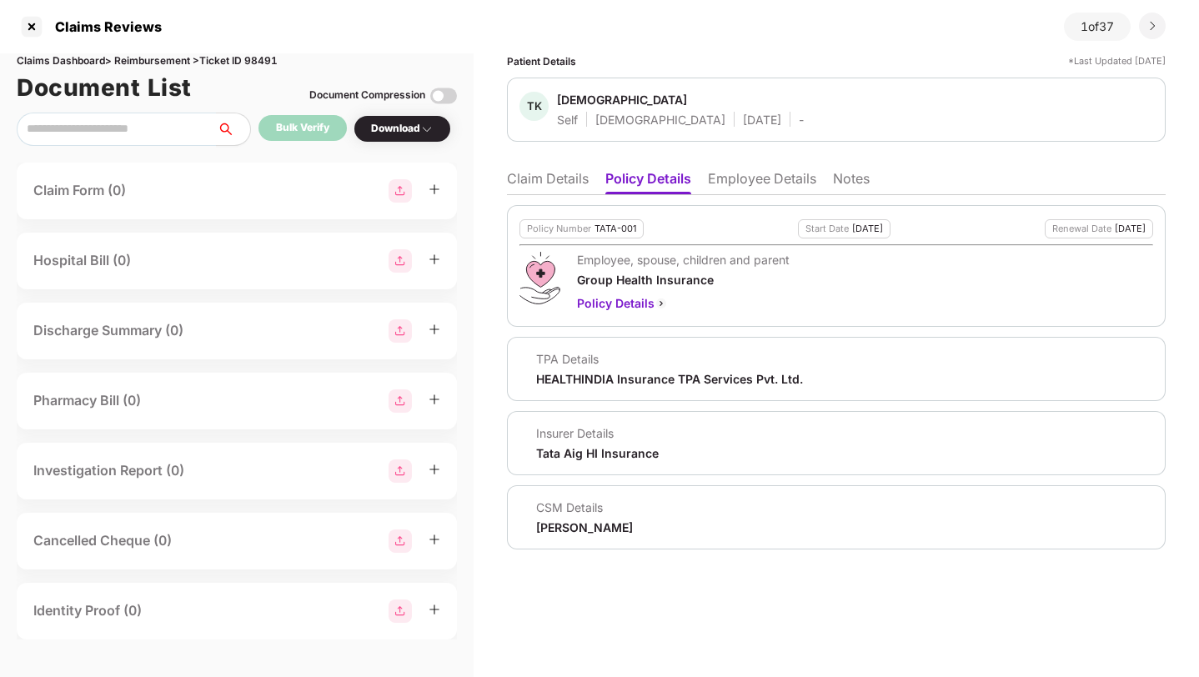
click at [779, 172] on li "Employee Details" at bounding box center [762, 182] width 108 height 24
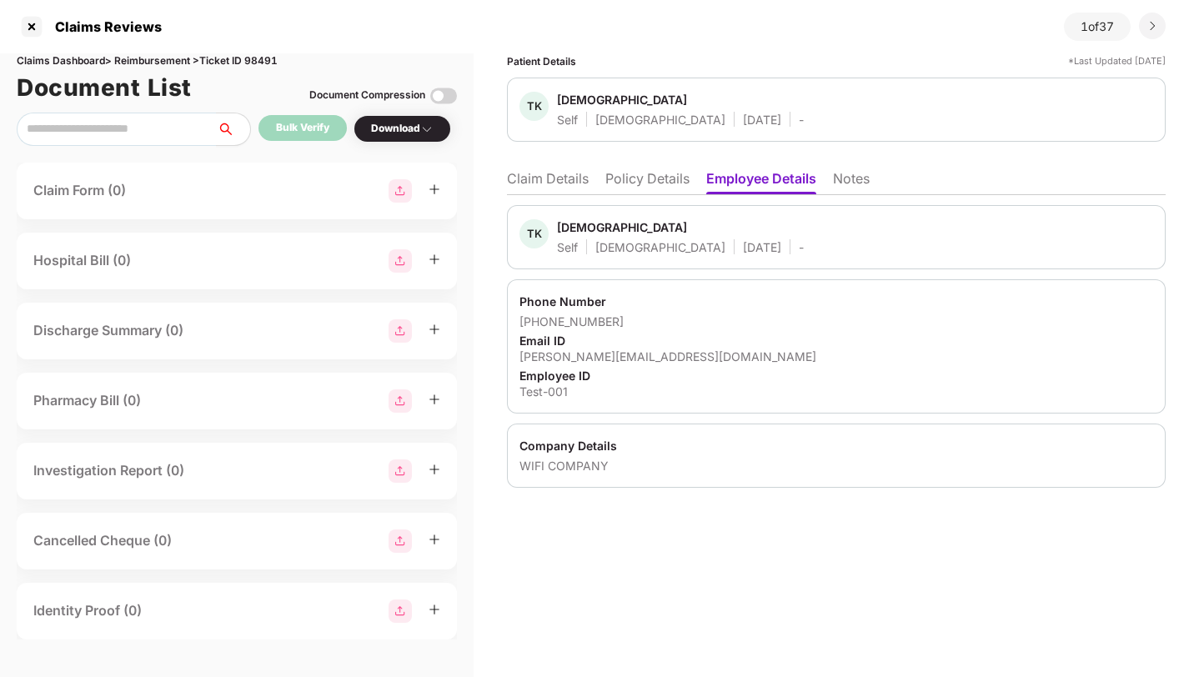
click at [555, 177] on li "Claim Details" at bounding box center [548, 182] width 82 height 24
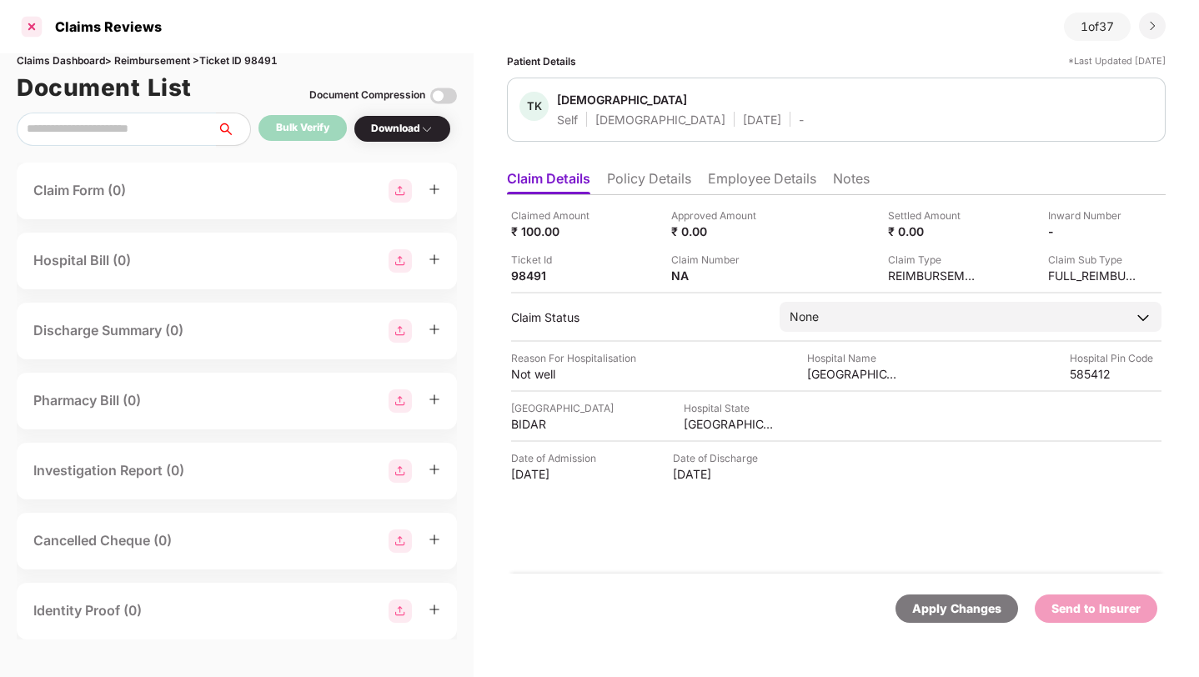
click at [33, 32] on div at bounding box center [31, 26] width 27 height 27
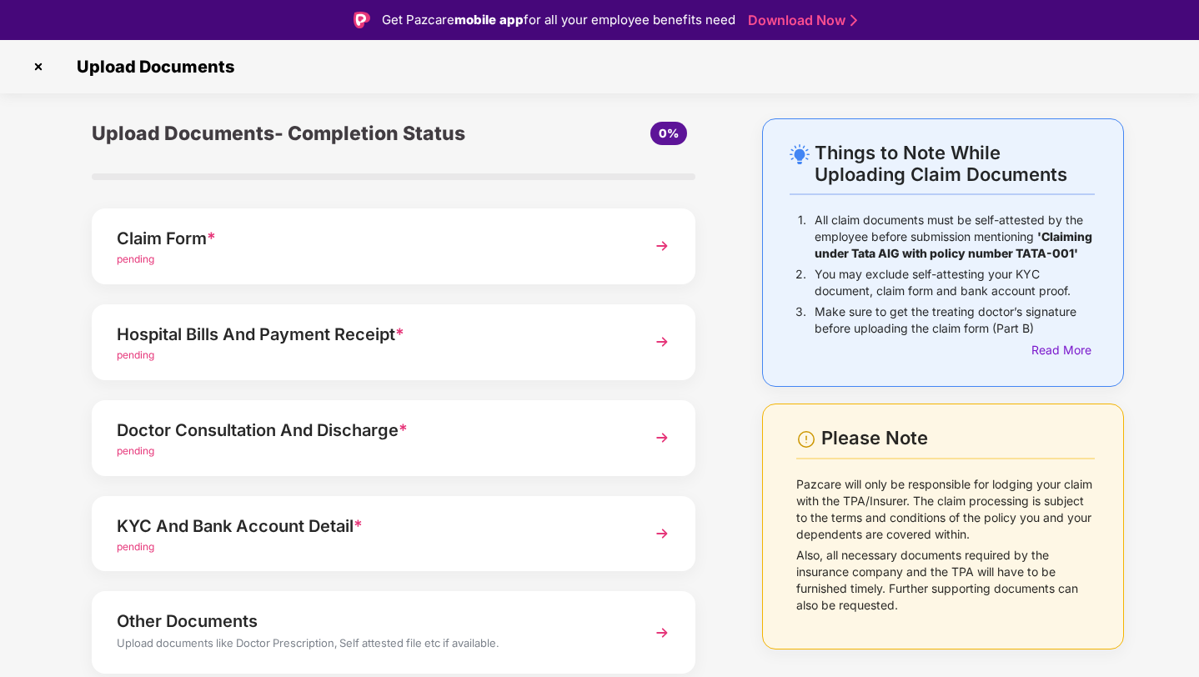
click at [338, 256] on div "pending" at bounding box center [370, 260] width 507 height 16
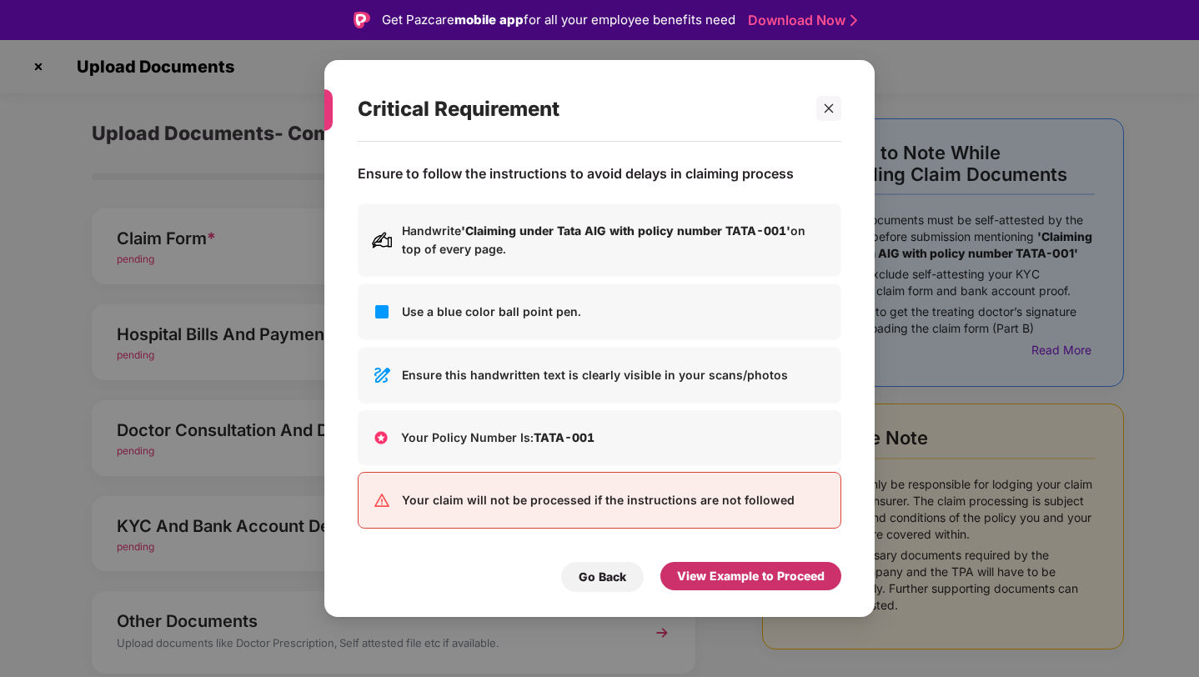
click at [748, 575] on div "View Example to Proceed" at bounding box center [751, 576] width 148 height 18
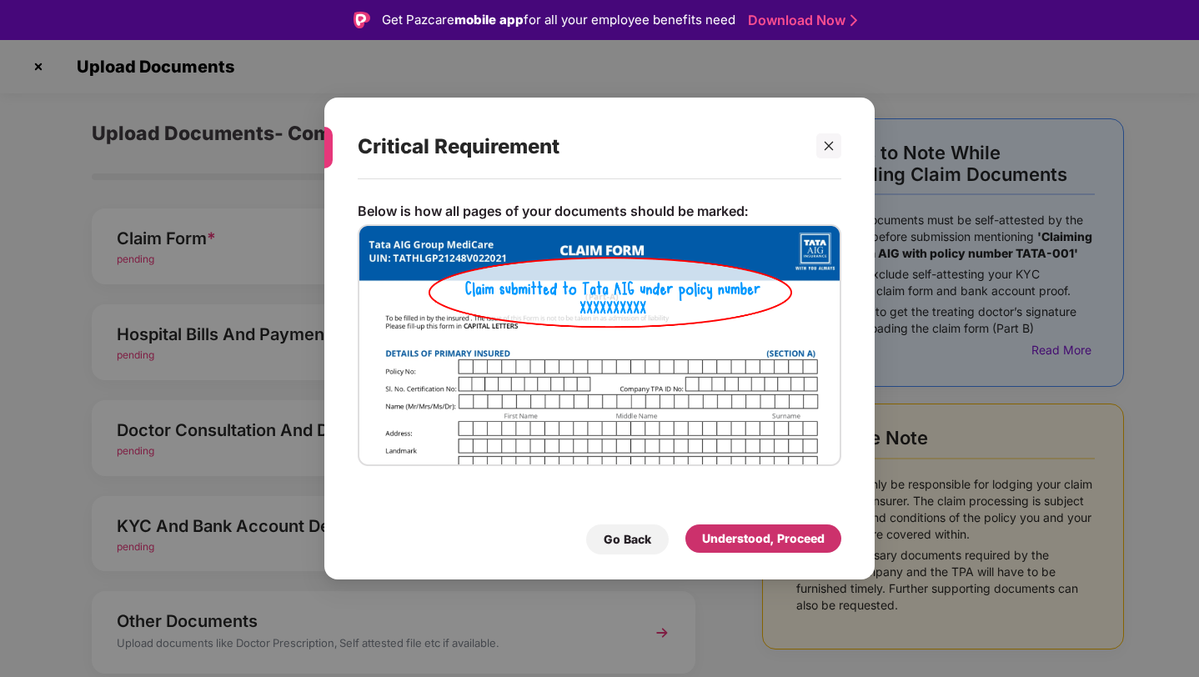
click at [733, 542] on div "Understood, Proceed" at bounding box center [763, 538] width 123 height 18
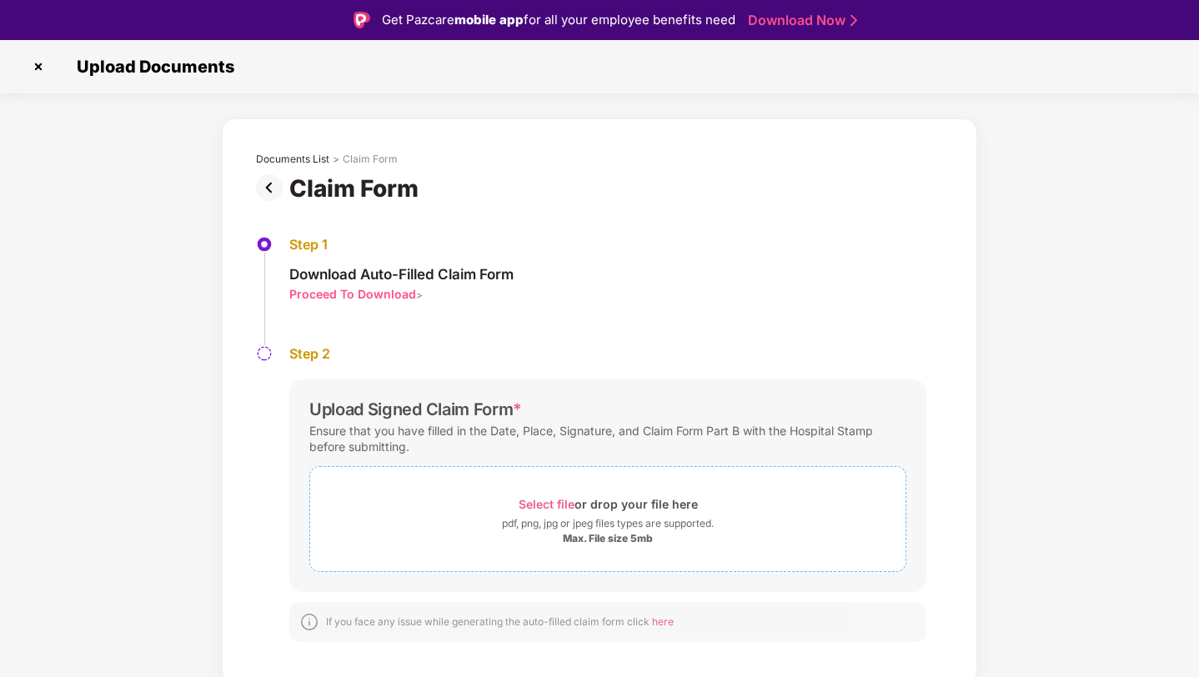
click at [628, 514] on div "Select file or drop your file here" at bounding box center [607, 504] width 179 height 23
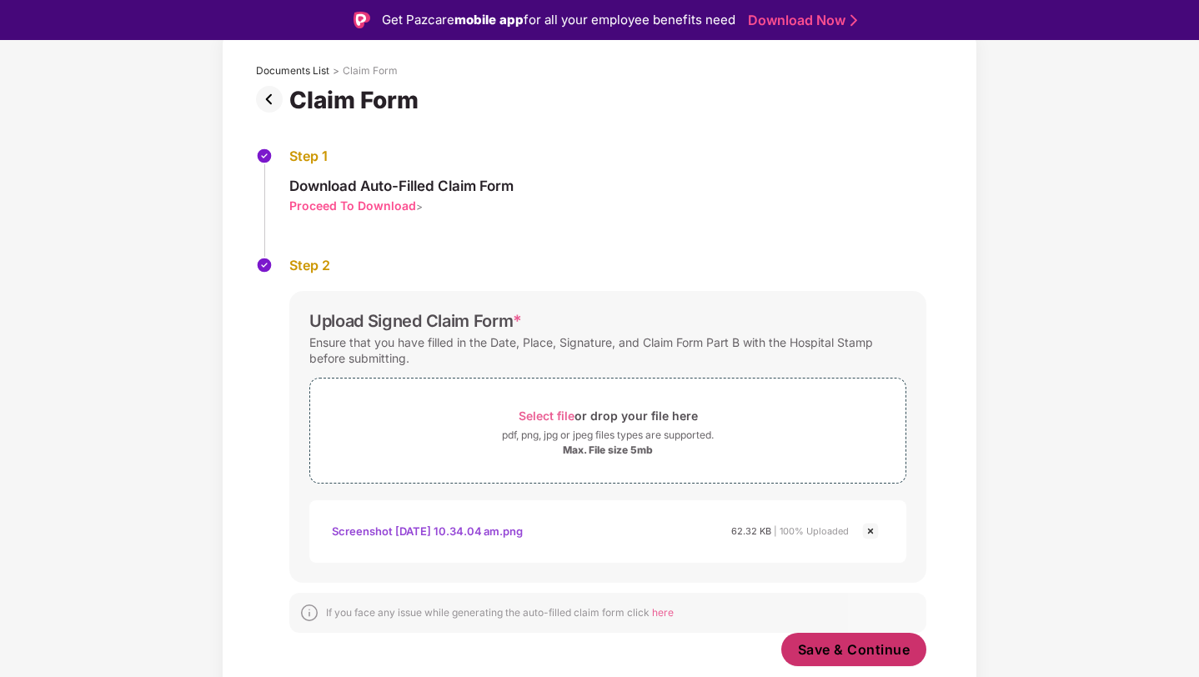
scroll to position [94, 0]
click at [850, 651] on span "Save & Continue" at bounding box center [854, 649] width 113 height 18
